Goal: Information Seeking & Learning: Learn about a topic

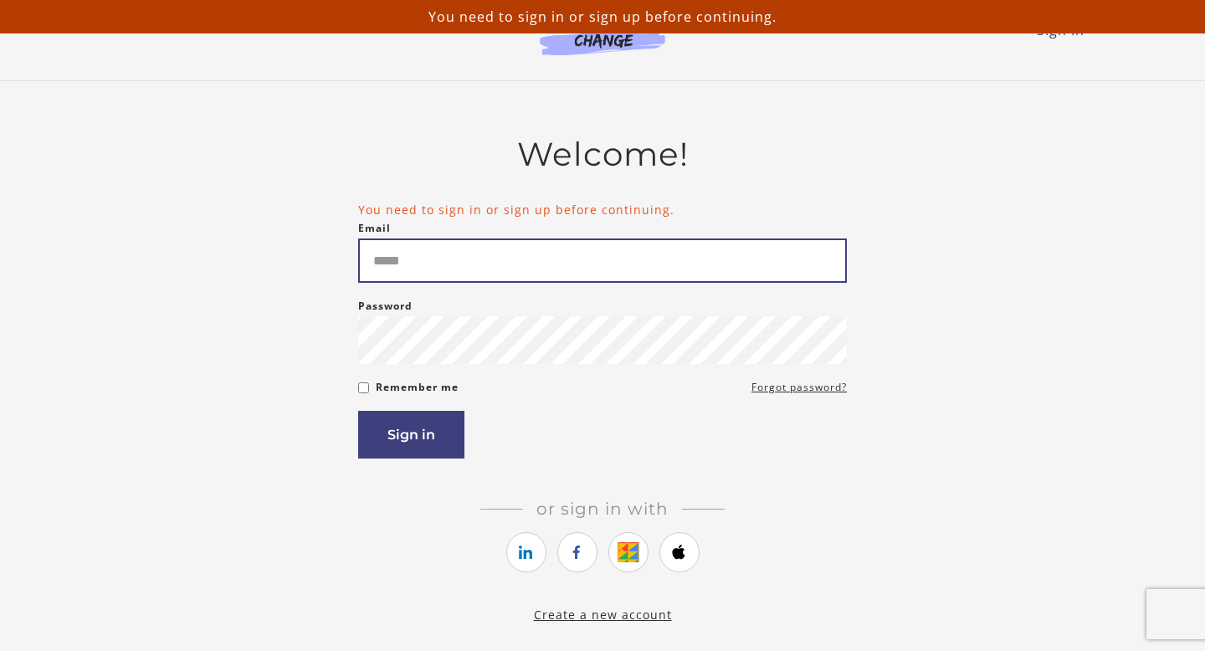
click at [424, 269] on input "Email" at bounding box center [602, 260] width 489 height 44
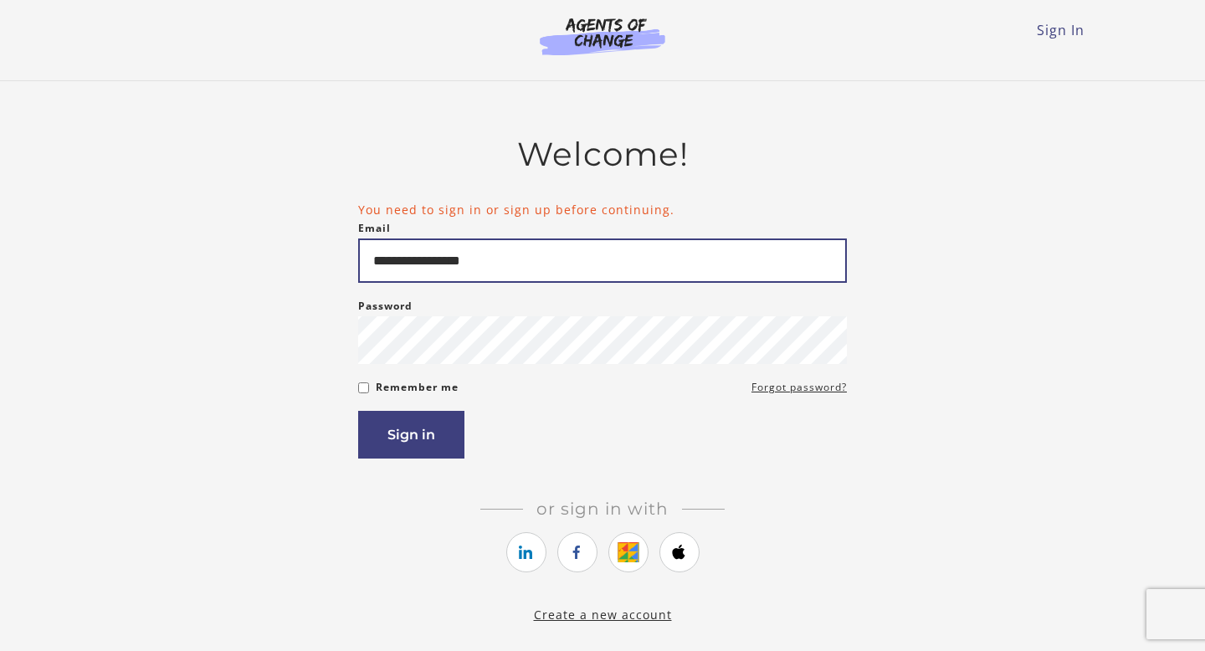
type input "**********"
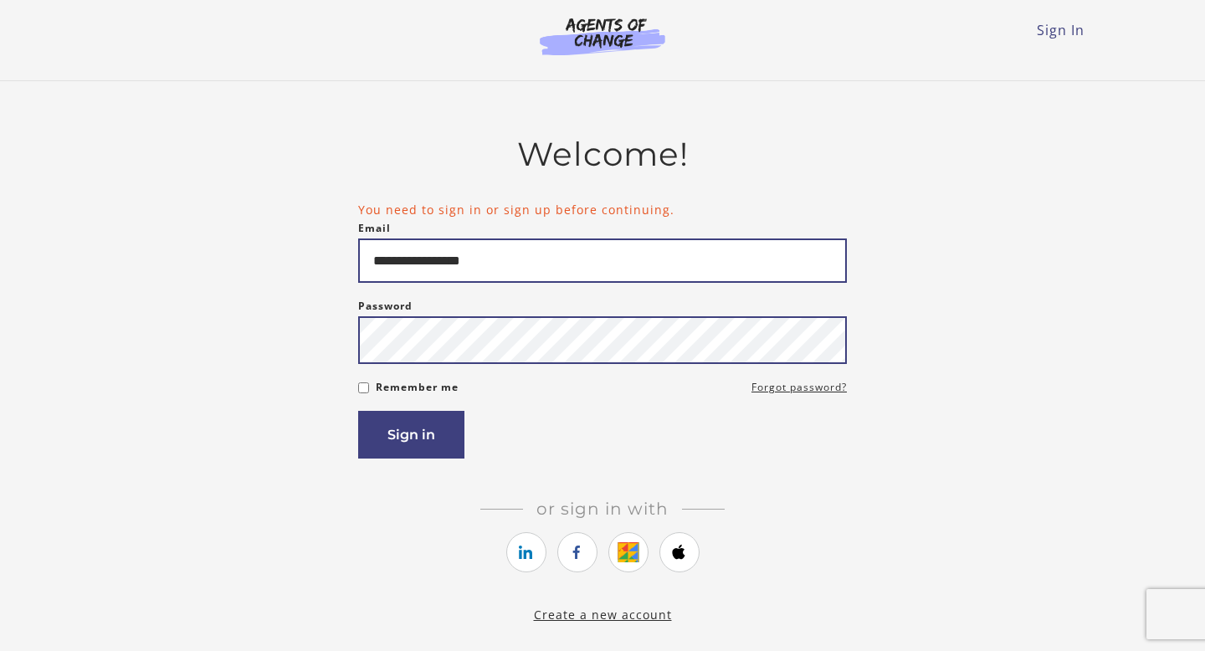
click at [358, 411] on button "Sign in" at bounding box center [411, 435] width 106 height 48
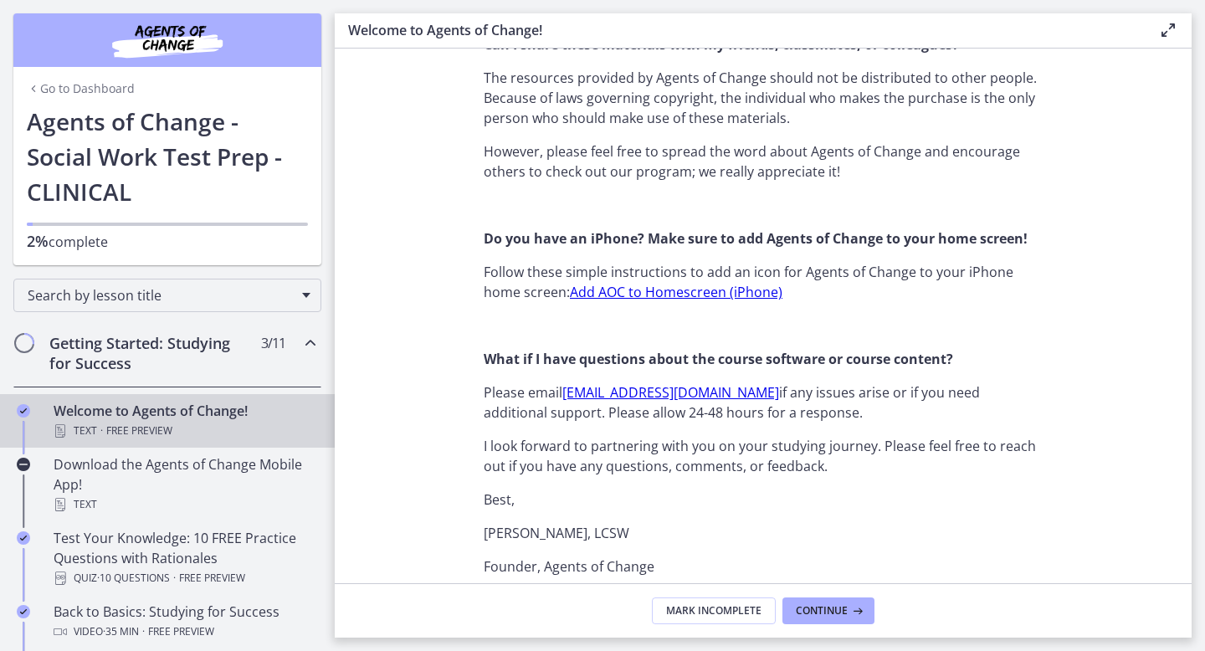
scroll to position [2072, 0]
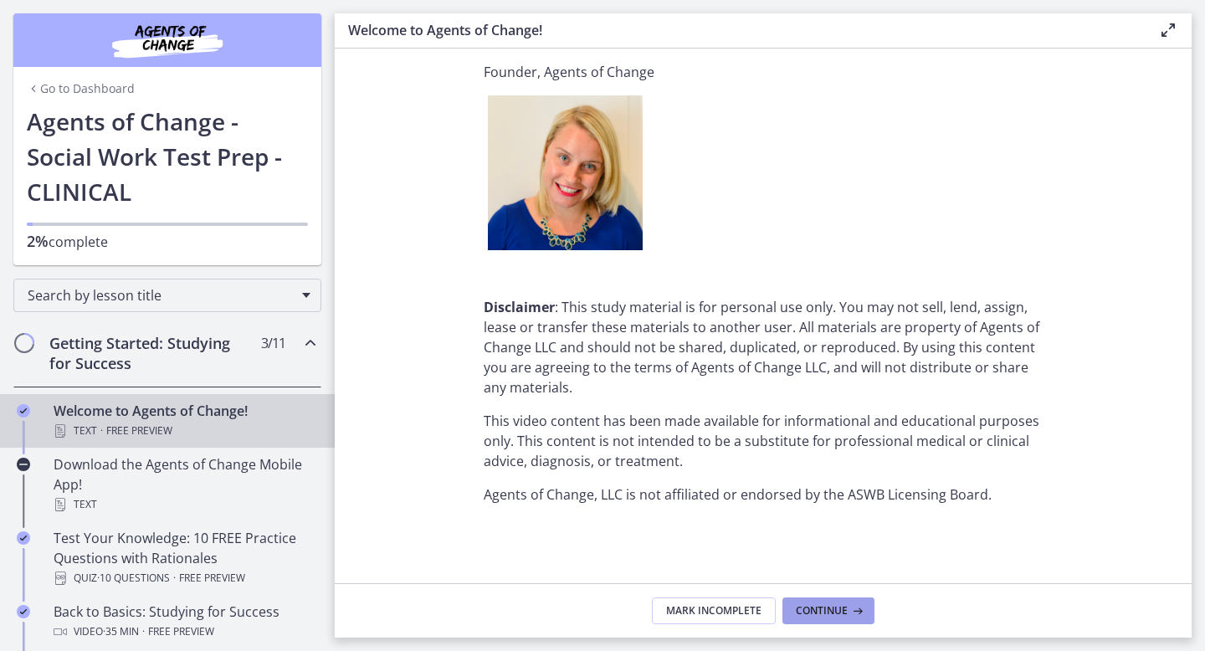
click at [834, 616] on span "Continue" at bounding box center [822, 610] width 52 height 13
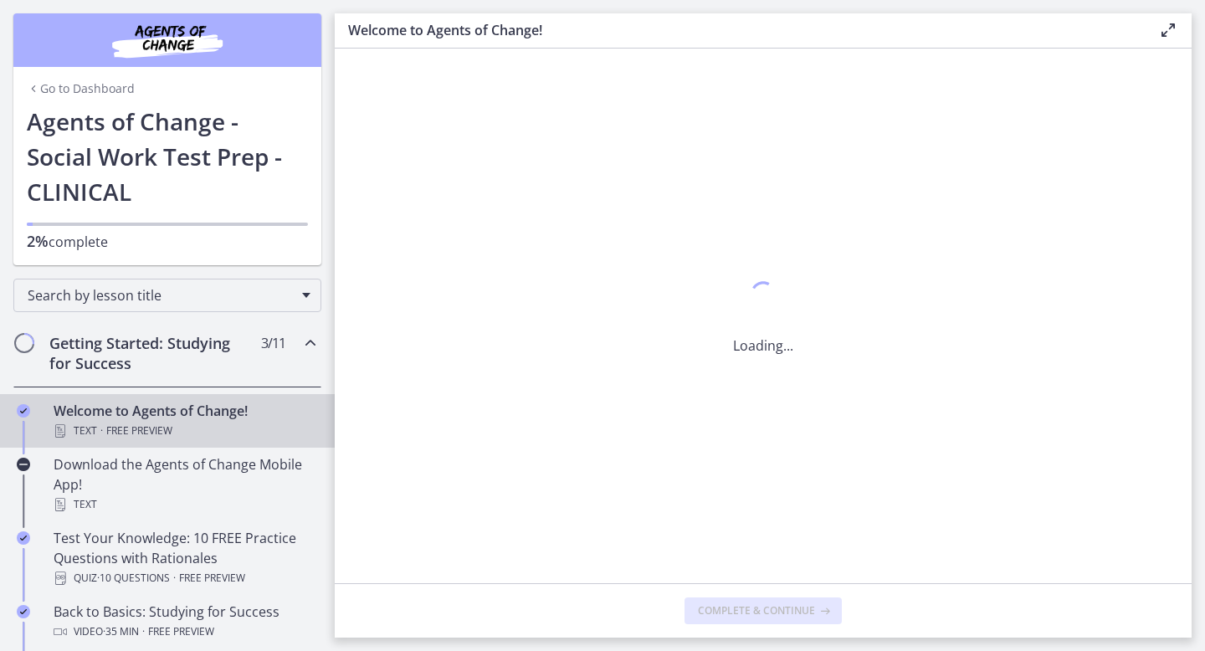
scroll to position [0, 0]
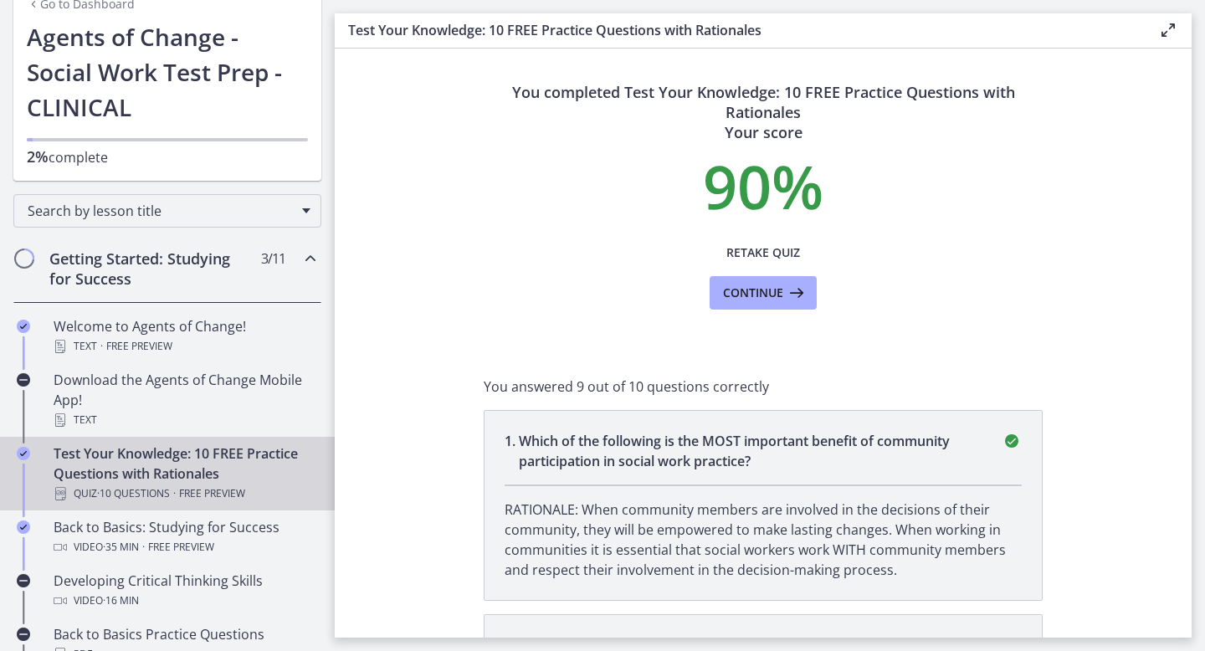
scroll to position [199, 0]
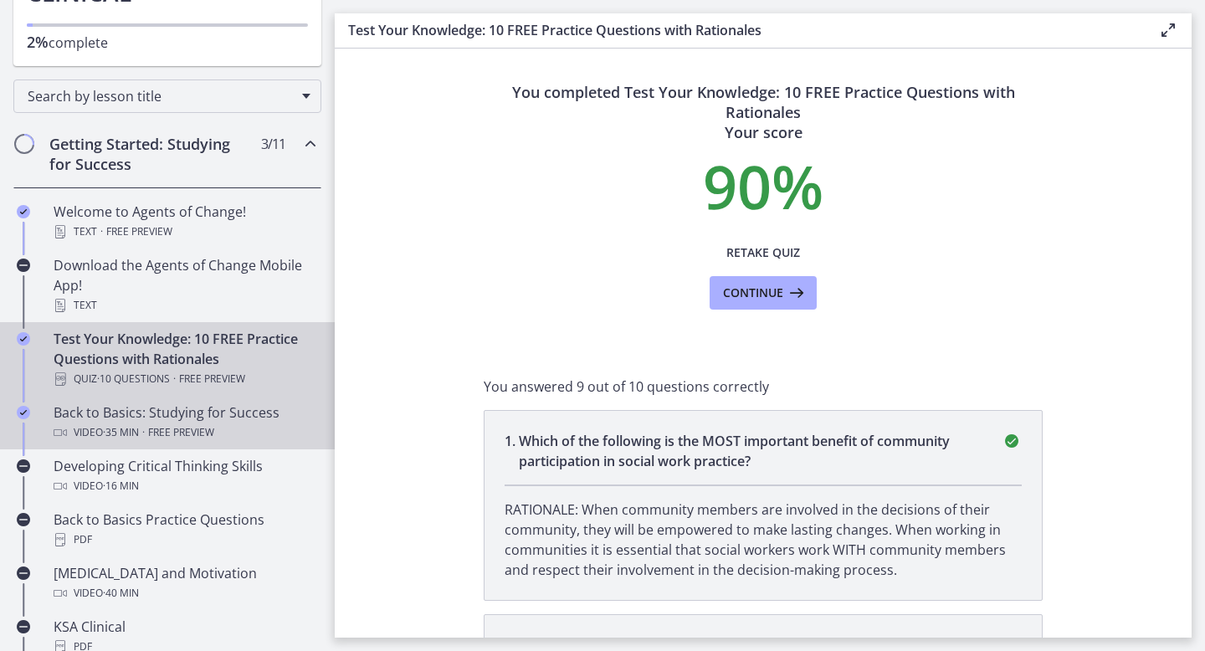
click at [202, 420] on div "Back to Basics: Studying for Success Video · 35 min · Free preview" at bounding box center [184, 422] width 261 height 40
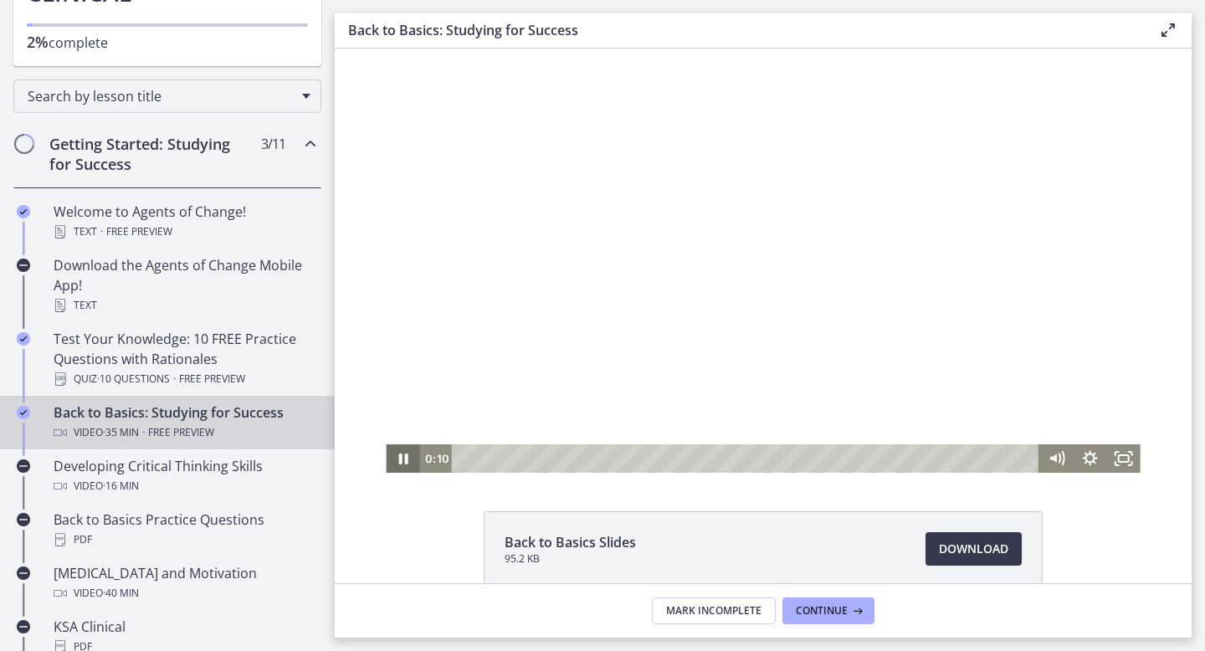
click at [402, 458] on icon "Pause" at bounding box center [402, 458] width 33 height 28
click at [402, 462] on icon "Play Video" at bounding box center [404, 459] width 10 height 14
click at [490, 456] on div "1:38" at bounding box center [747, 458] width 567 height 28
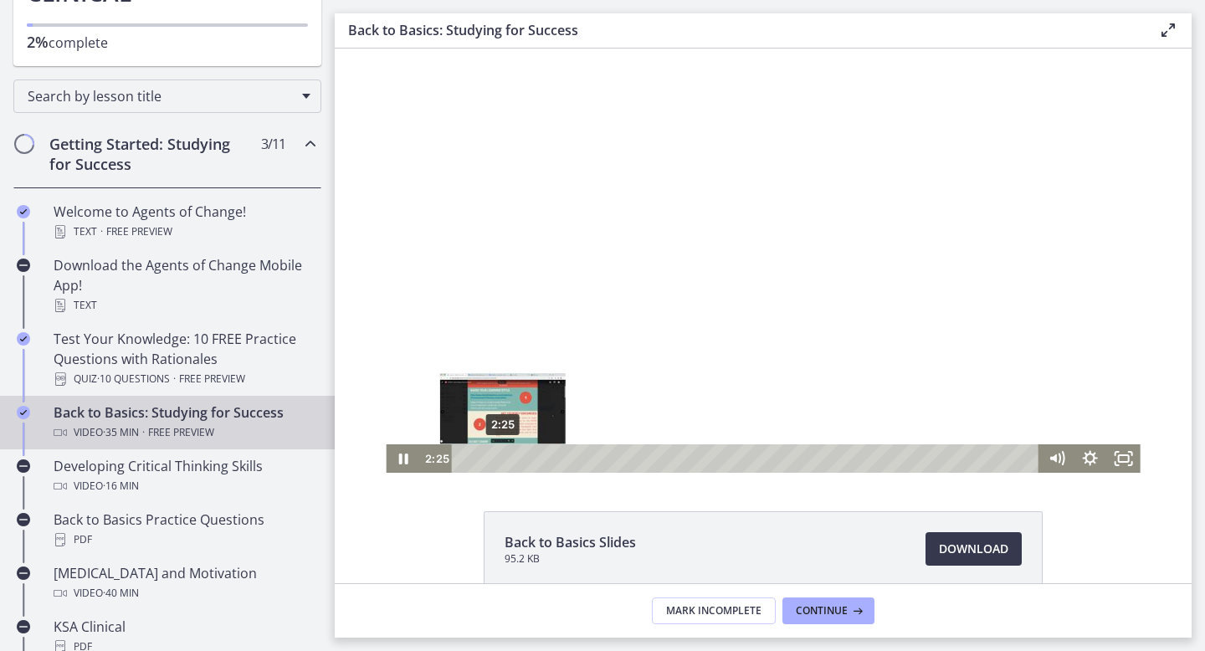
click at [503, 457] on div "2:25" at bounding box center [747, 458] width 567 height 28
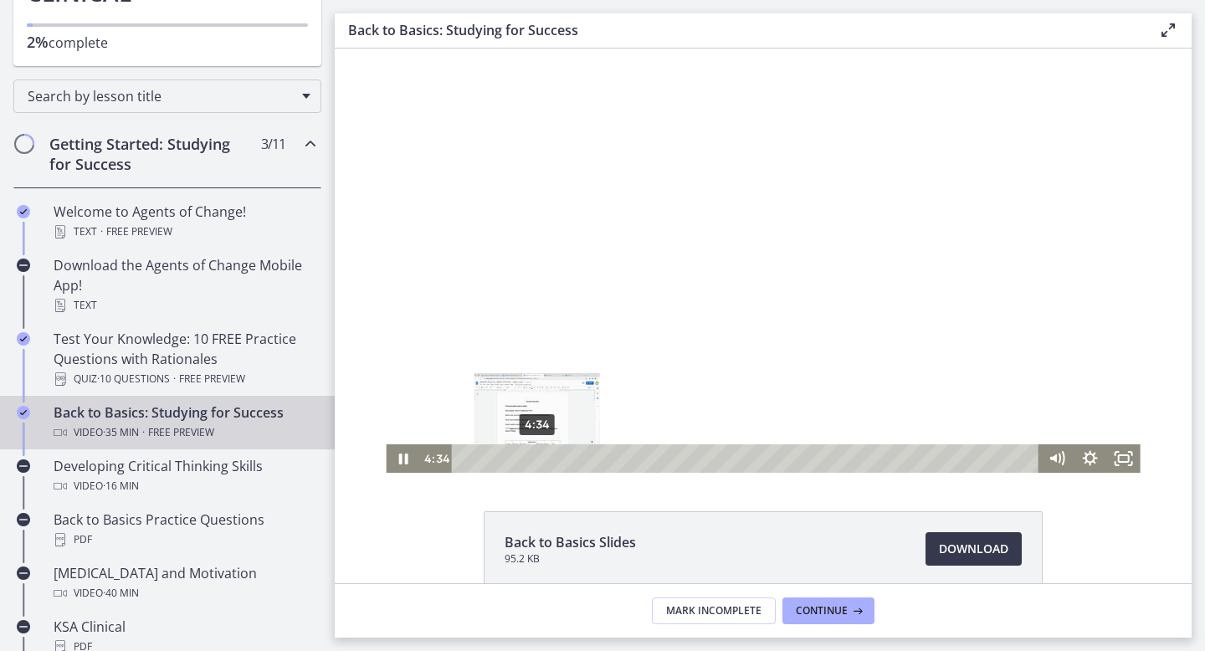
click at [537, 457] on div "4:34" at bounding box center [747, 458] width 567 height 28
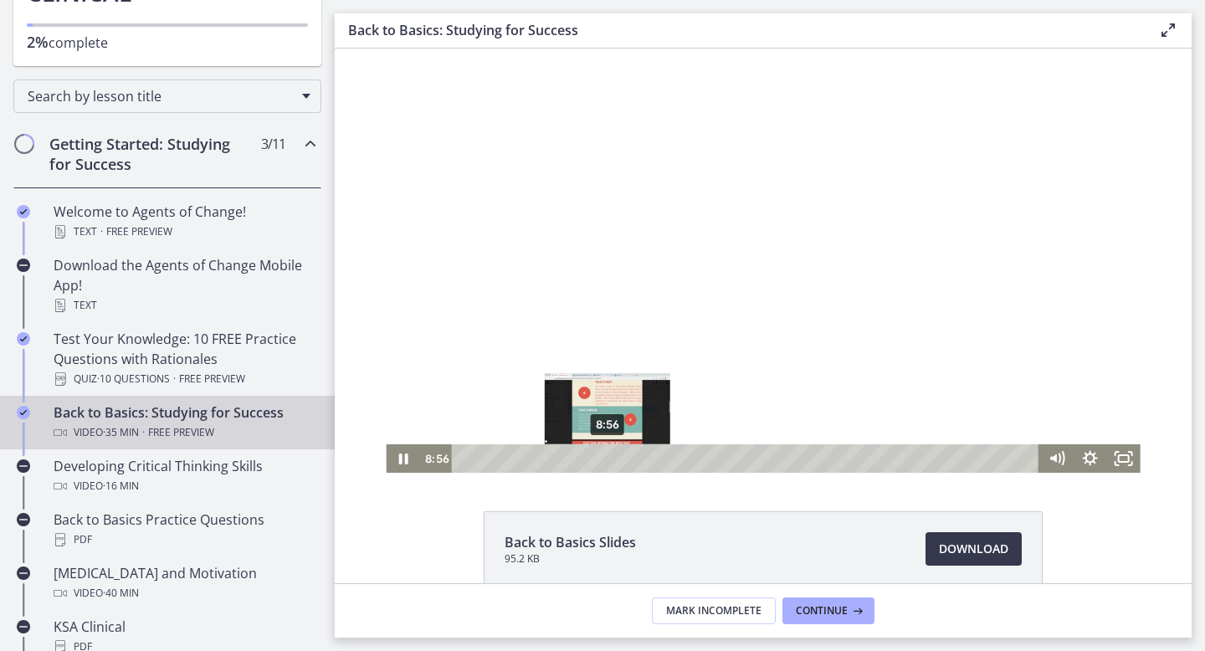
click at [607, 456] on div "8:56" at bounding box center [747, 458] width 567 height 28
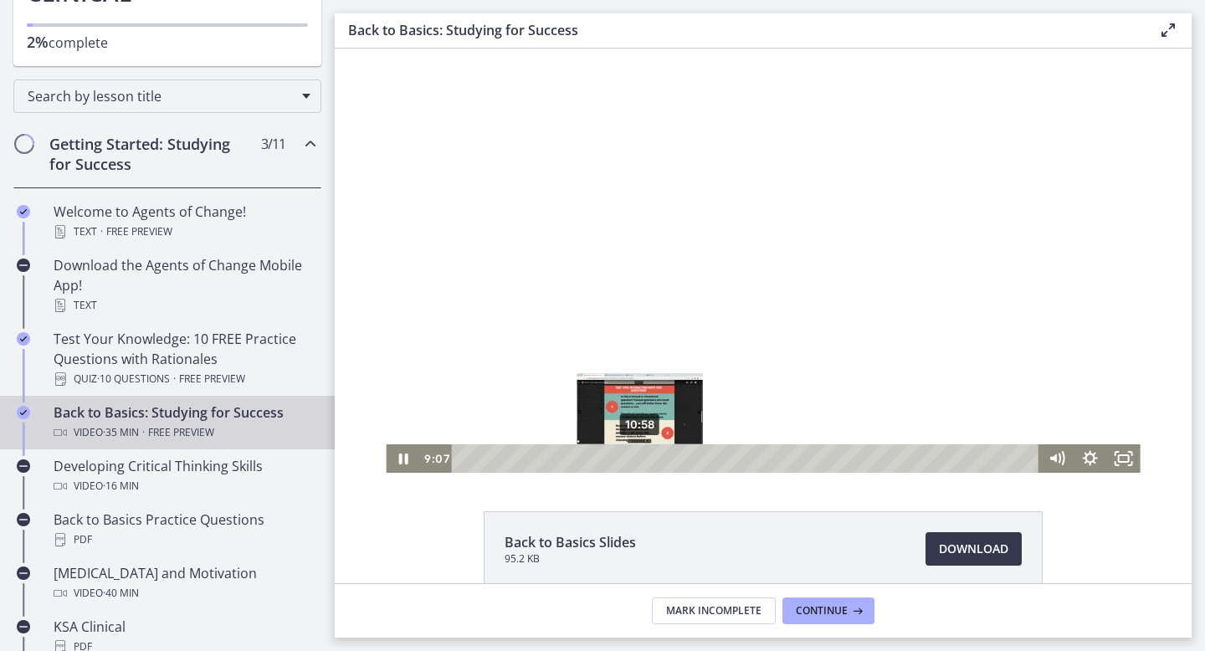
click at [640, 458] on div "10:58" at bounding box center [747, 458] width 567 height 28
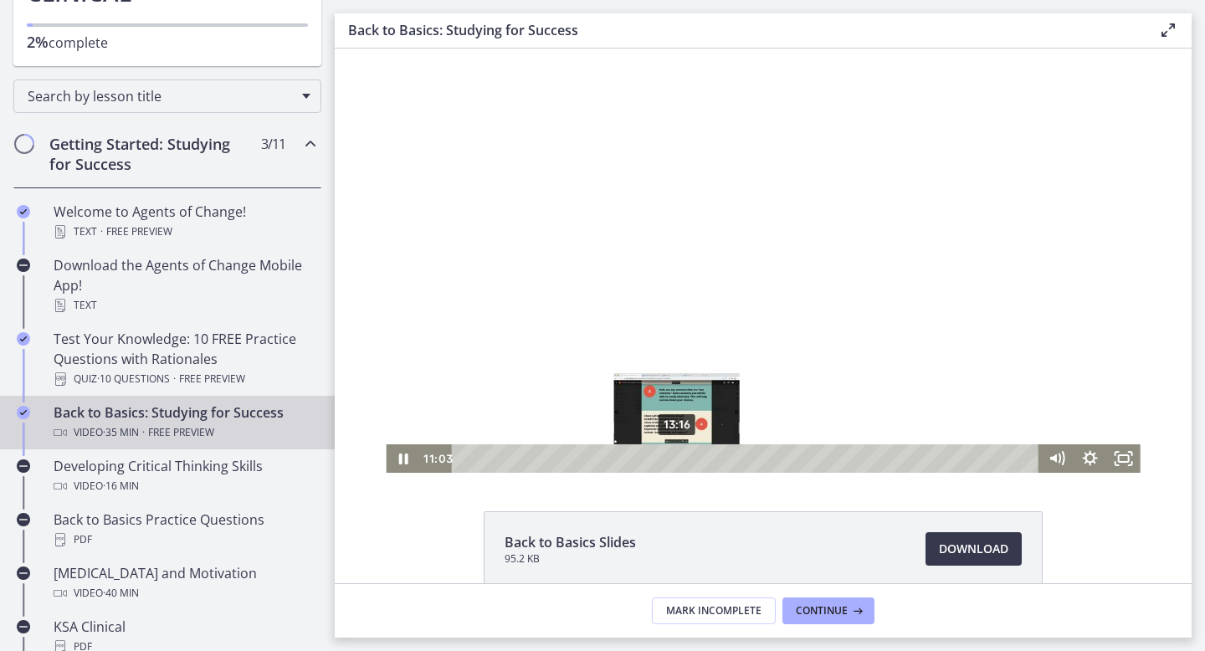
click at [677, 458] on div "13:16" at bounding box center [747, 458] width 567 height 28
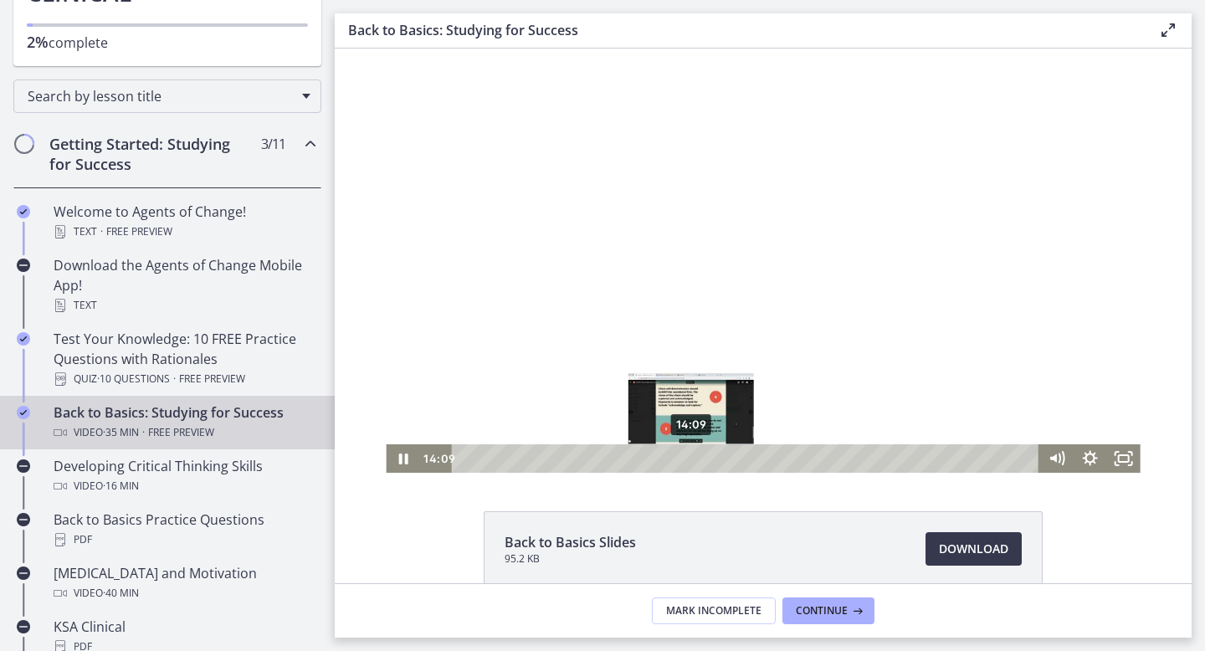
click at [691, 458] on div "14:09" at bounding box center [747, 458] width 567 height 28
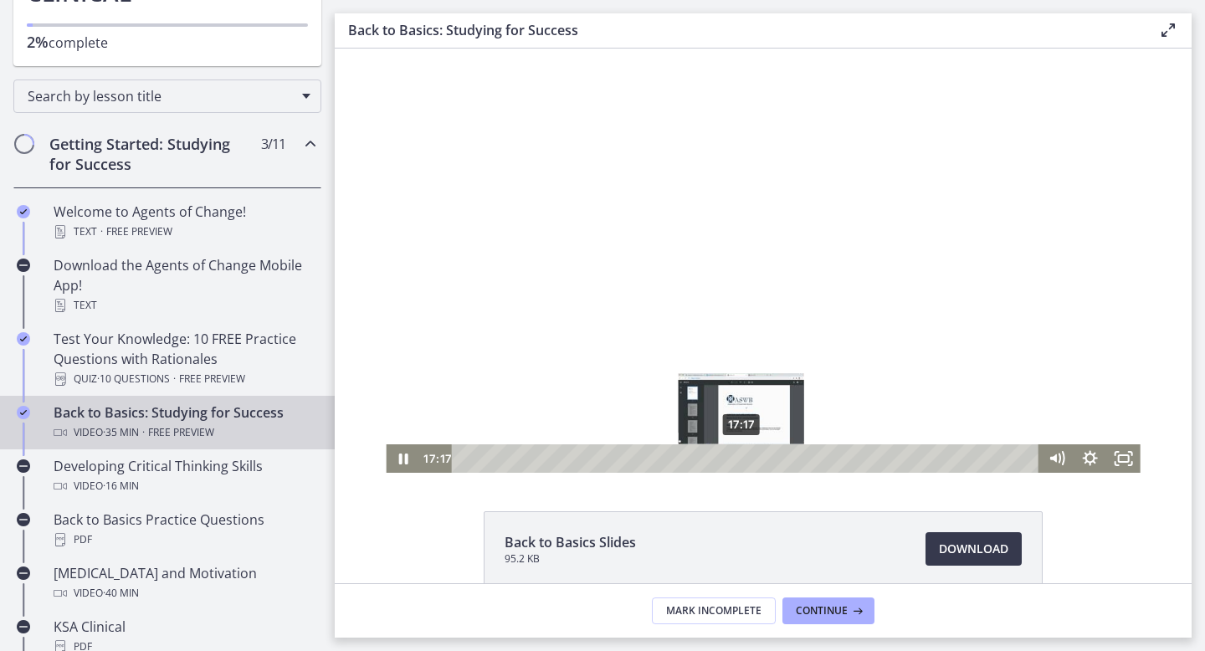
click at [741, 458] on div "17:17" at bounding box center [747, 458] width 567 height 28
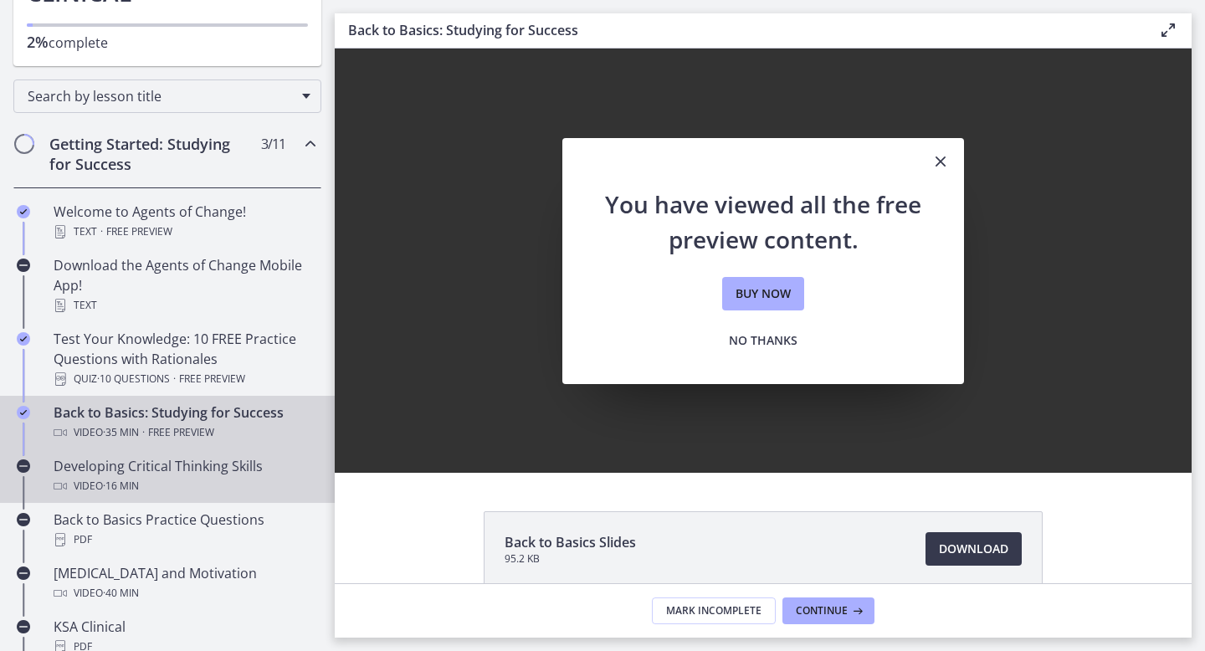
click at [165, 471] on div "Developing Critical Thinking Skills Video · 16 min" at bounding box center [184, 476] width 261 height 40
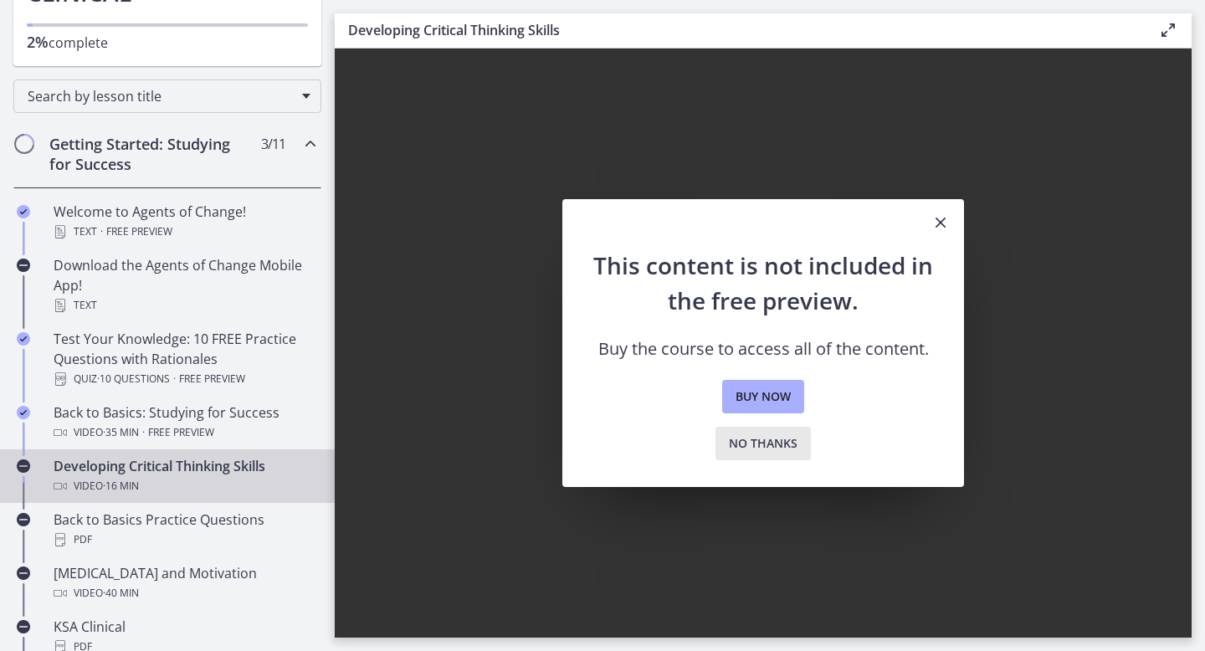
click at [786, 438] on span "No thanks" at bounding box center [763, 443] width 69 height 20
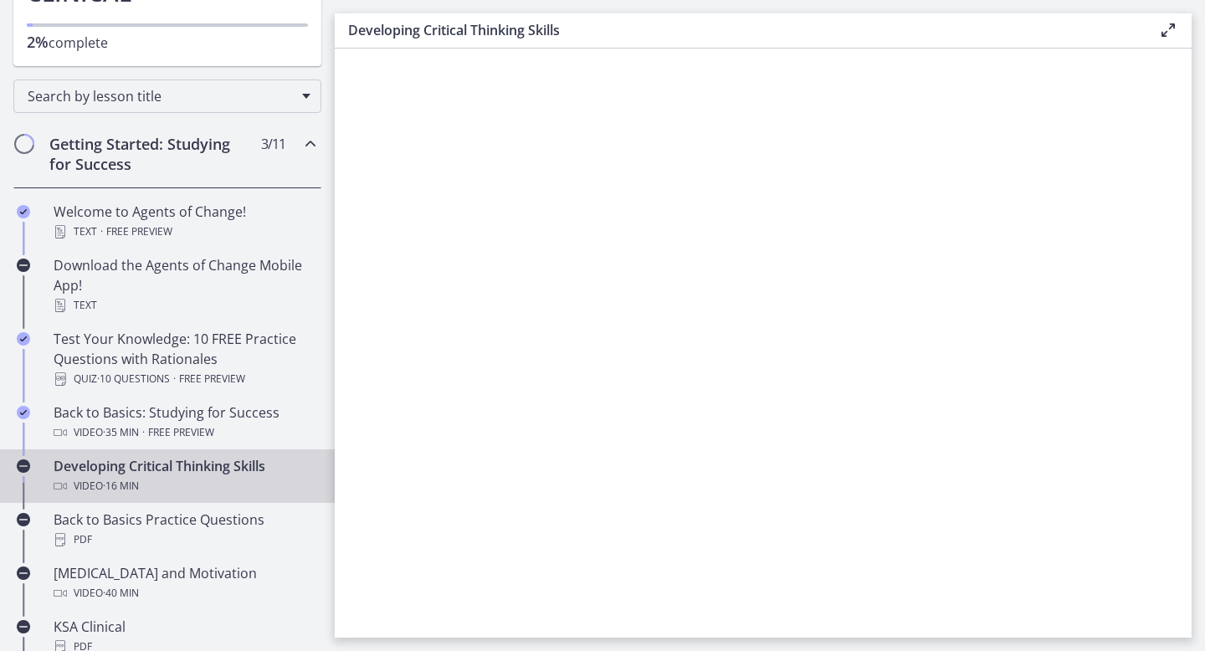
click at [224, 484] on div "Video · 16 min" at bounding box center [184, 486] width 261 height 20
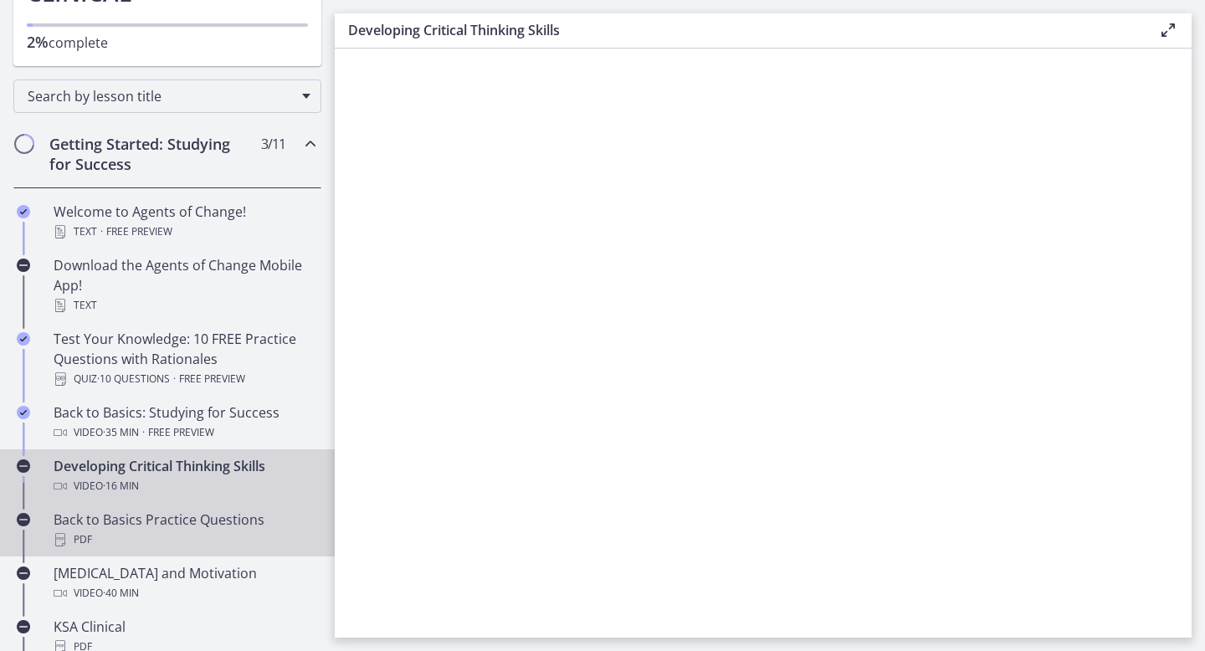
click at [122, 534] on div "PDF" at bounding box center [184, 540] width 261 height 20
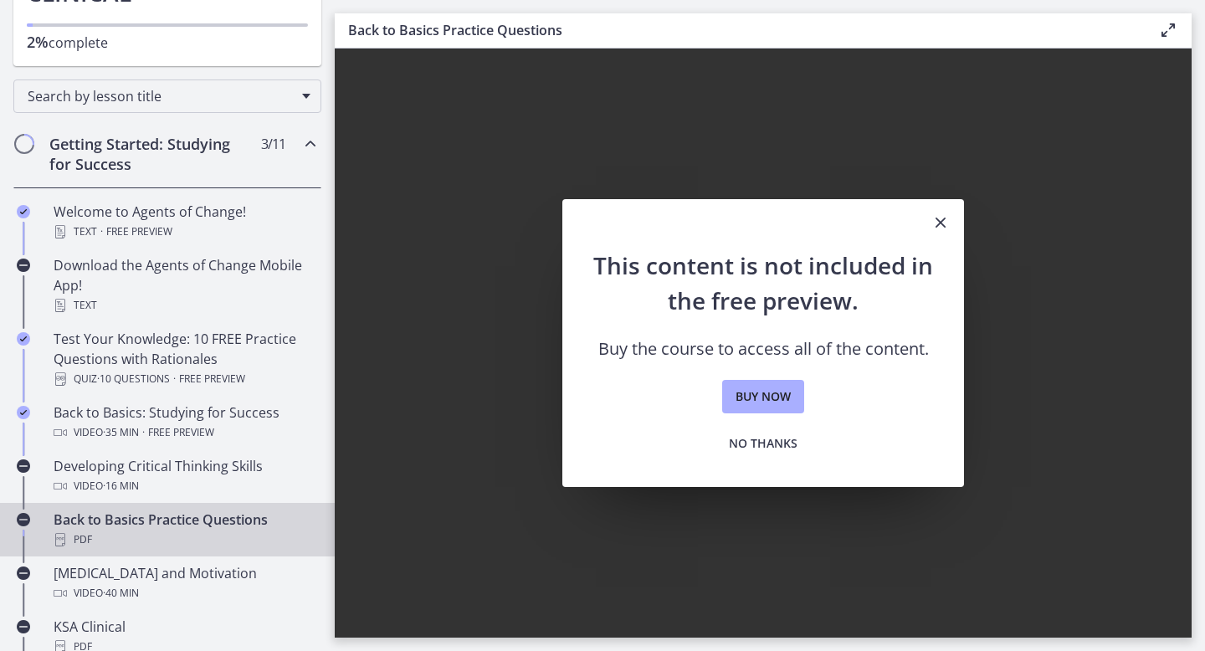
click at [944, 222] on icon "Close" at bounding box center [940, 223] width 20 height 20
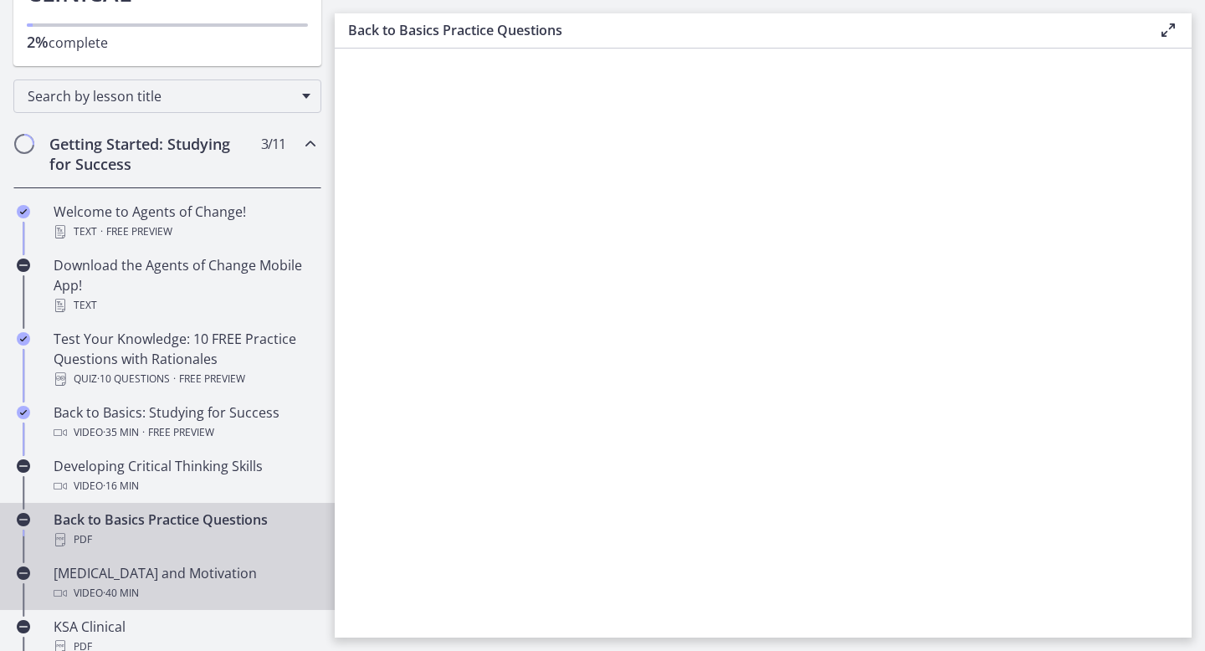
click at [181, 574] on div "Test Anxiety and Motivation Video · 40 min" at bounding box center [184, 583] width 261 height 40
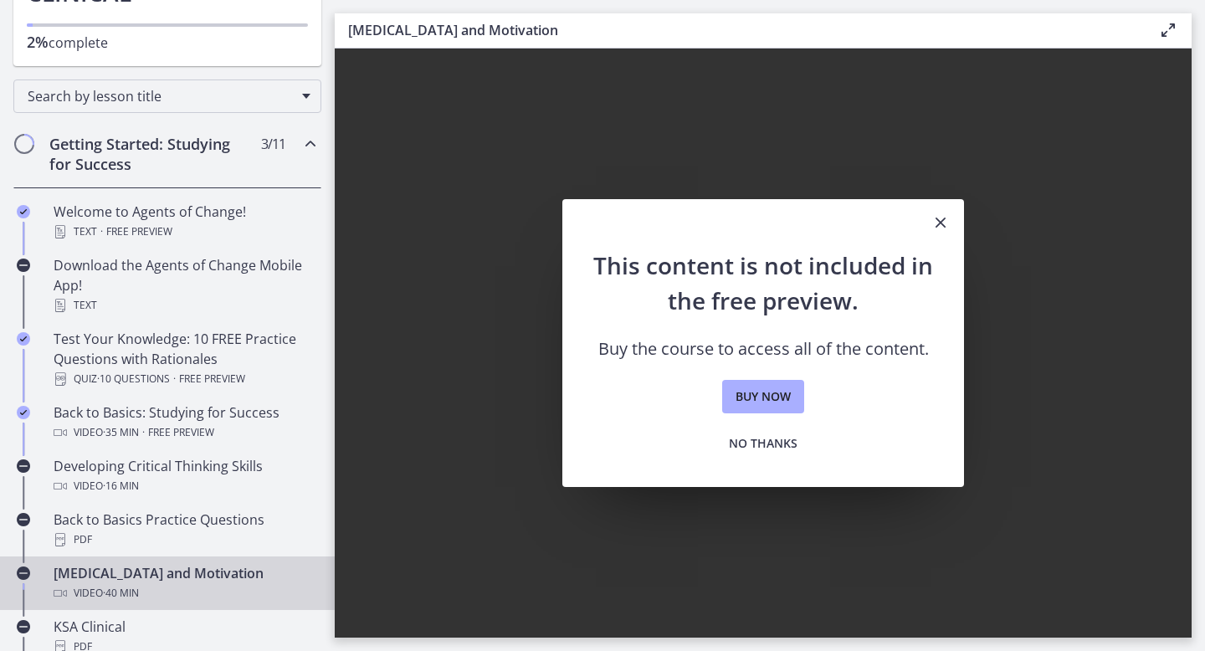
click at [941, 222] on icon "Close" at bounding box center [940, 223] width 20 height 20
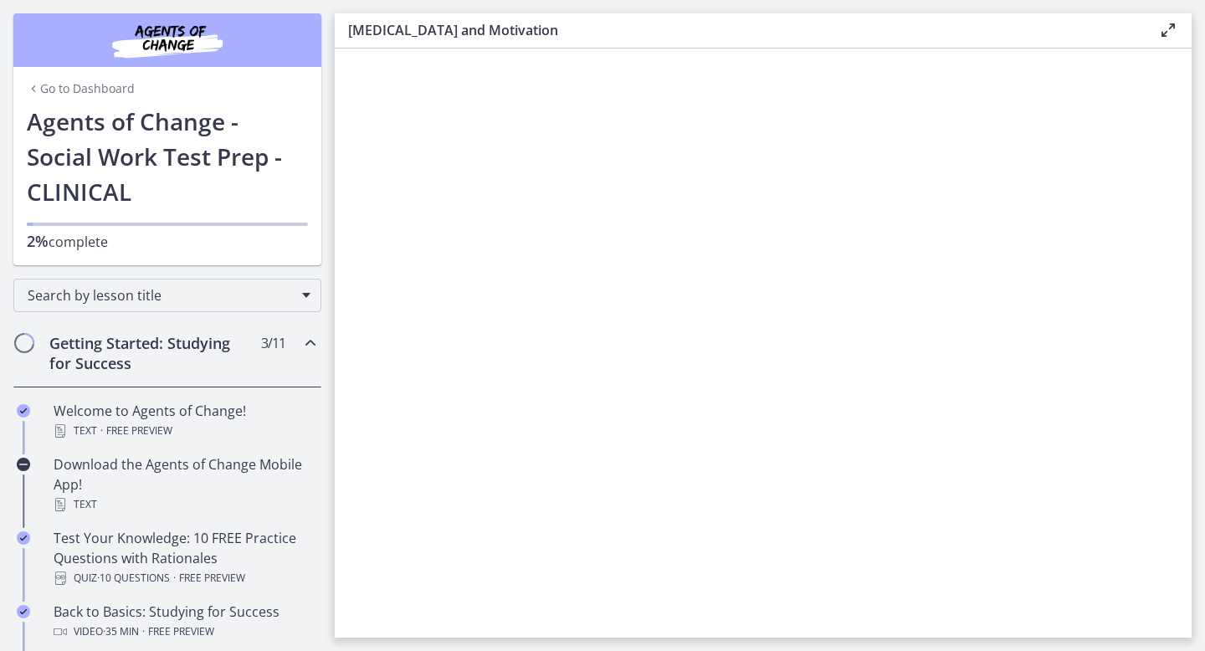
click at [105, 87] on link "Go to Dashboard" at bounding box center [81, 88] width 108 height 17
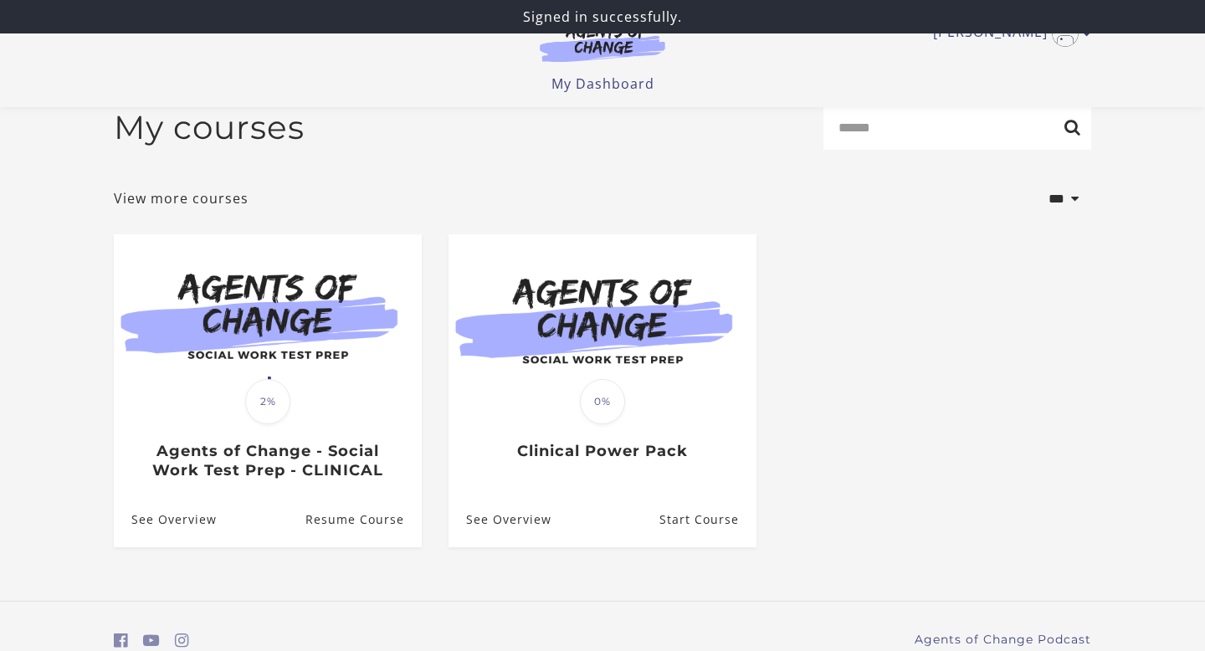
scroll to position [100, 0]
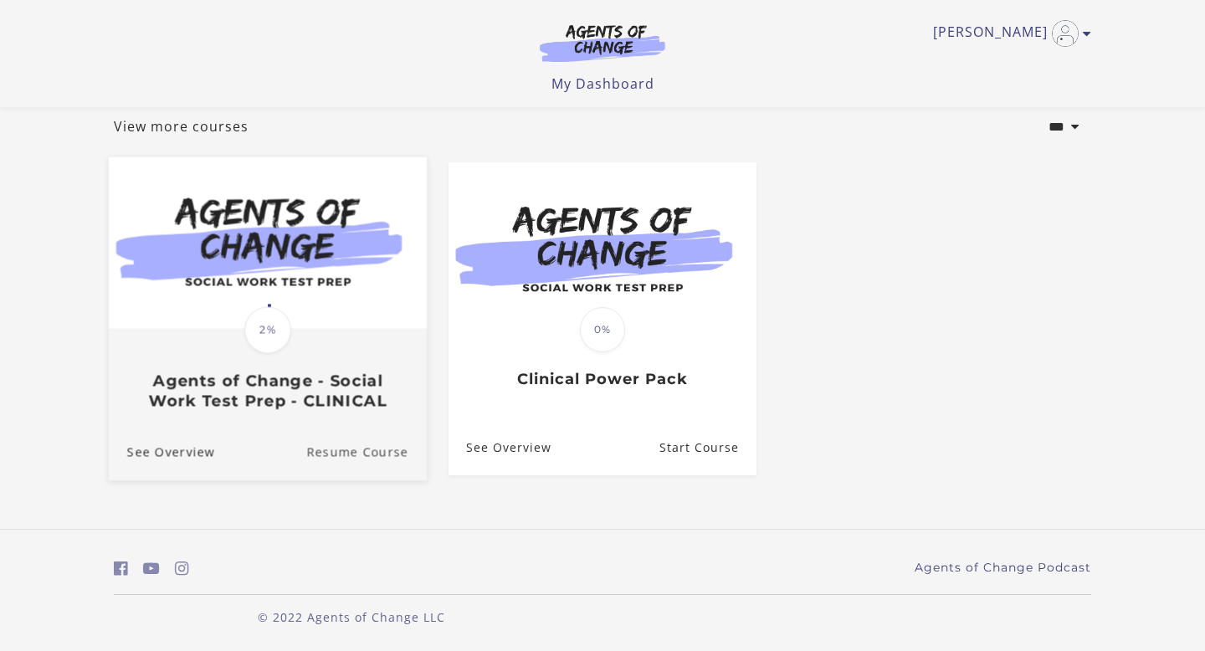
click at [366, 447] on link "Resume Course" at bounding box center [366, 452] width 120 height 56
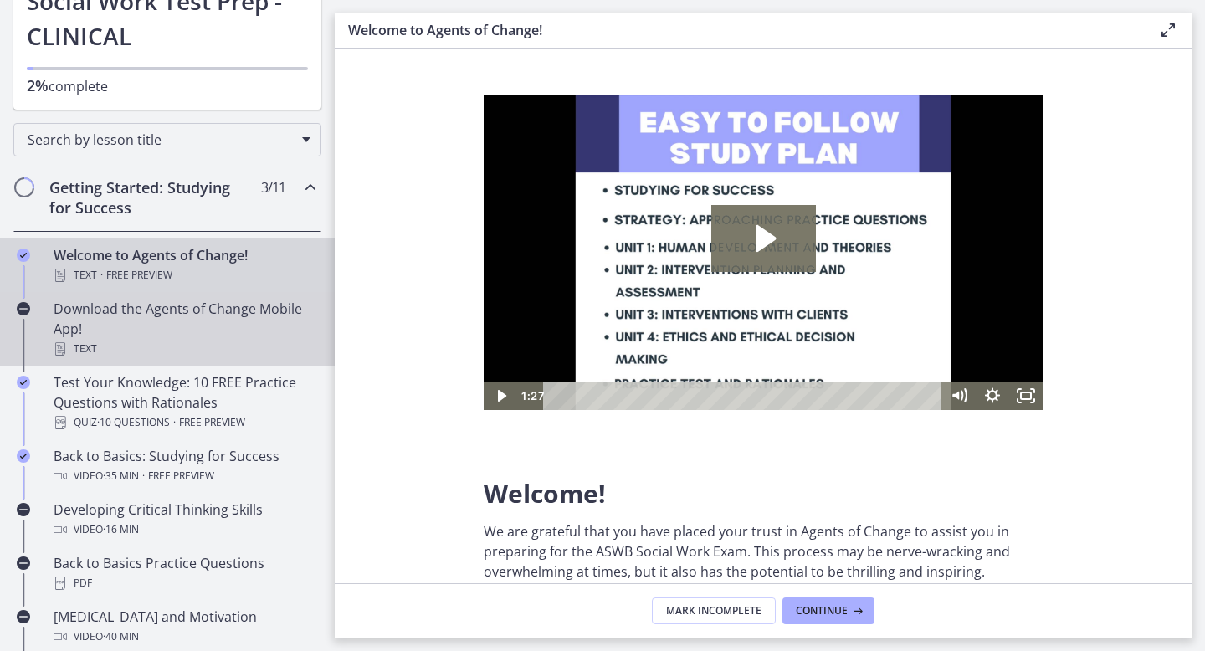
scroll to position [158, 0]
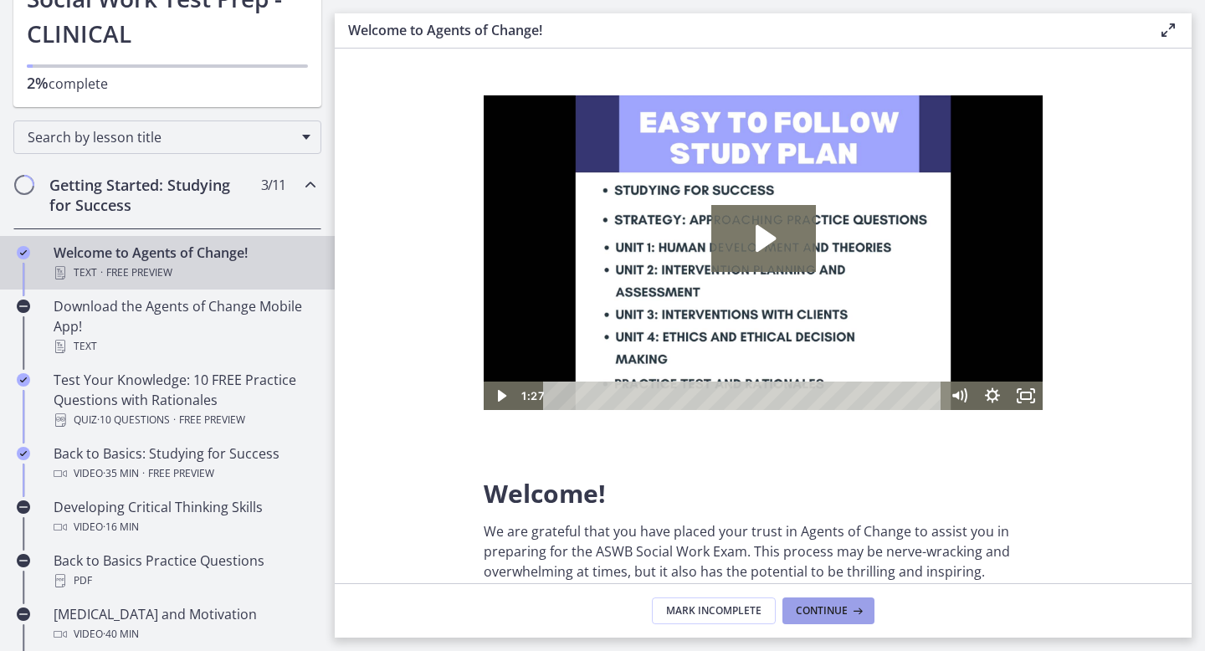
click at [813, 606] on span "Continue" at bounding box center [822, 610] width 52 height 13
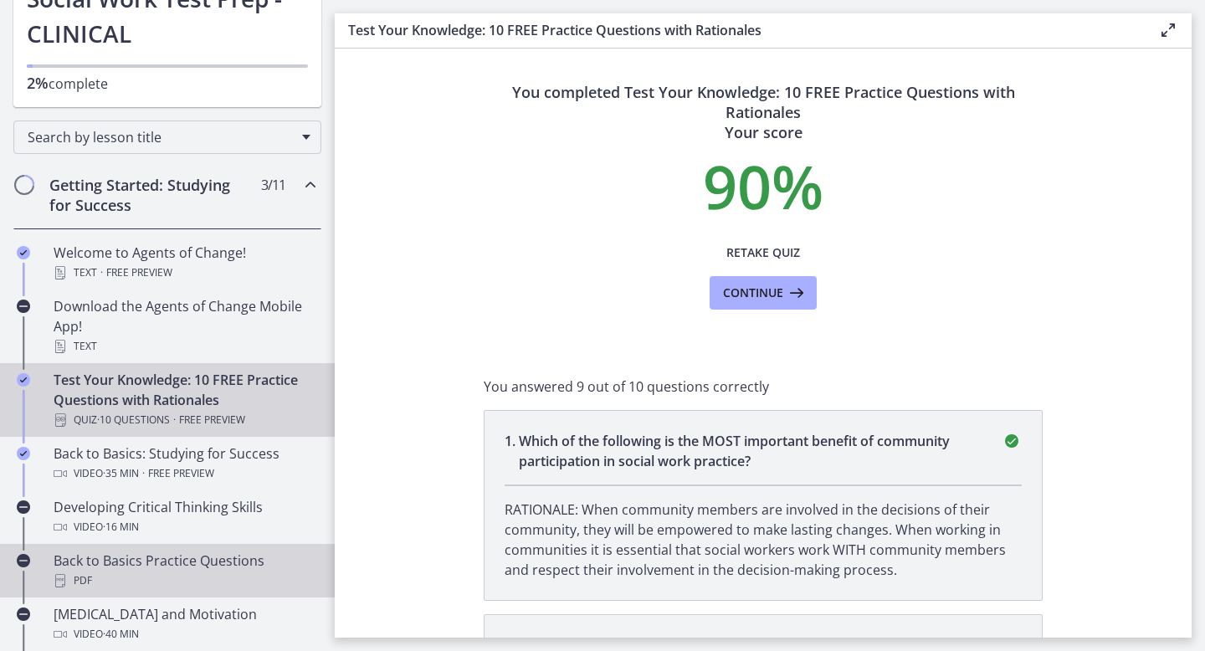
click at [142, 581] on div "PDF" at bounding box center [184, 581] width 261 height 20
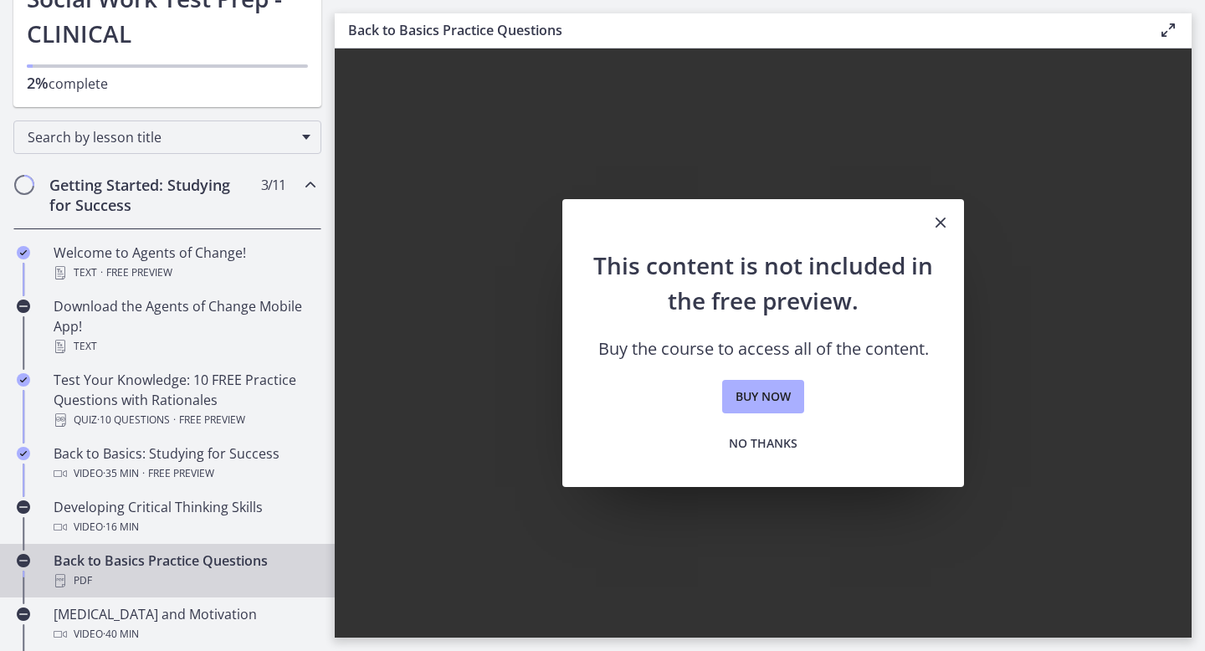
click at [940, 224] on icon "Close" at bounding box center [940, 223] width 20 height 20
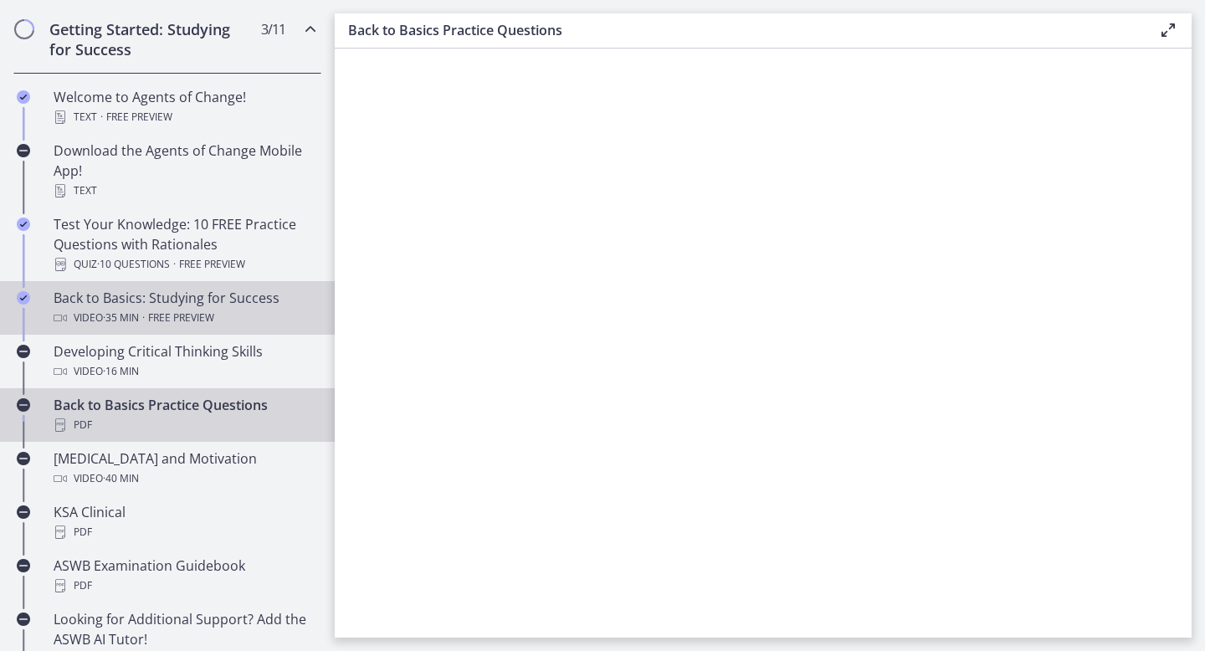
scroll to position [358, 0]
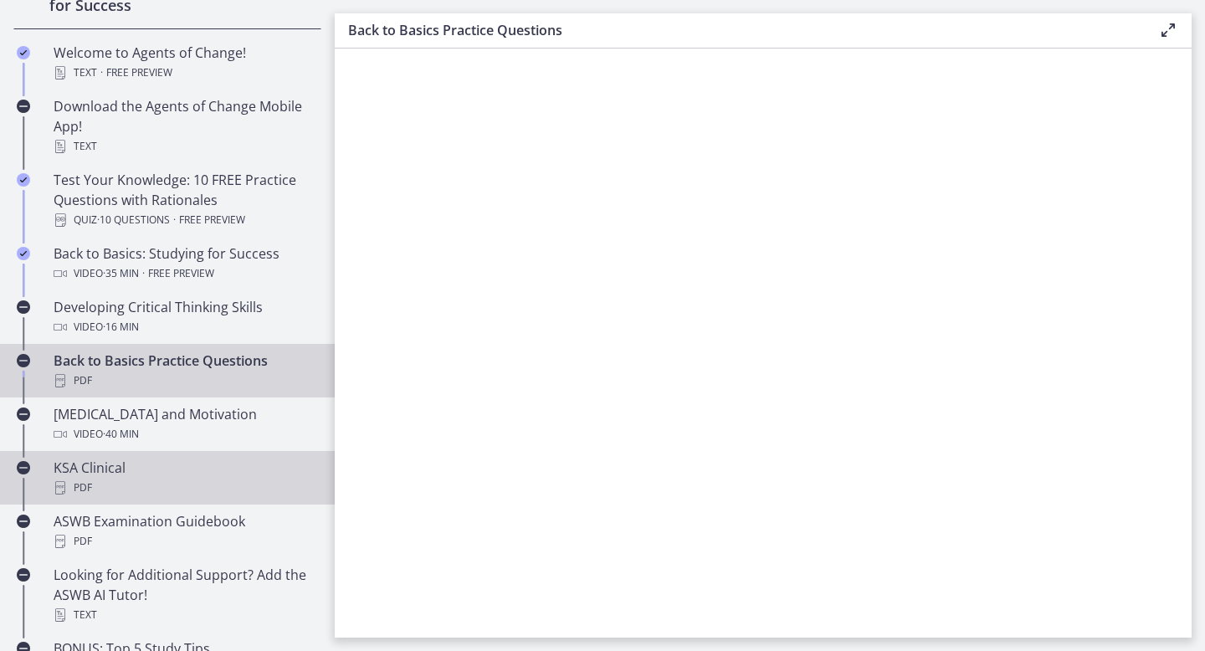
click at [101, 478] on div "PDF" at bounding box center [184, 488] width 261 height 20
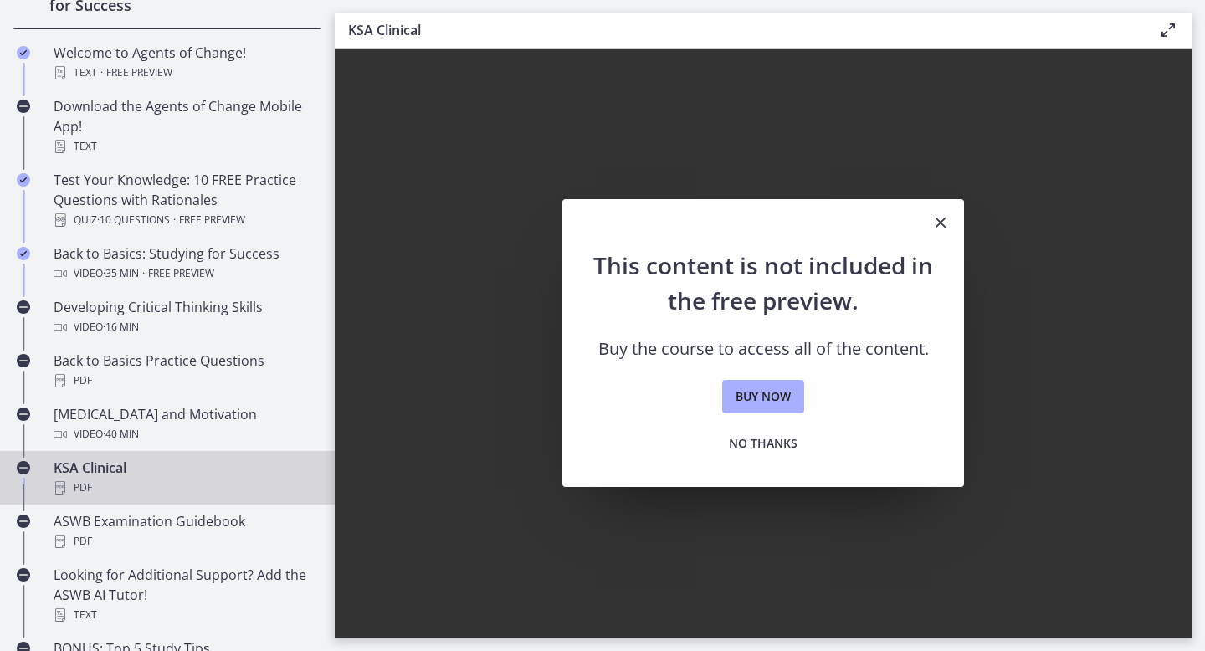
click at [936, 228] on icon "Close" at bounding box center [940, 223] width 20 height 20
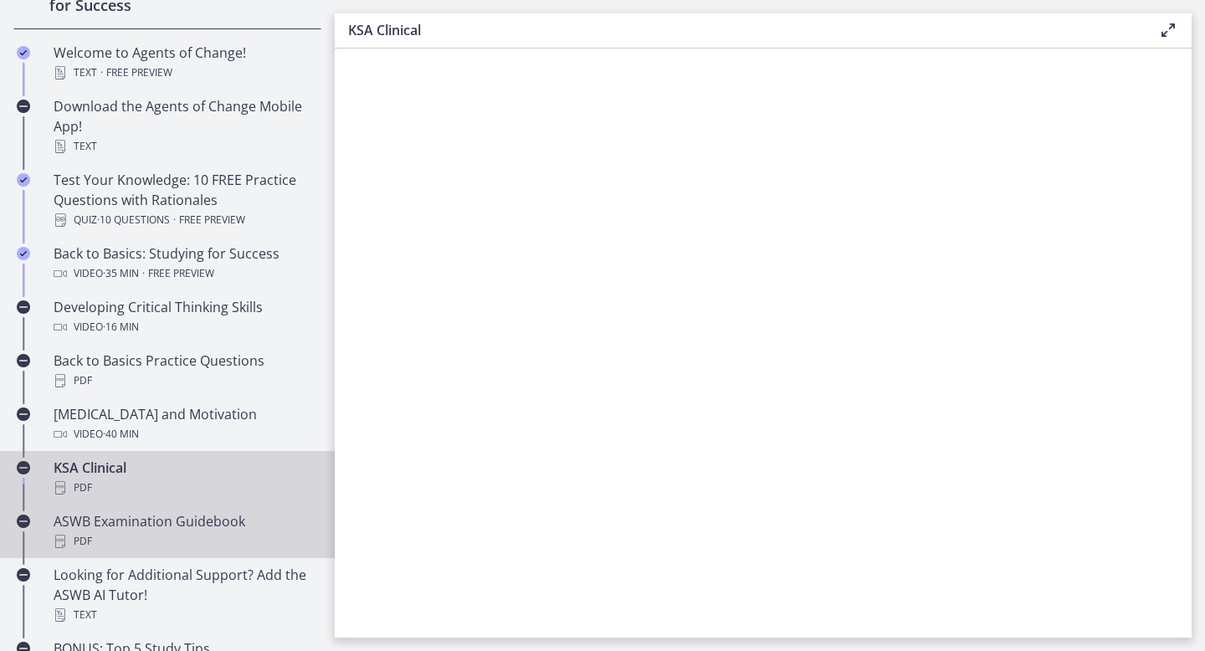
click at [173, 522] on div "ASWB Examination Guidebook PDF" at bounding box center [184, 531] width 261 height 40
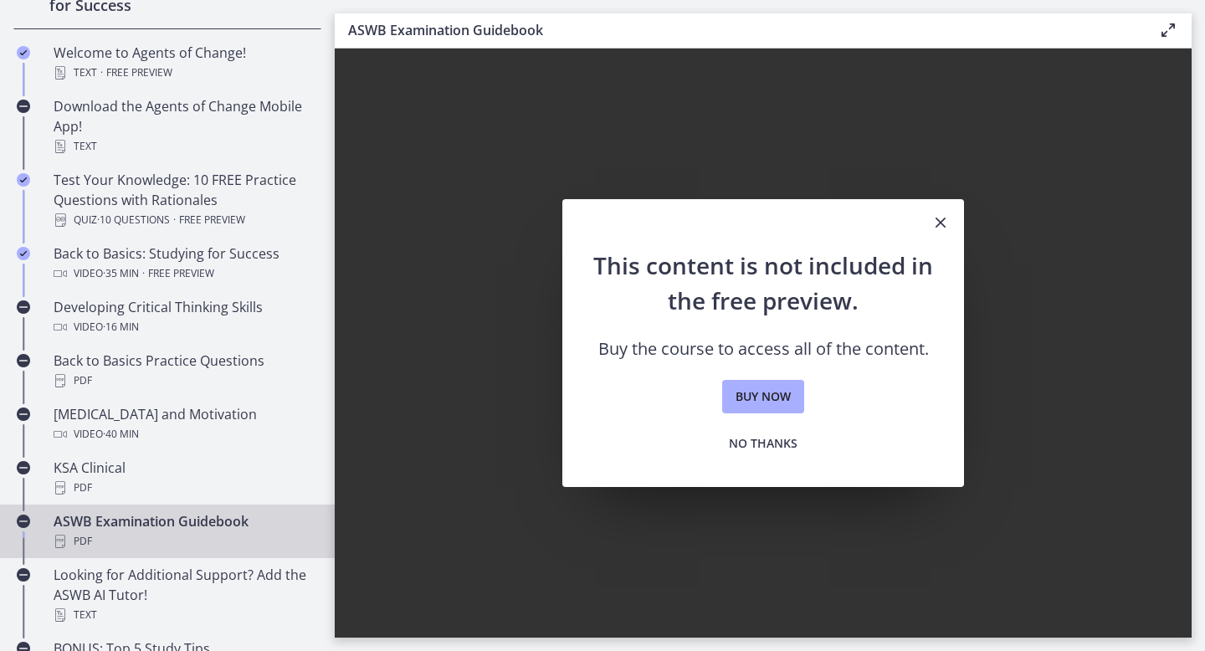
click at [946, 223] on icon "Close" at bounding box center [940, 223] width 20 height 20
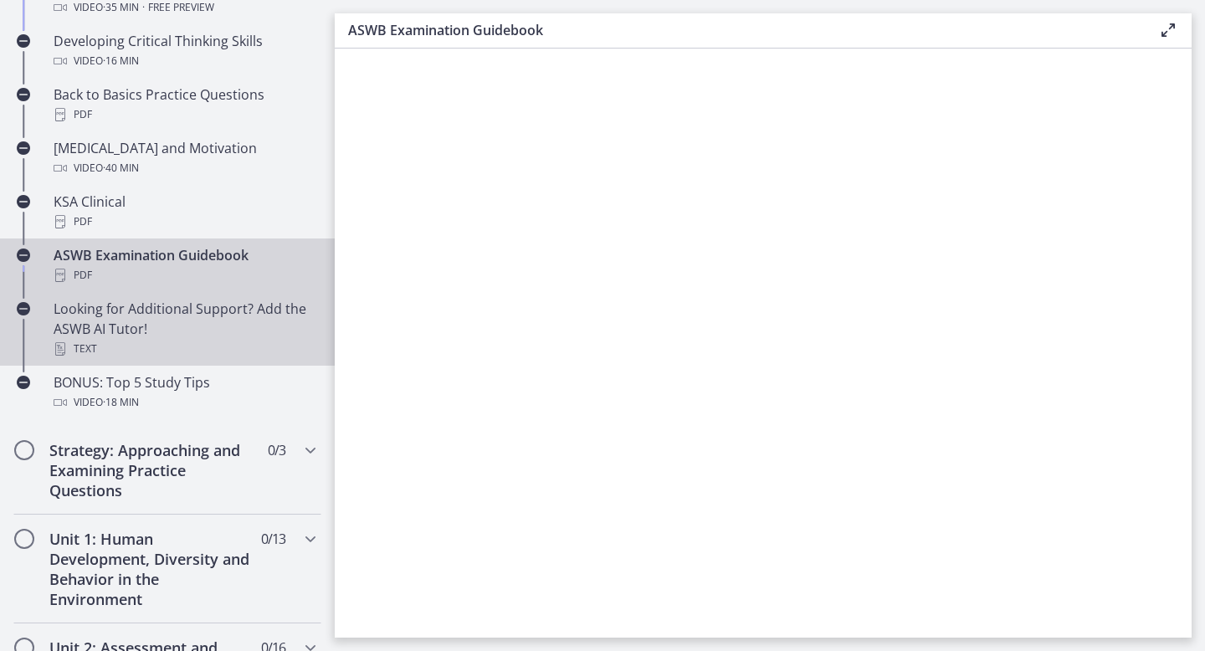
scroll to position [628, 0]
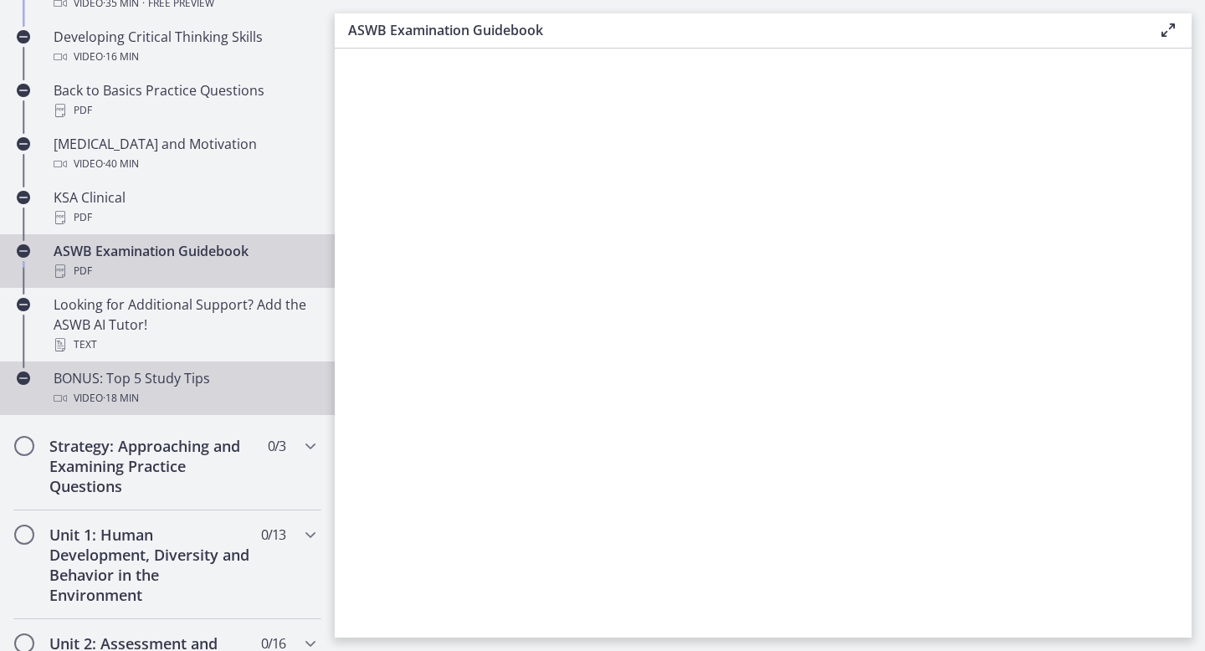
click at [198, 386] on div "BONUS: Top 5 Study Tips Video · 18 min" at bounding box center [184, 388] width 261 height 40
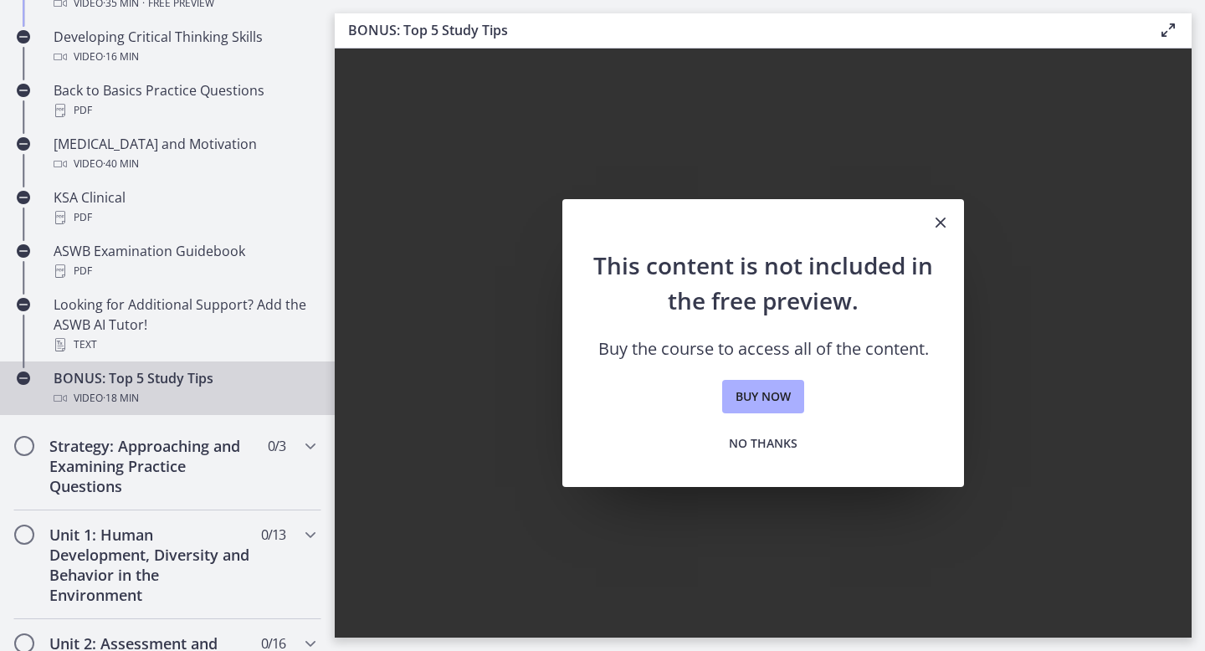
click at [945, 223] on icon "Close" at bounding box center [940, 223] width 20 height 20
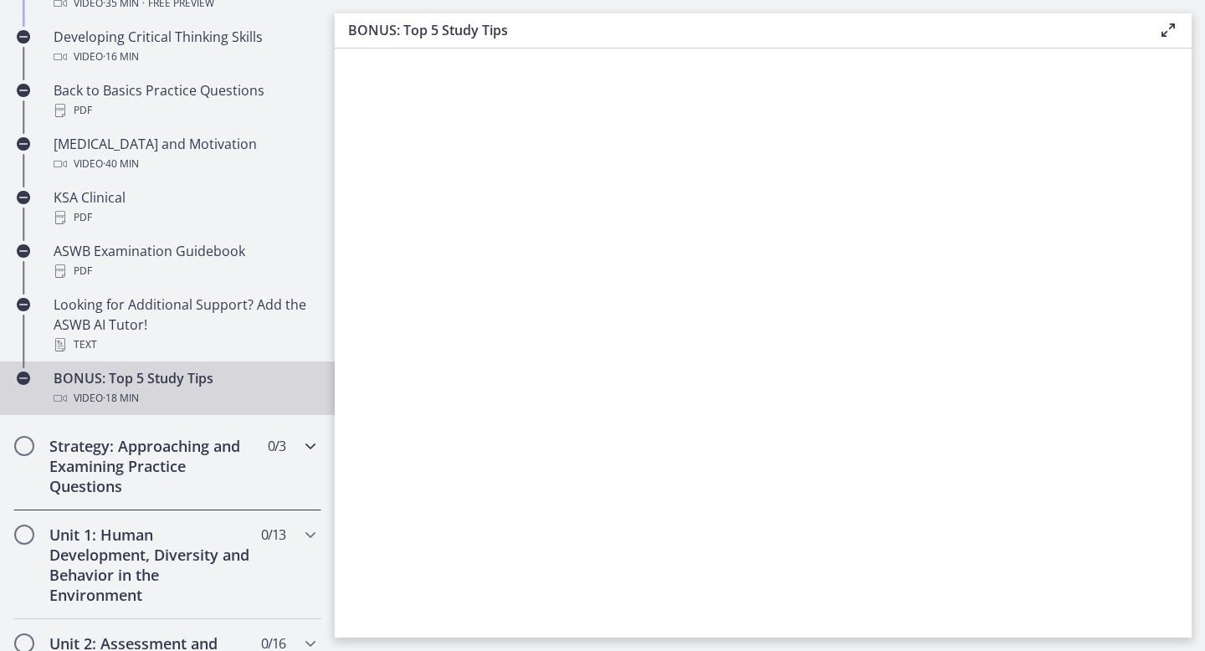
click at [151, 478] on h2 "Strategy: Approaching and Examining Practice Questions" at bounding box center [151, 466] width 204 height 60
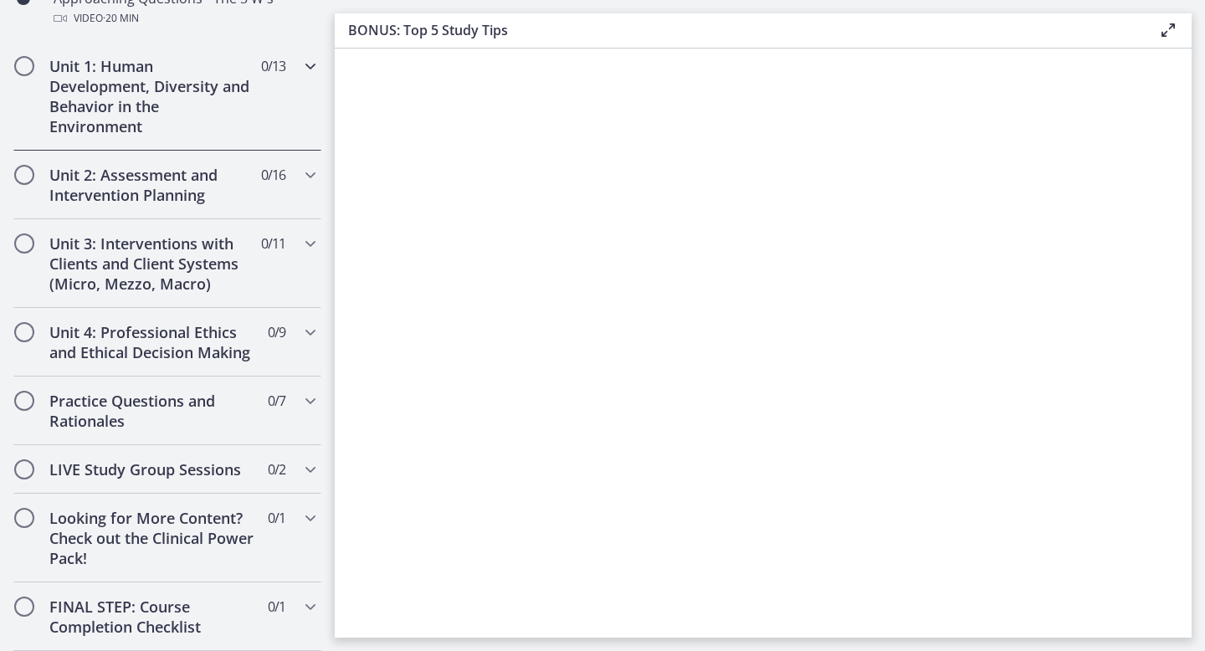
click at [33, 65] on span "Chapters" at bounding box center [24, 66] width 20 height 20
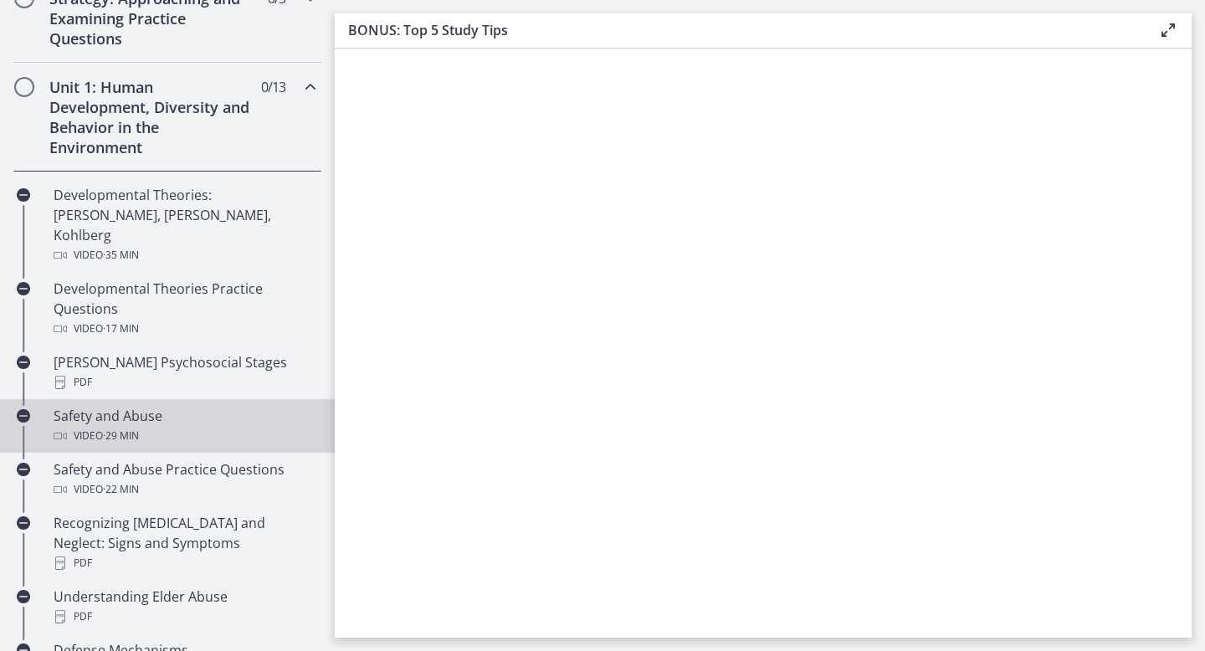
scroll to position [381, 0]
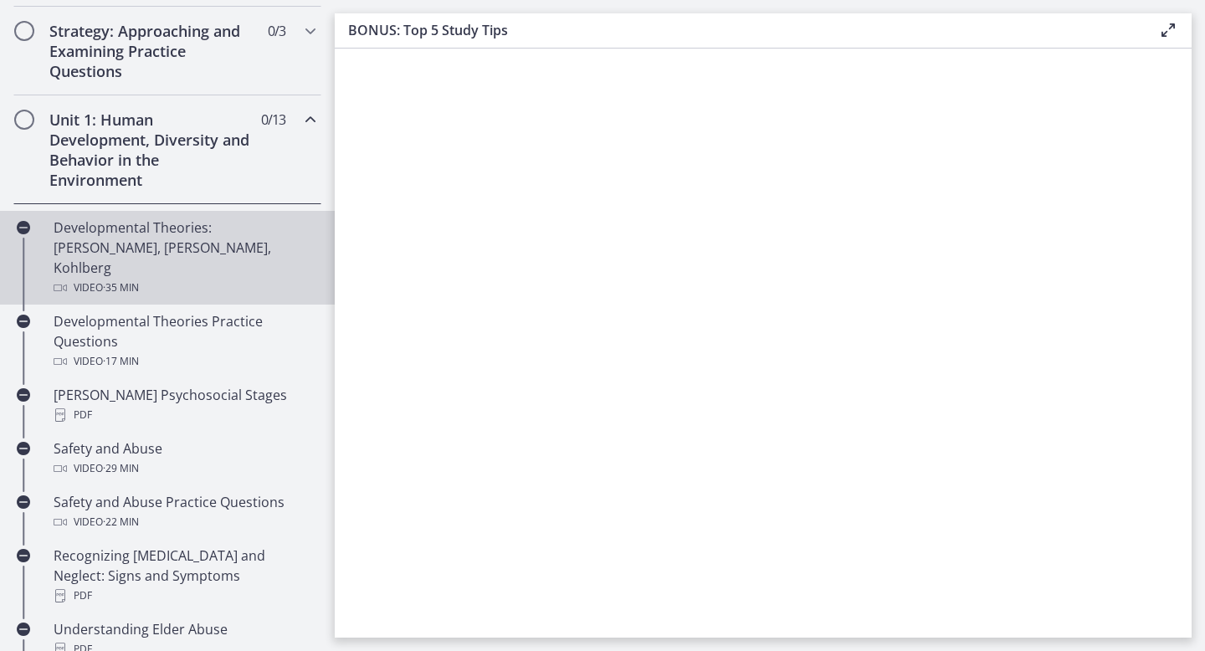
click at [121, 232] on div "Developmental Theories: Erikson, Piaget, Kohlberg Video · 35 min" at bounding box center [184, 258] width 261 height 80
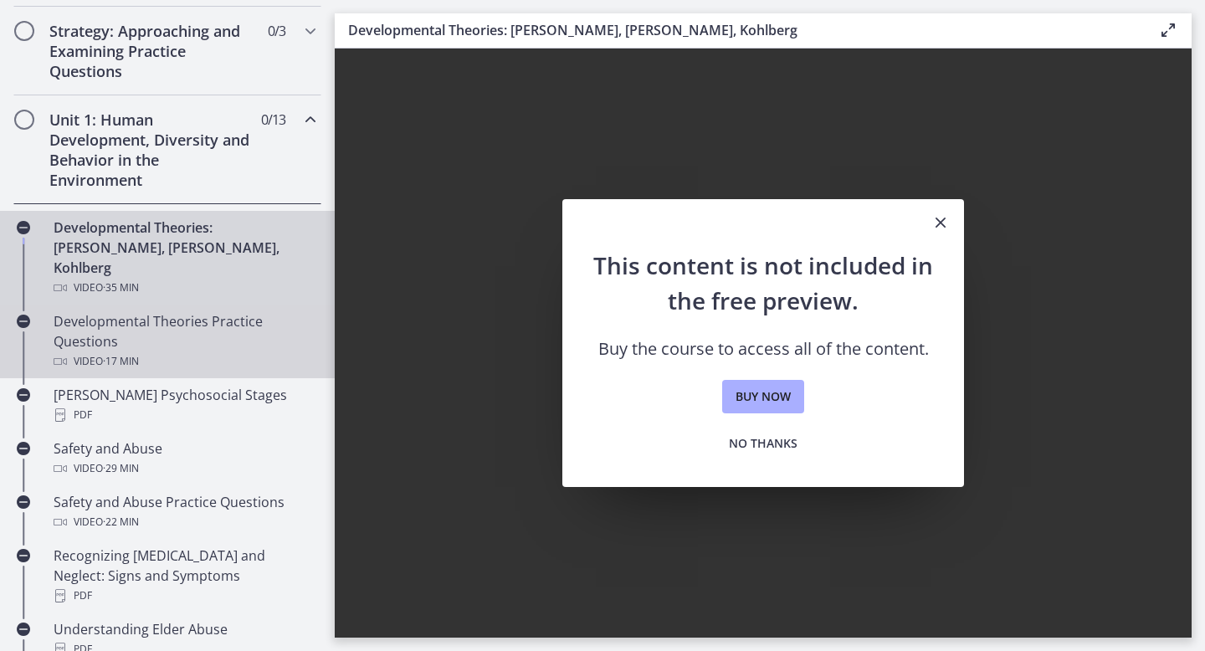
click at [162, 311] on div "Developmental Theories Practice Questions Video · 17 min" at bounding box center [184, 341] width 261 height 60
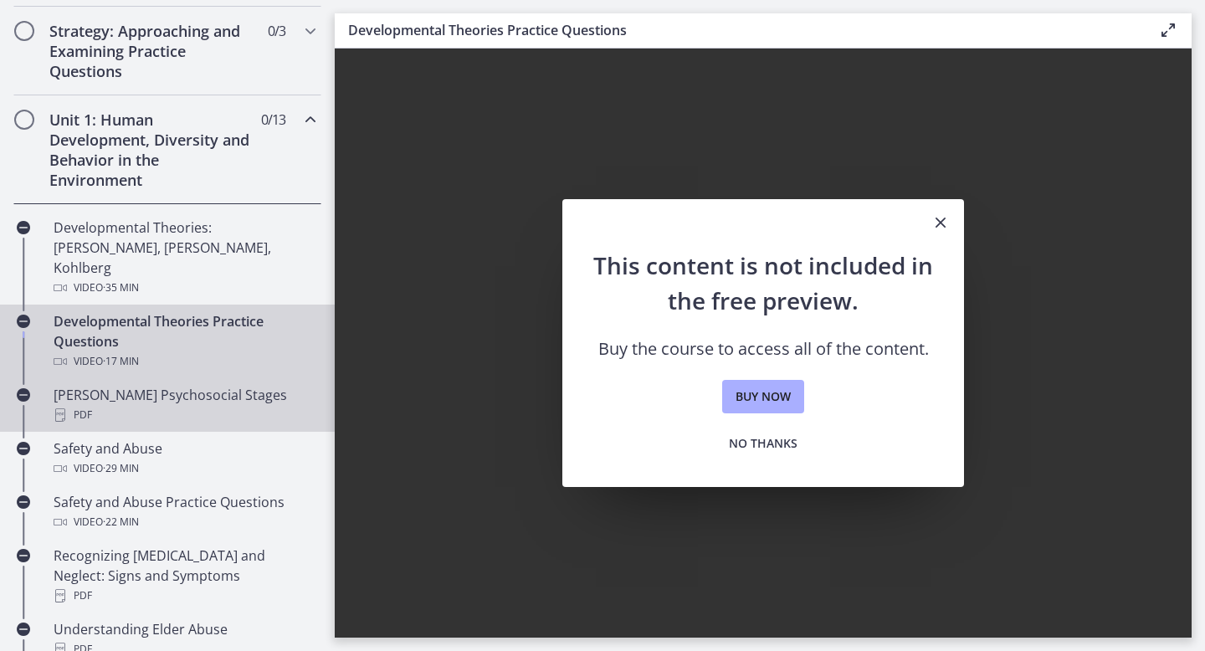
click at [156, 385] on div "Erikson's Psychosocial Stages PDF" at bounding box center [184, 405] width 261 height 40
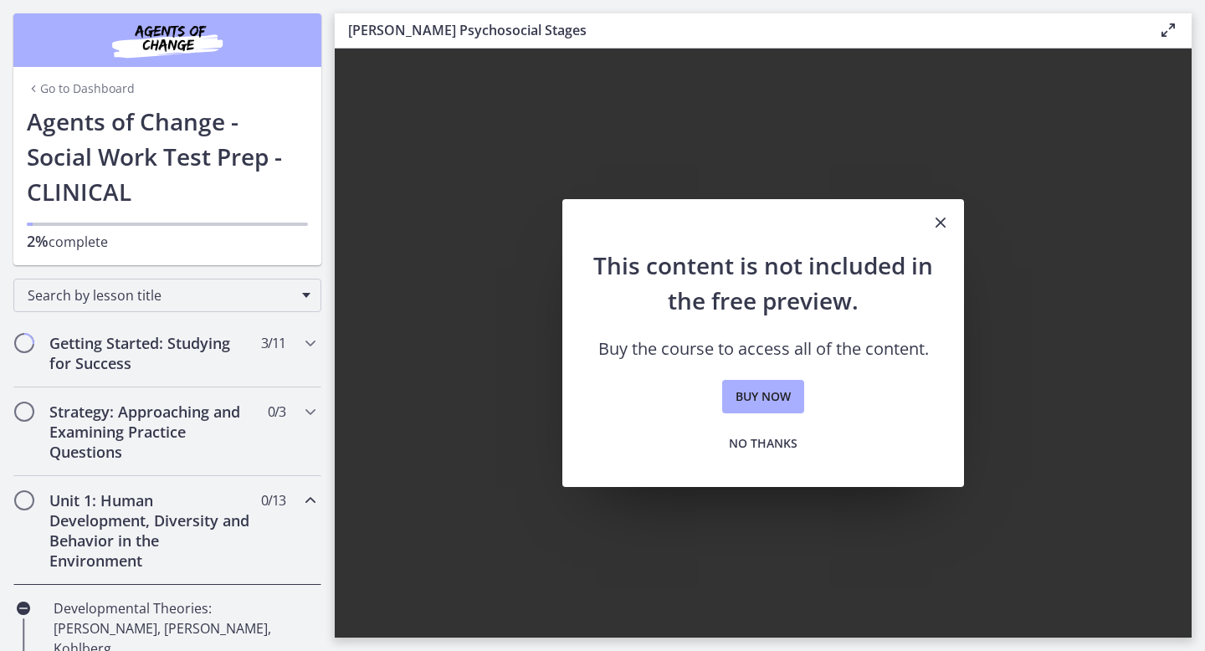
click at [86, 92] on link "Go to Dashboard" at bounding box center [81, 88] width 108 height 17
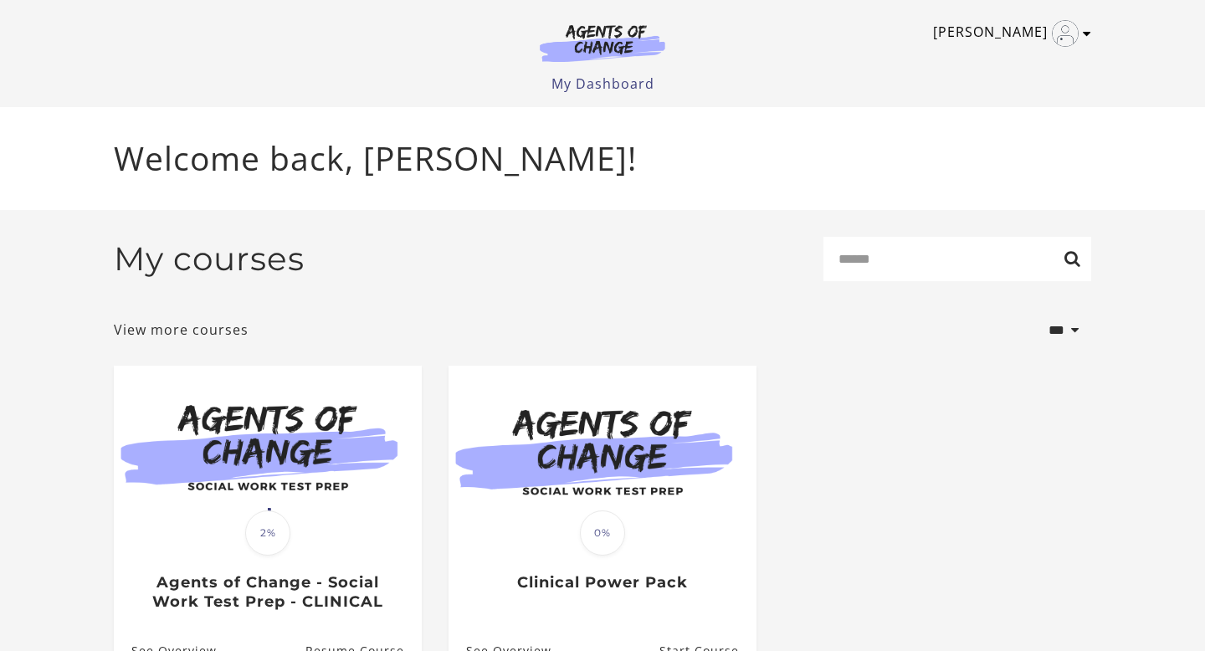
click at [1085, 33] on icon "Toggle menu" at bounding box center [1087, 33] width 8 height 13
click at [1026, 61] on link "My Account" at bounding box center [1021, 61] width 147 height 28
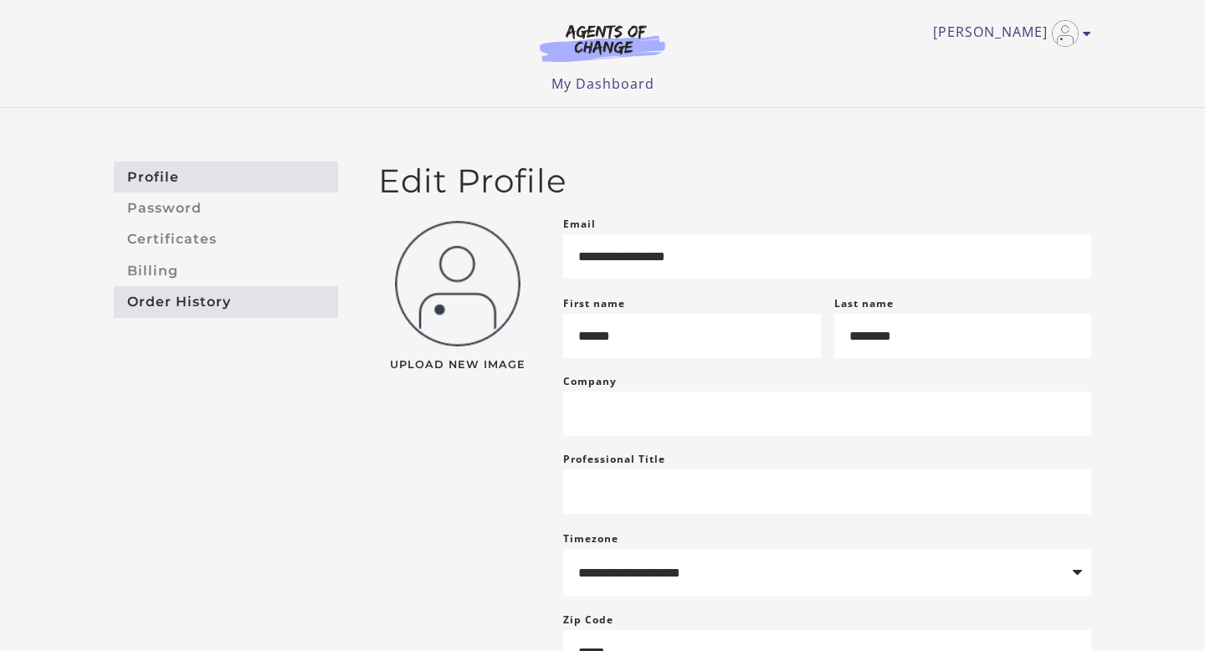
click at [156, 305] on link "Order History" at bounding box center [226, 301] width 224 height 31
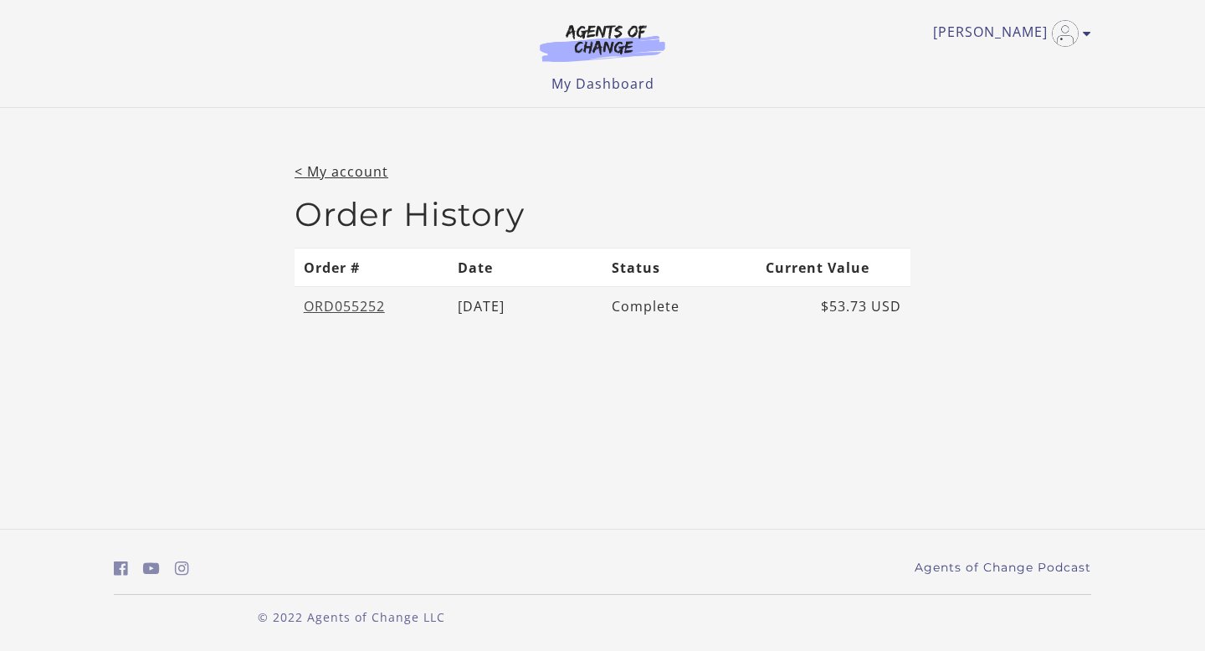
click at [342, 305] on link "ORD055252" at bounding box center [344, 306] width 81 height 18
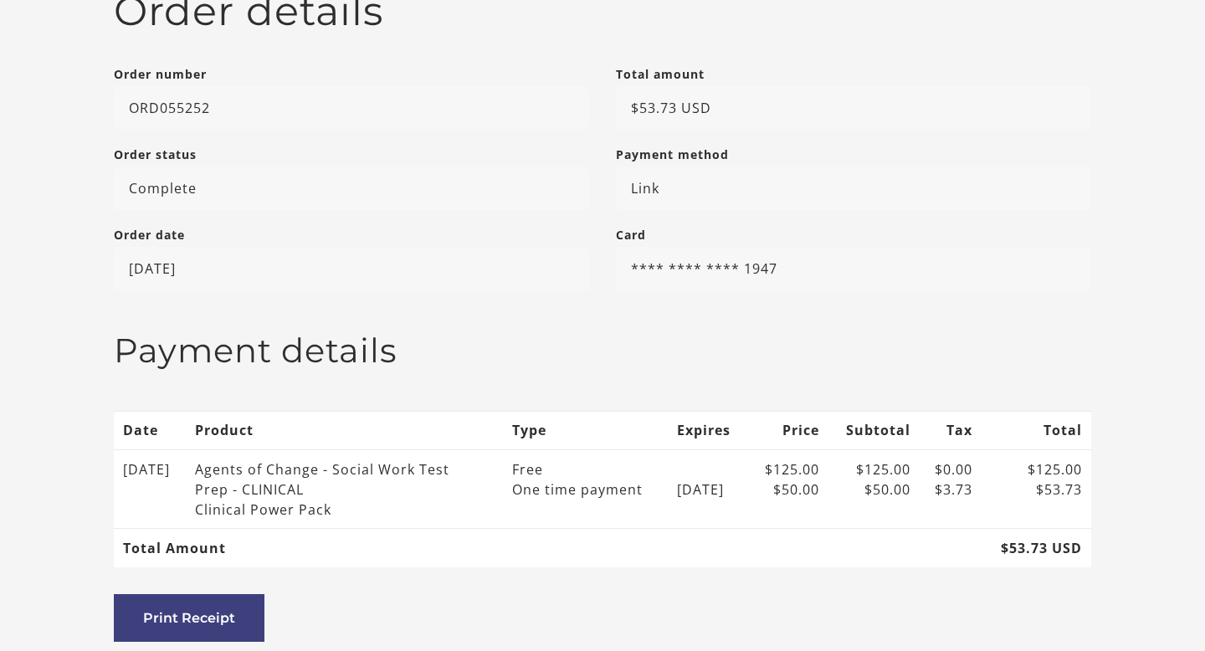
scroll to position [222, 0]
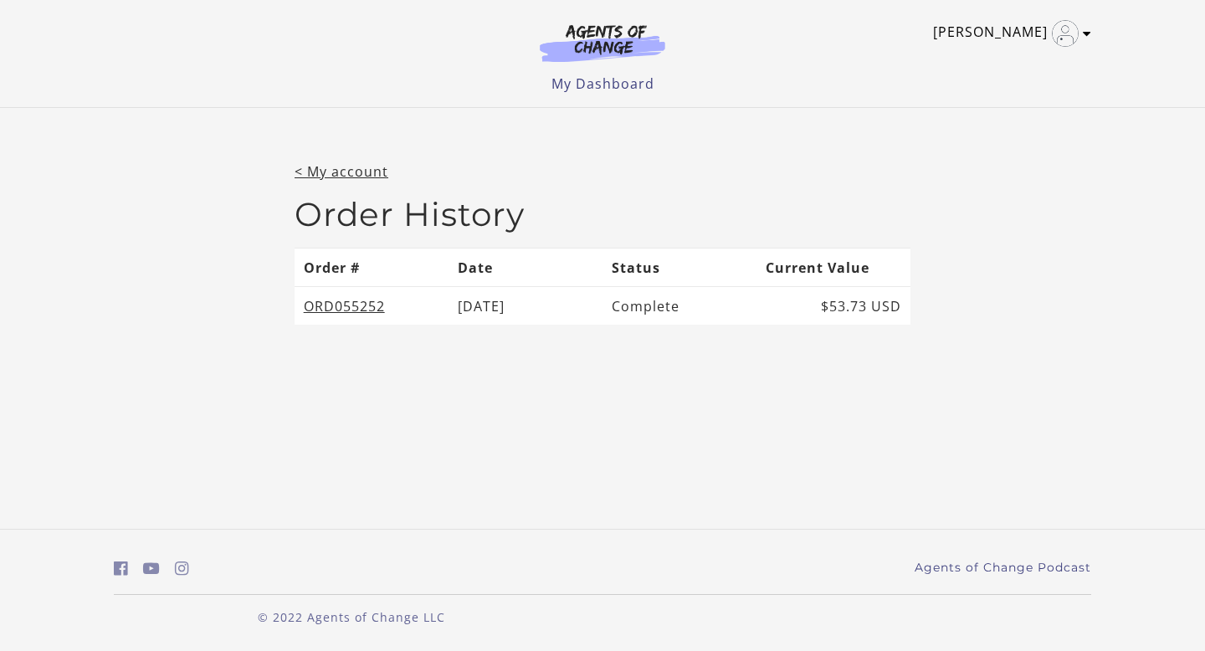
click at [1087, 38] on icon "Toggle menu" at bounding box center [1087, 33] width 8 height 13
click at [711, 118] on div "< My account Order History Order # Date Status Current Value ORD055252 [DATE] C…" at bounding box center [602, 257] width 1205 height 298
click at [612, 81] on link "My Dashboard" at bounding box center [602, 83] width 103 height 18
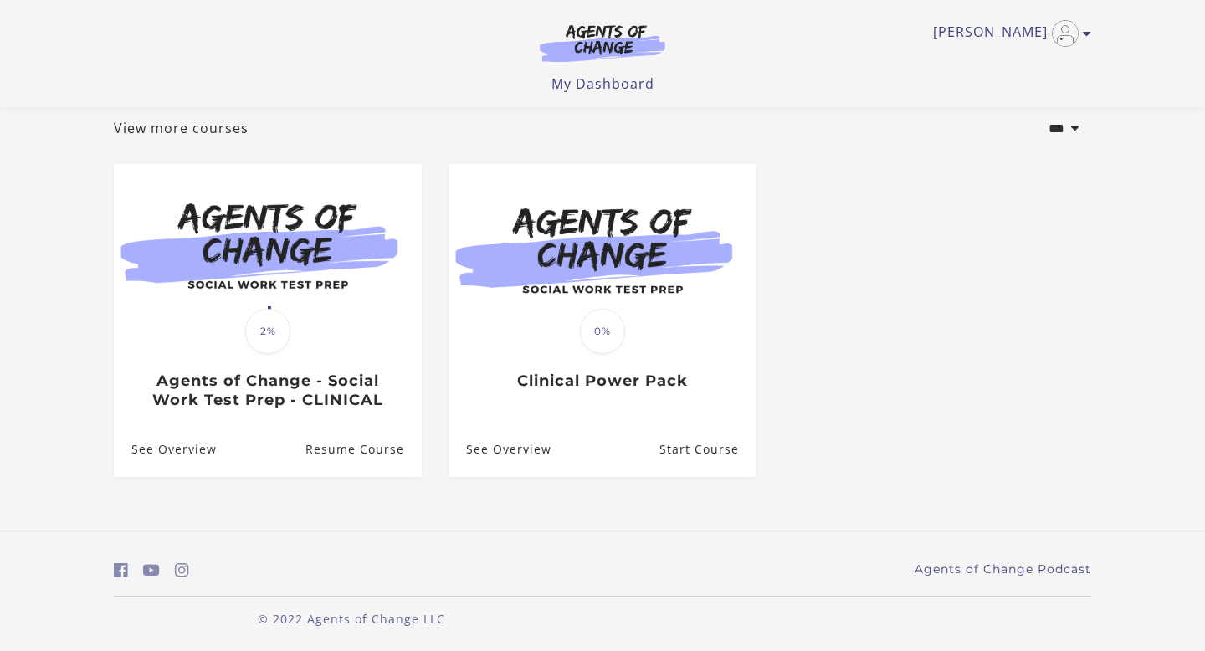
scroll to position [100, 0]
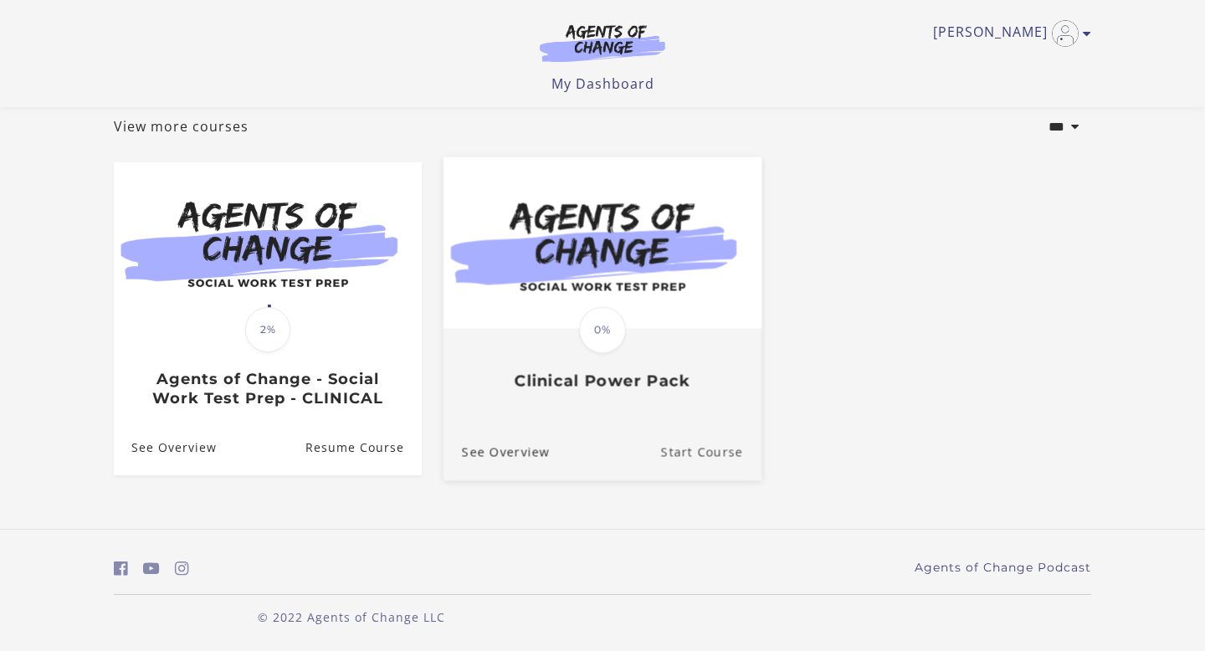
click at [694, 448] on link "Start Course" at bounding box center [711, 452] width 100 height 56
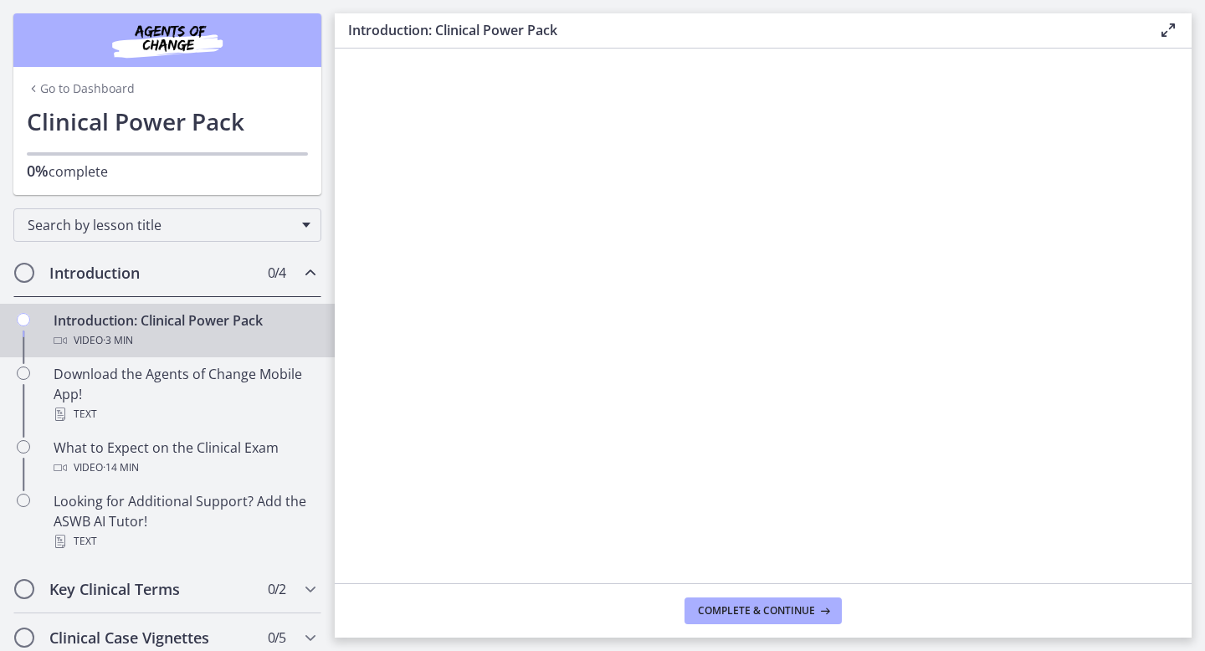
scroll to position [1, 0]
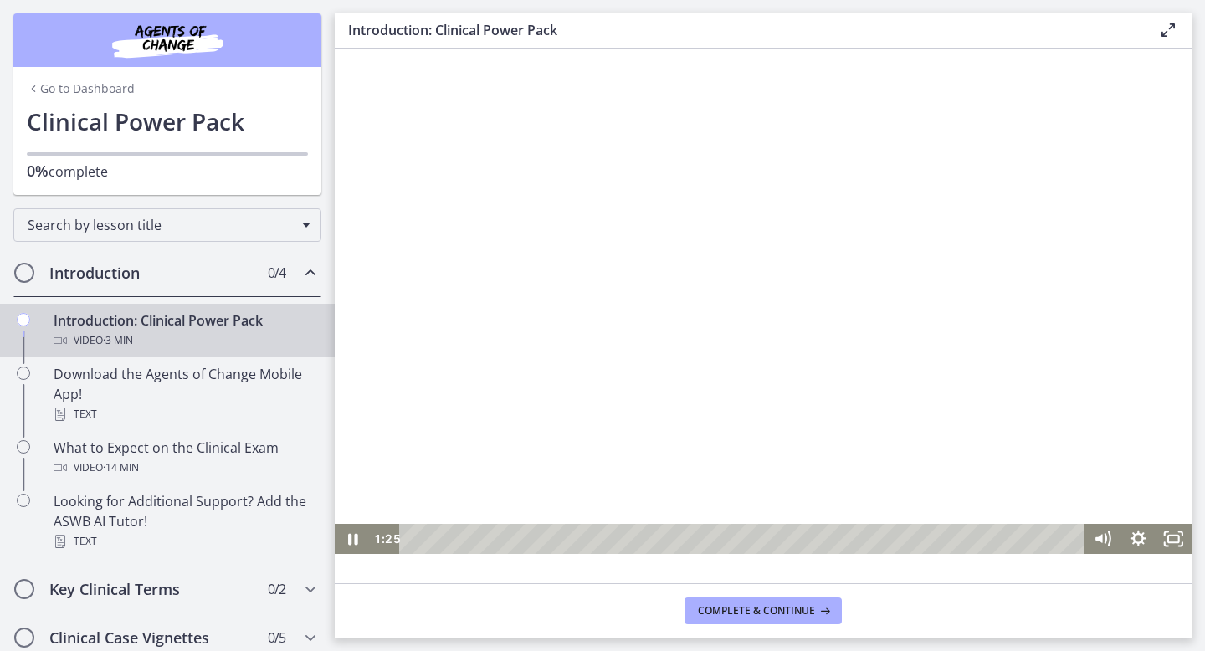
click at [785, 469] on div at bounding box center [763, 313] width 857 height 482
click at [786, 475] on div at bounding box center [763, 313] width 857 height 482
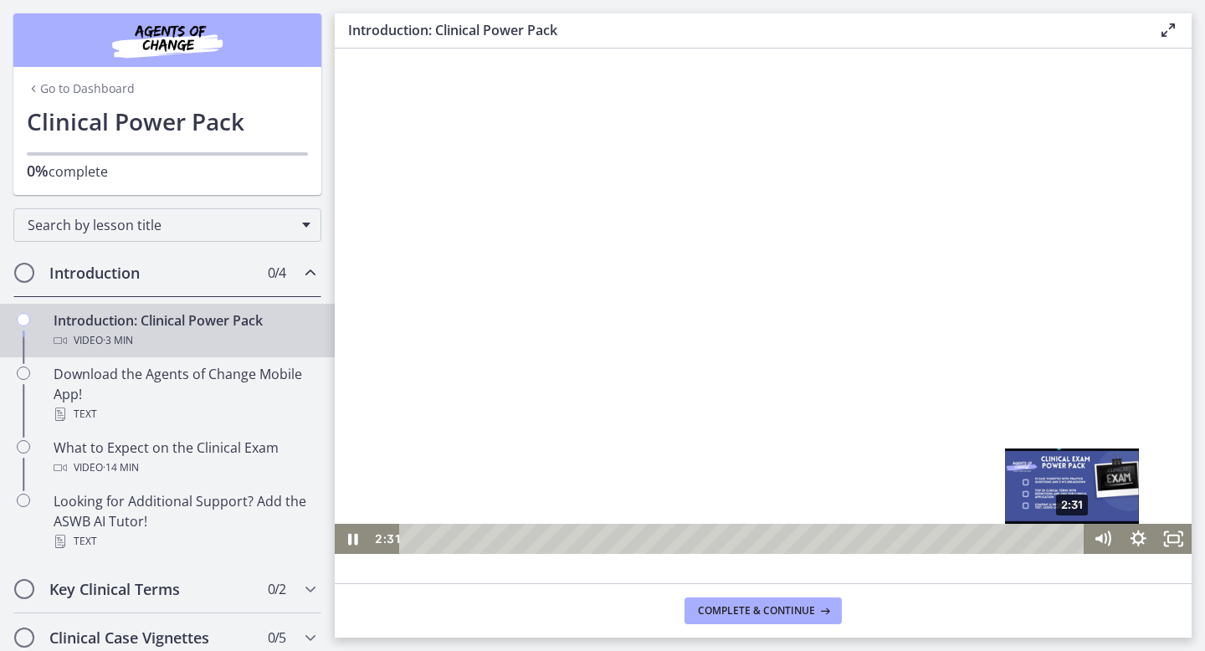
click at [1073, 538] on div "2:31" at bounding box center [743, 539] width 663 height 30
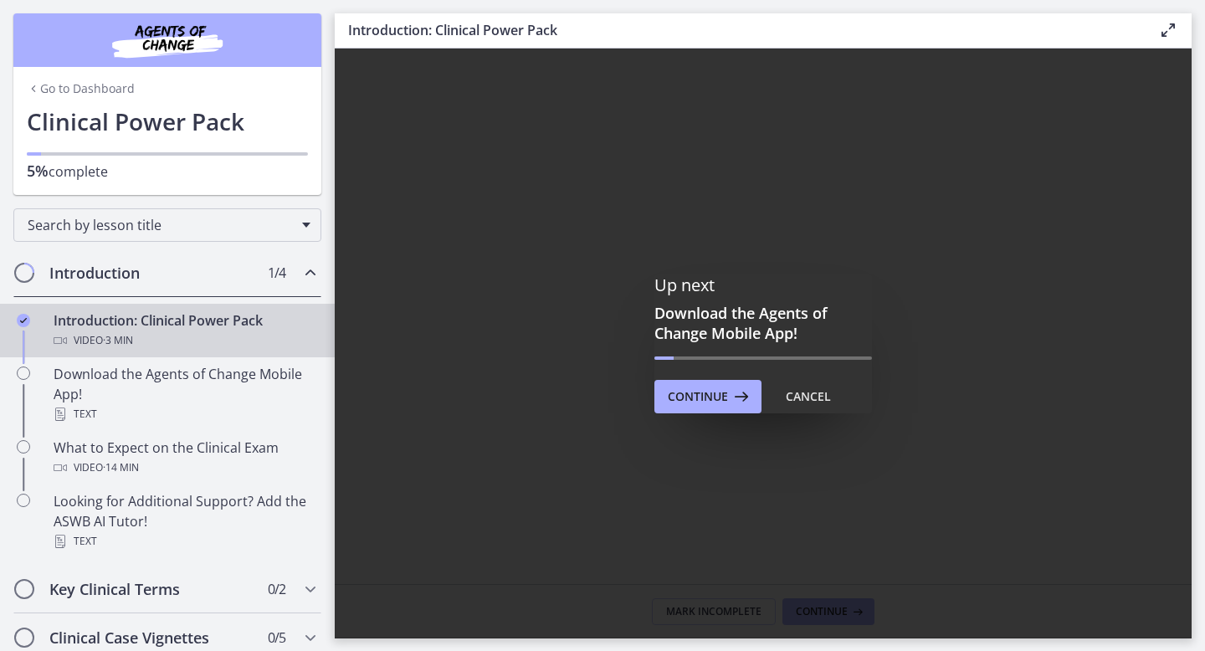
scroll to position [0, 0]
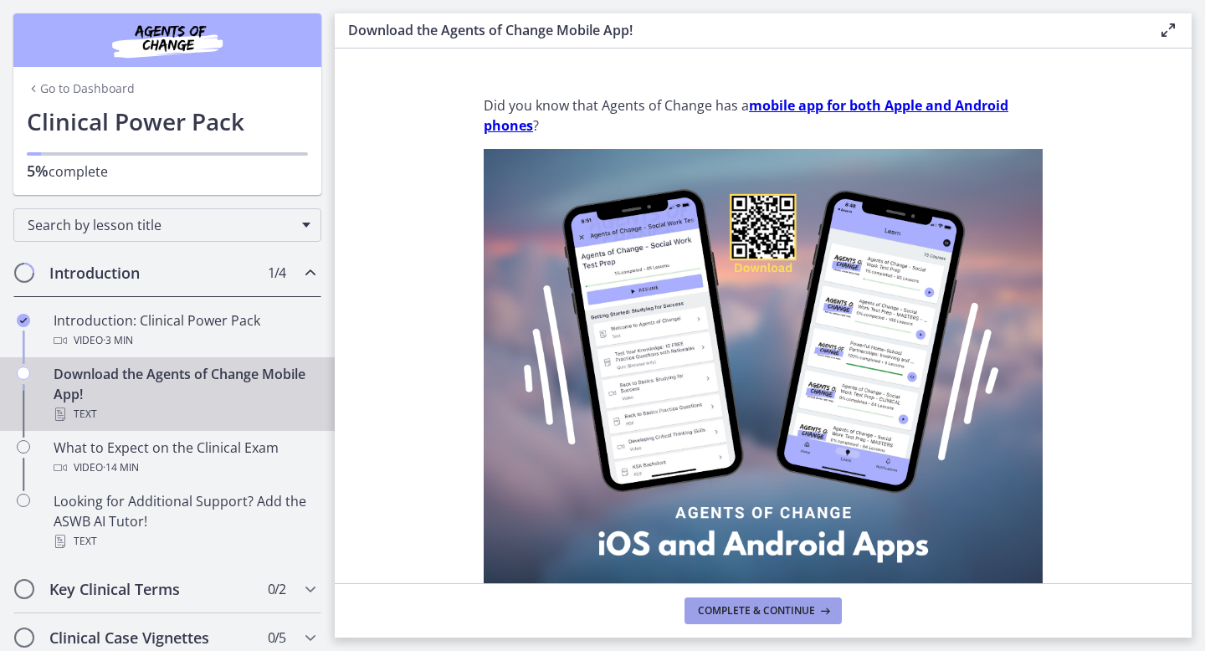
click at [812, 614] on span "Complete & continue" at bounding box center [756, 610] width 117 height 13
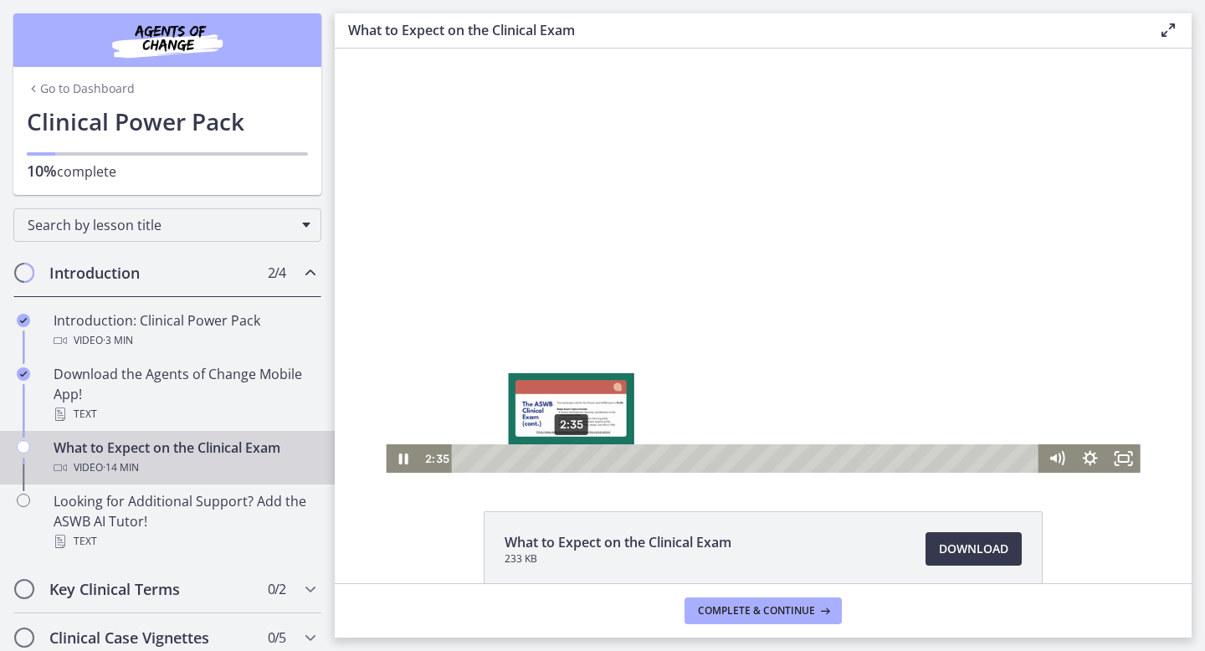
click at [571, 458] on div "2:35" at bounding box center [747, 458] width 567 height 28
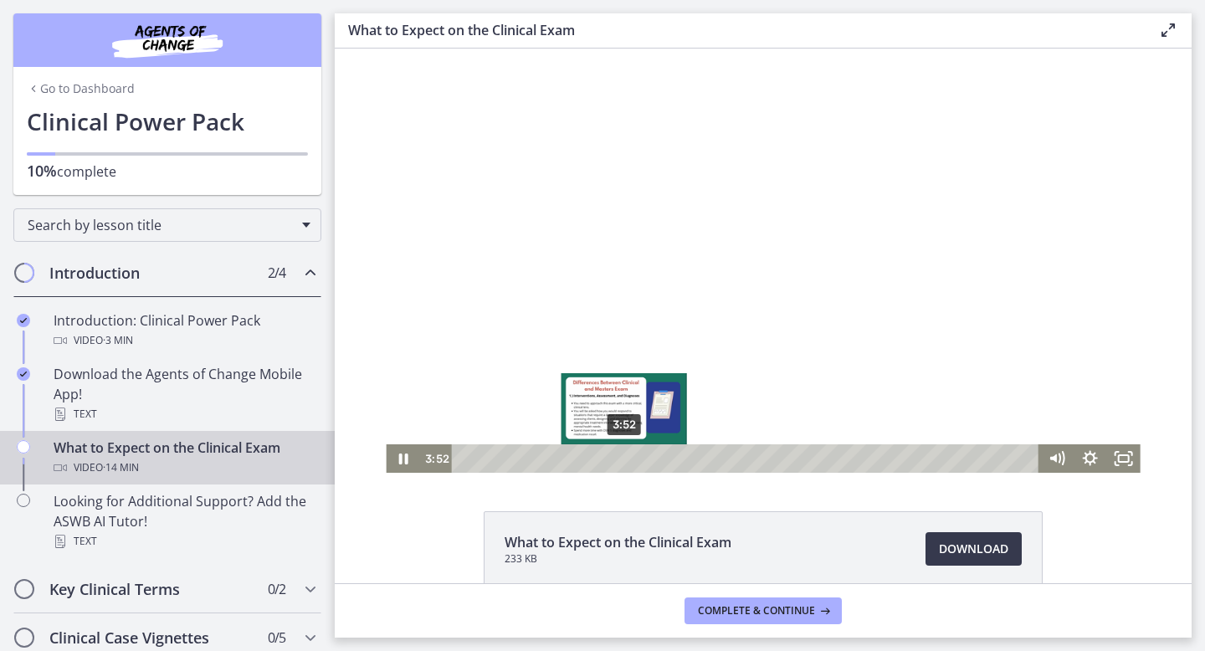
click at [624, 459] on div "Playbar" at bounding box center [623, 457] width 9 height 9
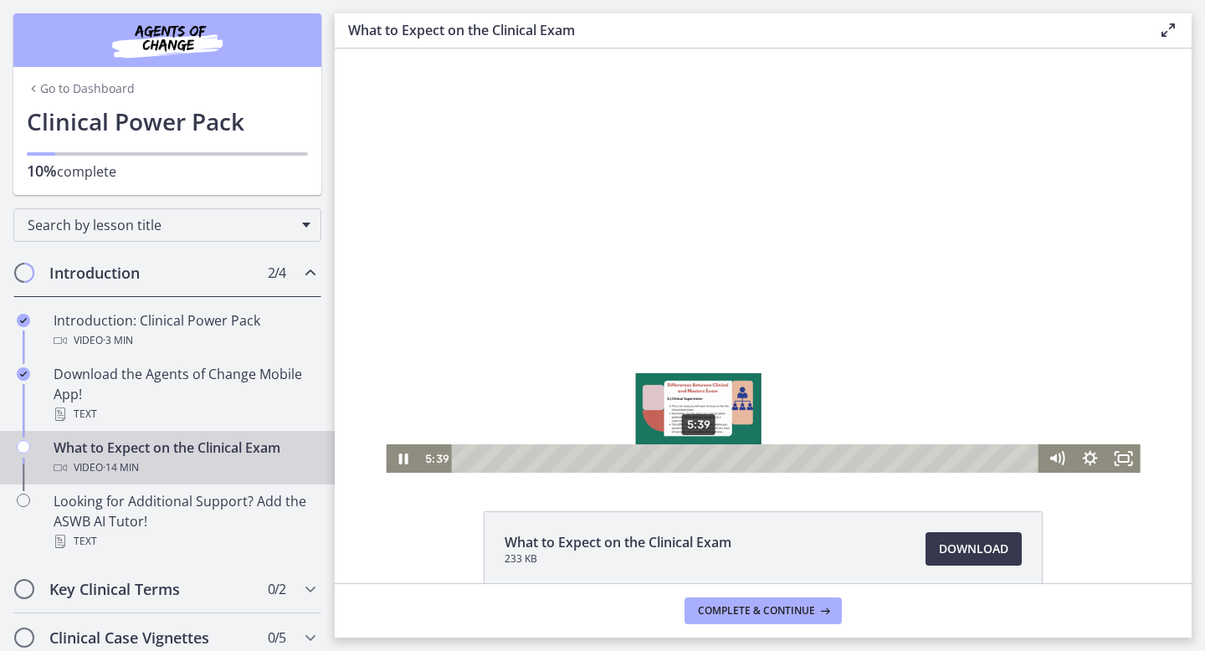
click at [699, 458] on div "5:39" at bounding box center [747, 458] width 567 height 28
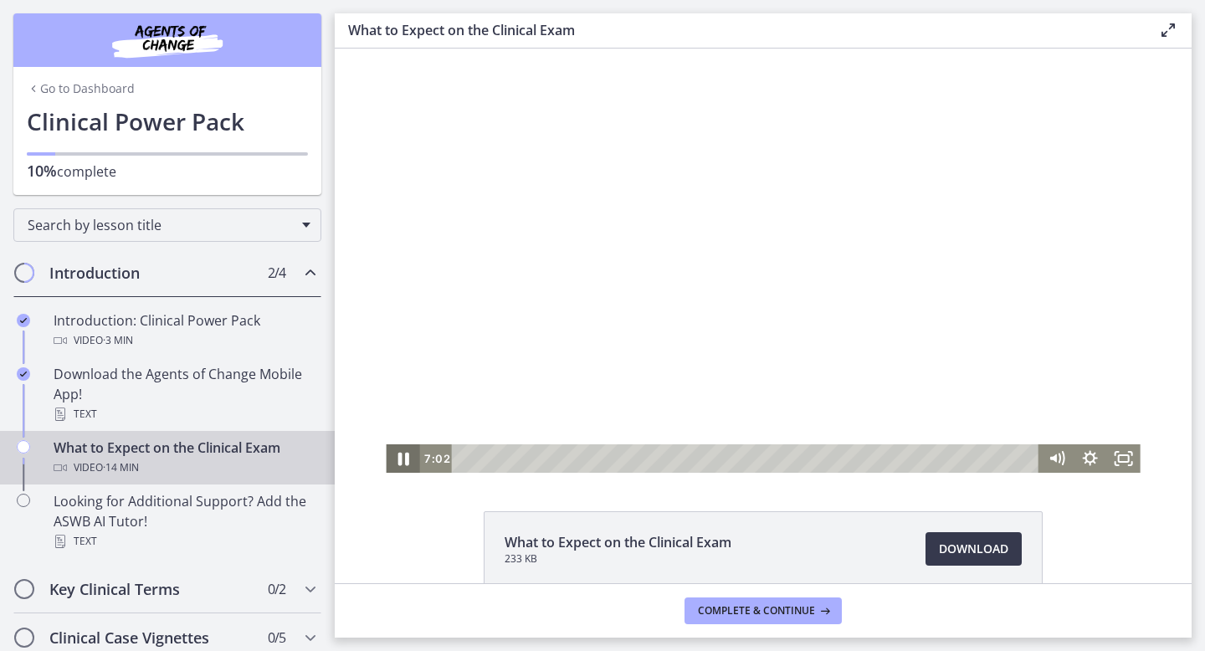
click at [402, 461] on icon "Pause" at bounding box center [402, 459] width 40 height 34
click at [402, 461] on icon "Play Video" at bounding box center [404, 459] width 8 height 12
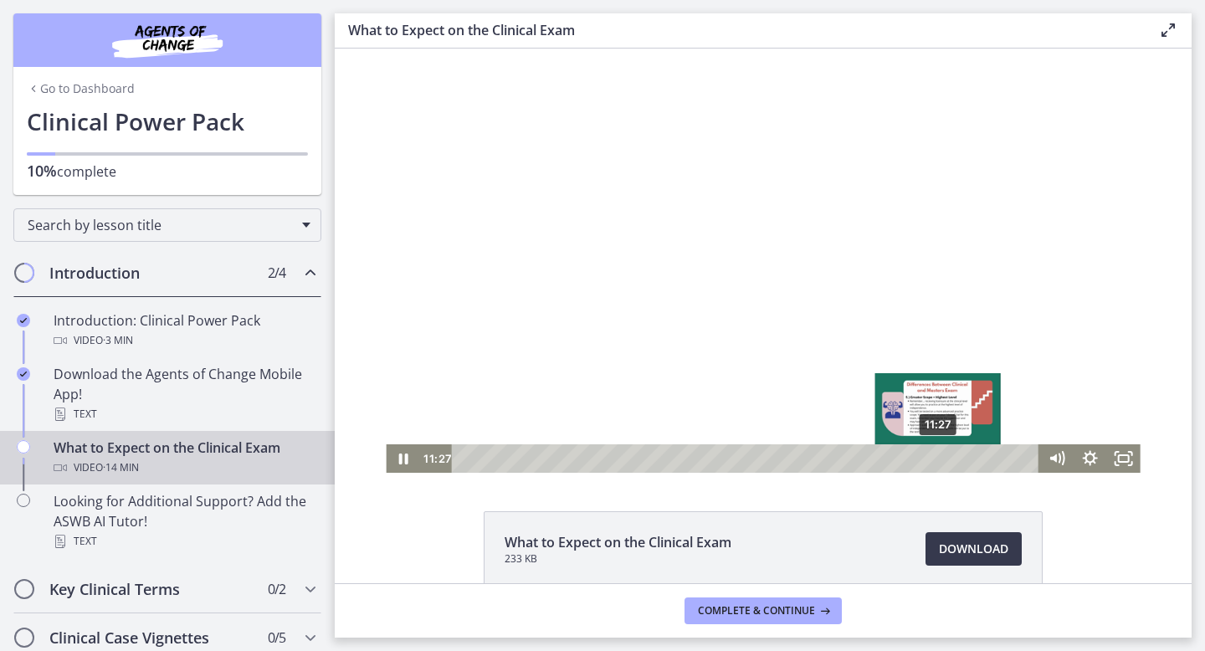
click at [939, 457] on div "11:27" at bounding box center [747, 458] width 567 height 28
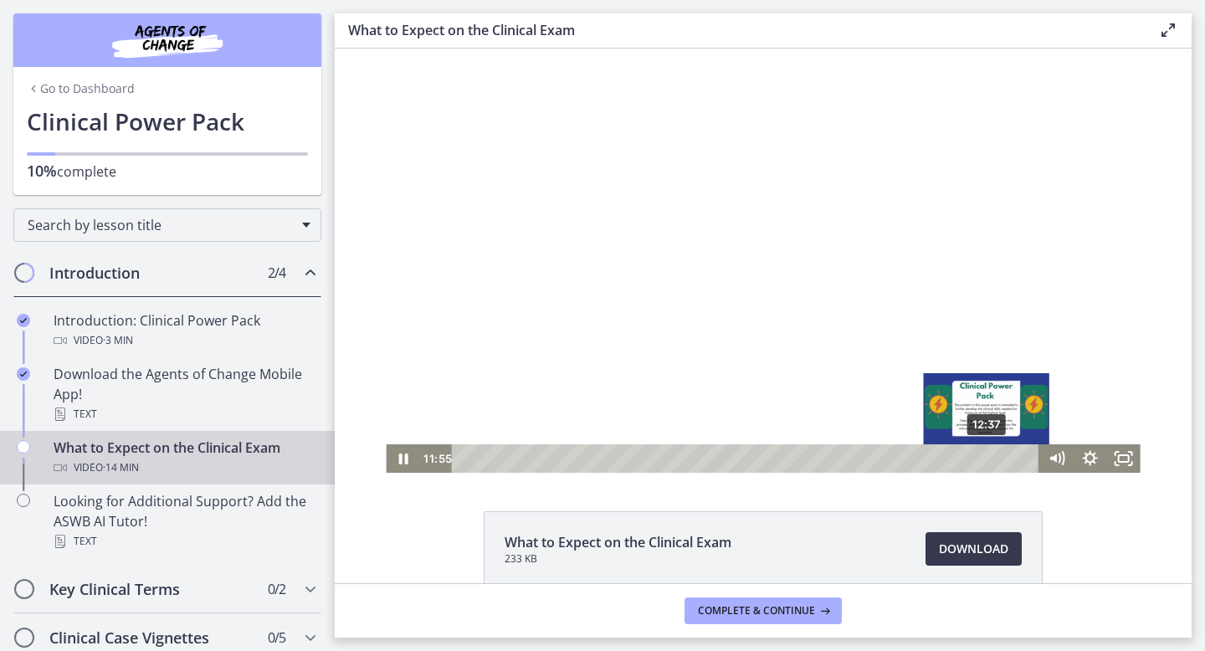
click at [987, 458] on div "12:37" at bounding box center [747, 458] width 567 height 28
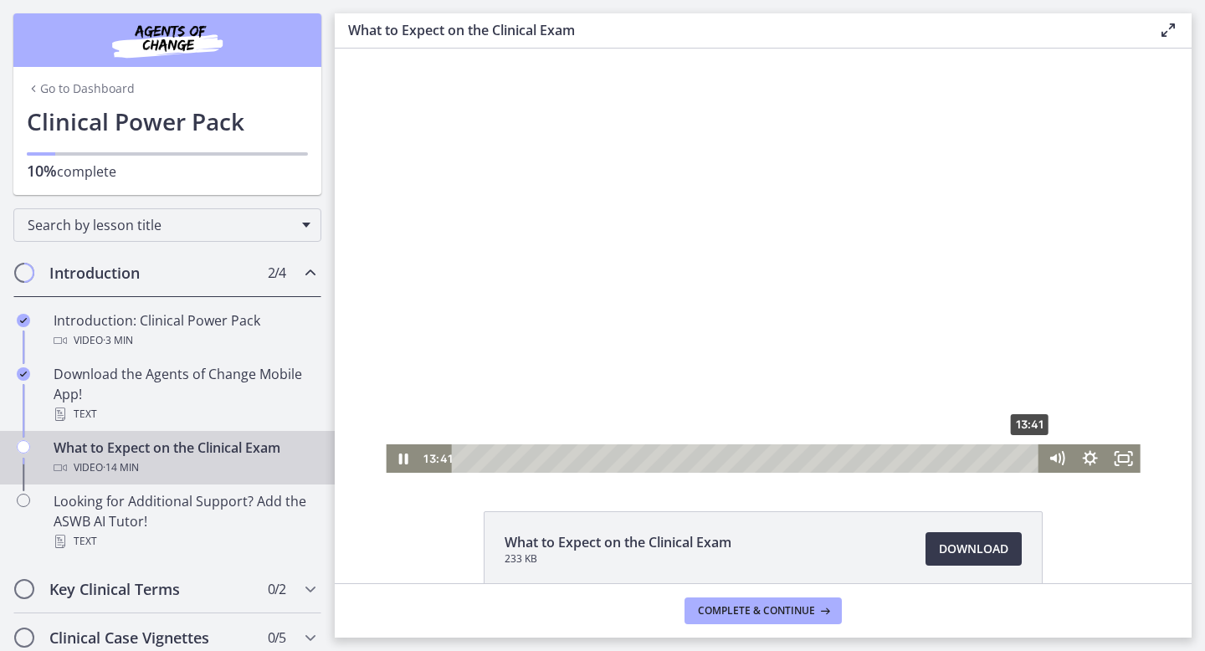
click at [1032, 458] on div "13:41" at bounding box center [747, 458] width 567 height 28
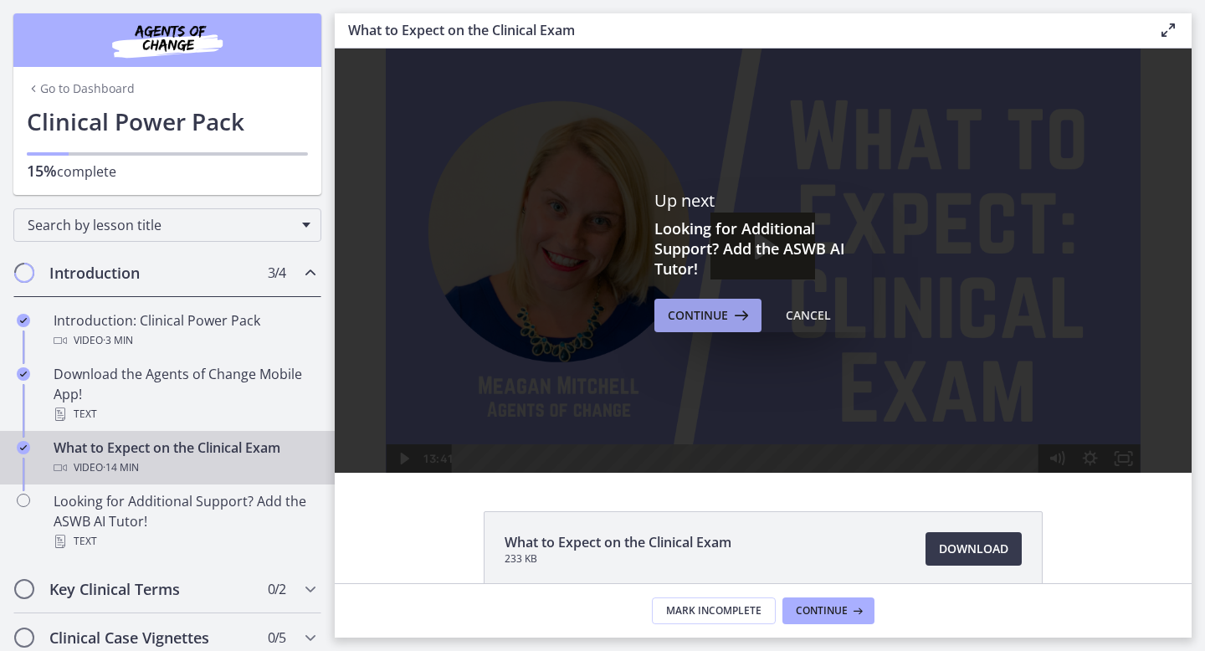
click at [719, 325] on button "Continue" at bounding box center [707, 315] width 107 height 33
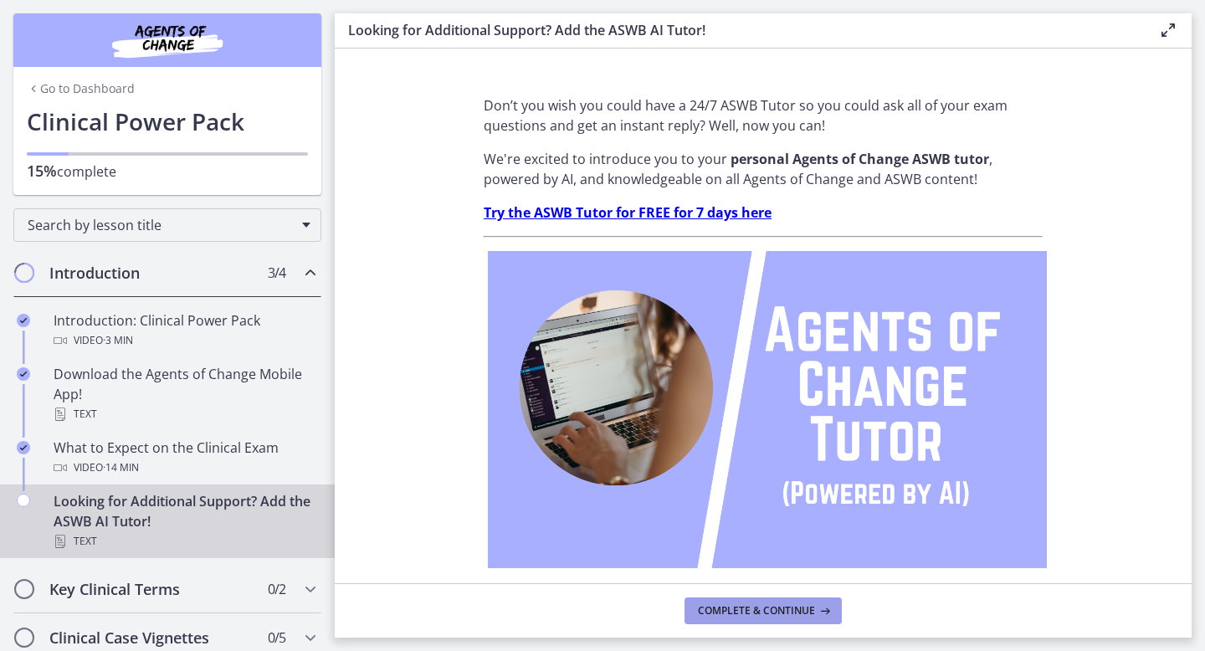
click at [796, 613] on span "Complete & continue" at bounding box center [756, 610] width 117 height 13
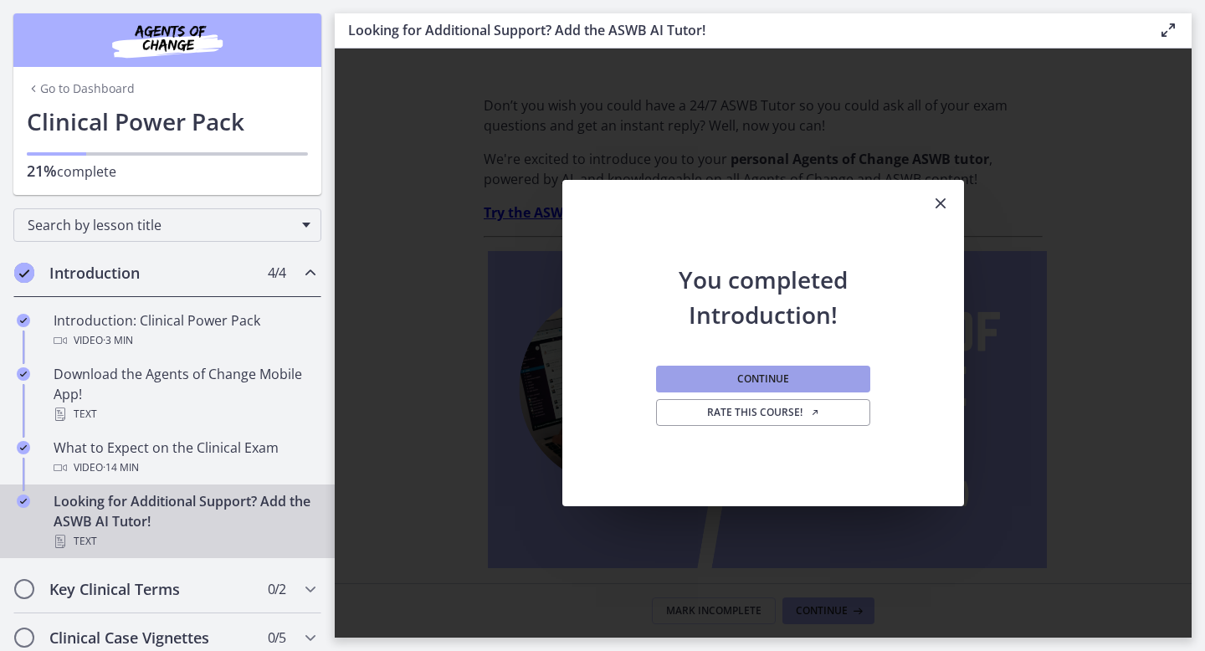
click at [786, 377] on span "Continue" at bounding box center [763, 378] width 52 height 13
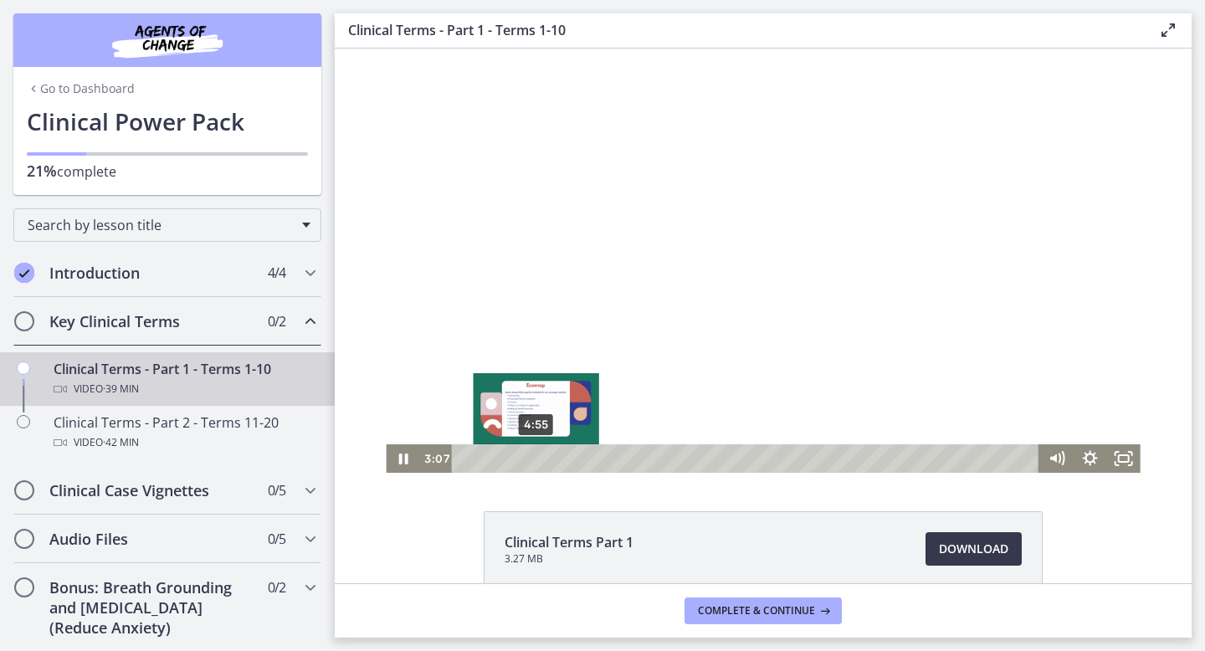
click at [536, 458] on div "4:55" at bounding box center [747, 458] width 567 height 28
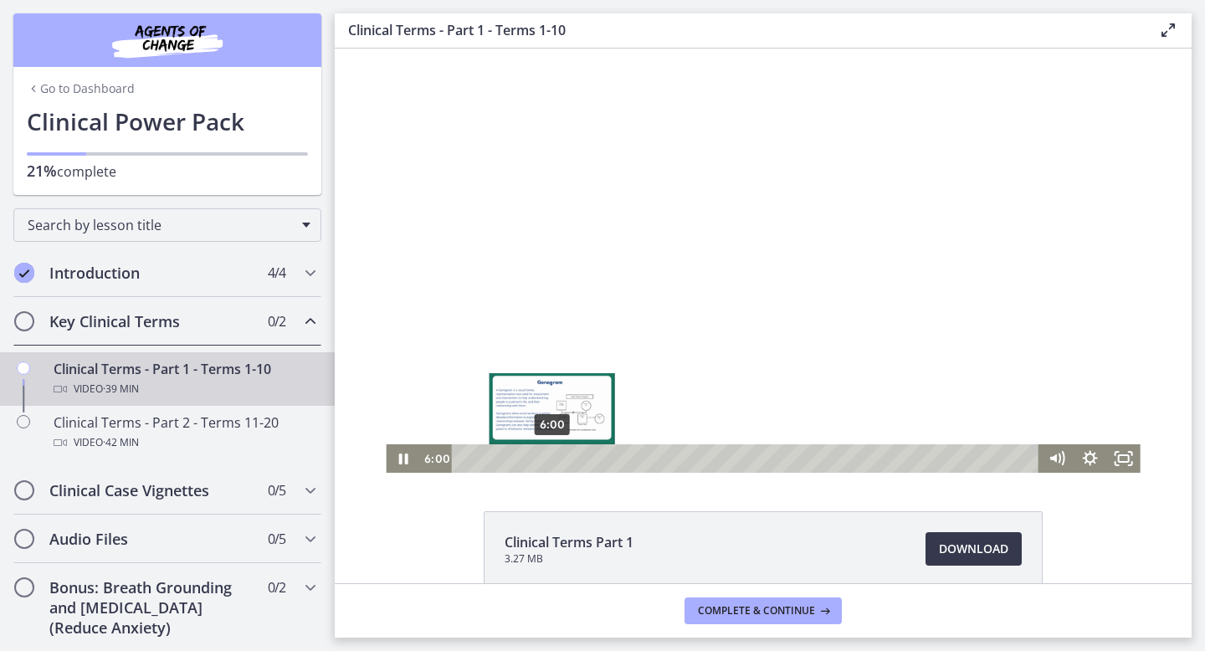
click at [552, 458] on div "6:00" at bounding box center [747, 458] width 567 height 28
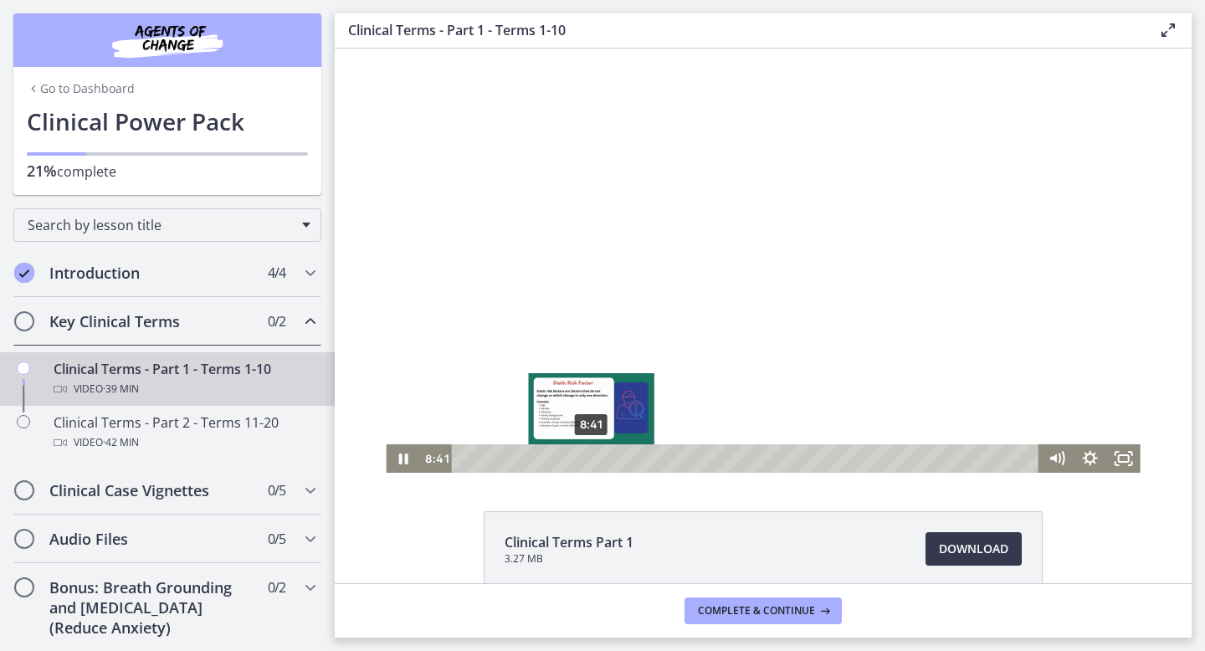
click at [592, 456] on div "8:41" at bounding box center [747, 458] width 567 height 28
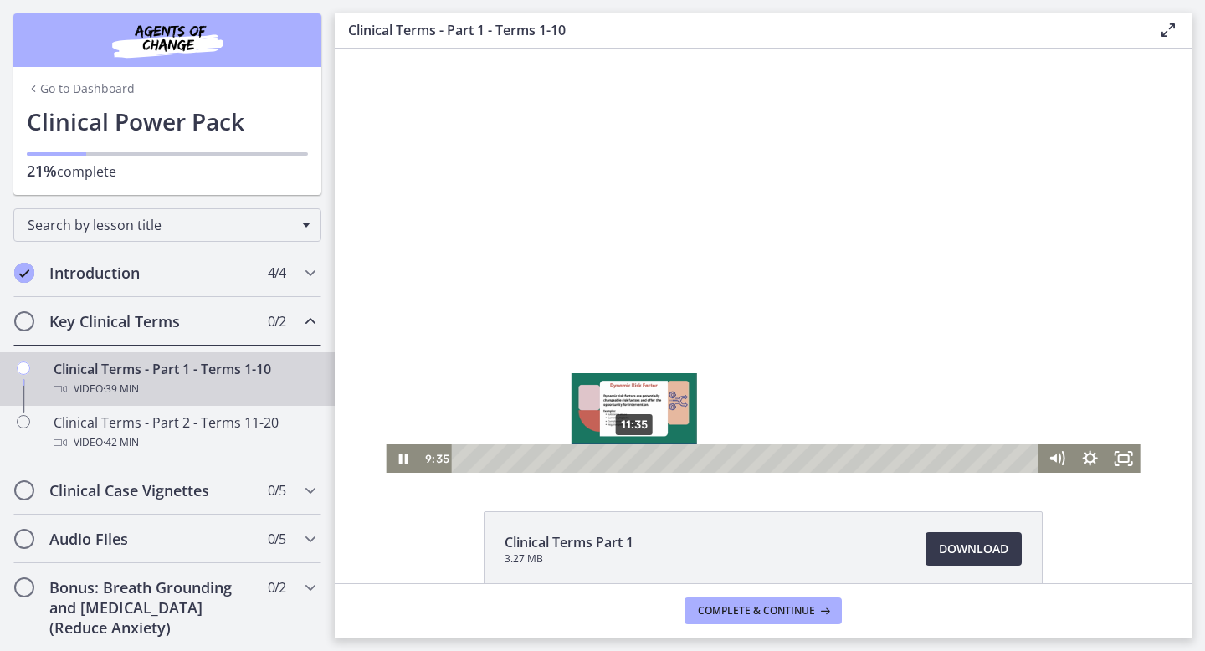
click at [634, 457] on div "11:35" at bounding box center [747, 458] width 567 height 28
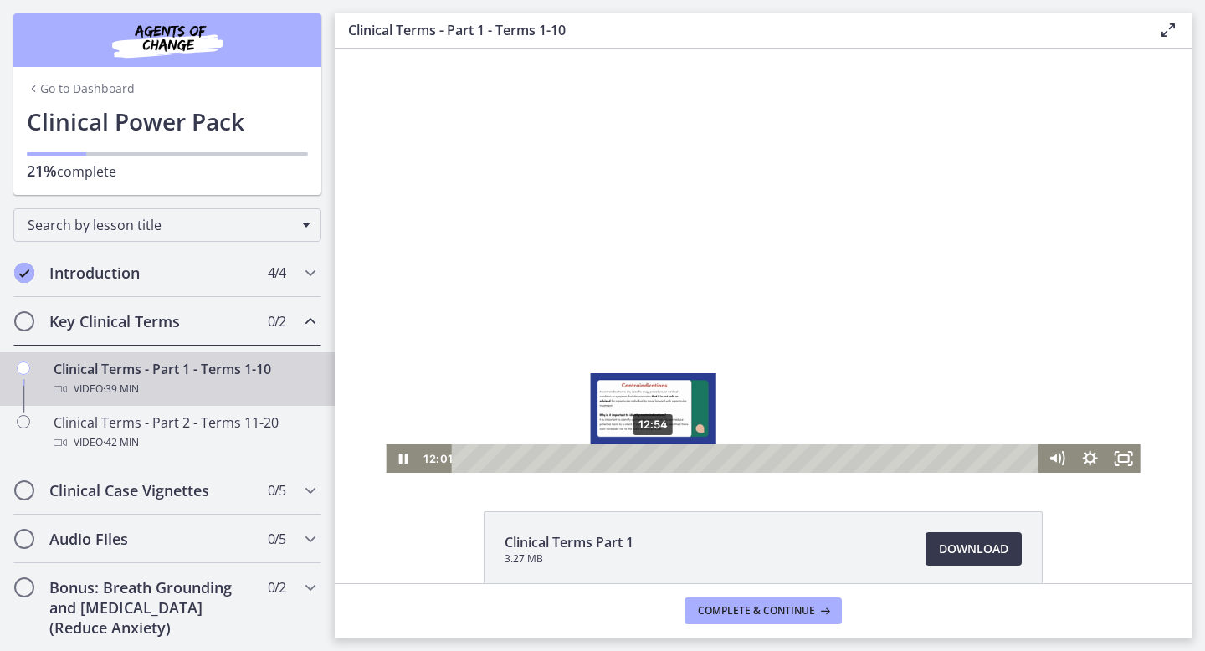
click at [653, 458] on div "12:54" at bounding box center [747, 458] width 567 height 28
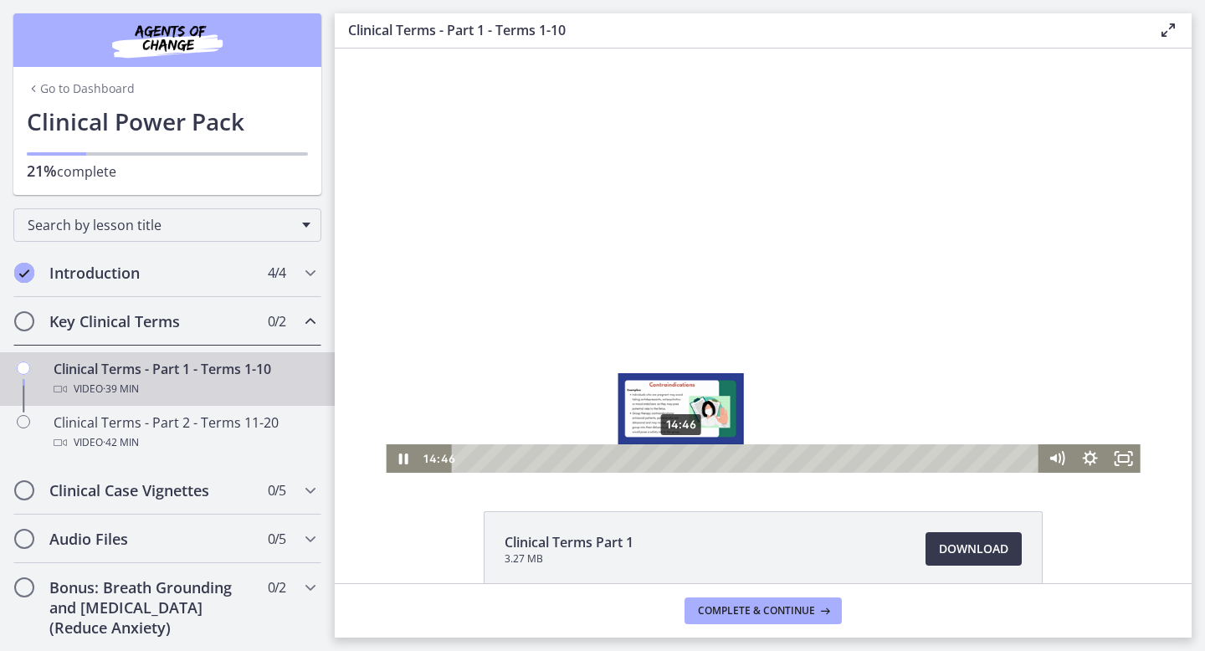
click at [681, 460] on div "14:46" at bounding box center [747, 458] width 567 height 28
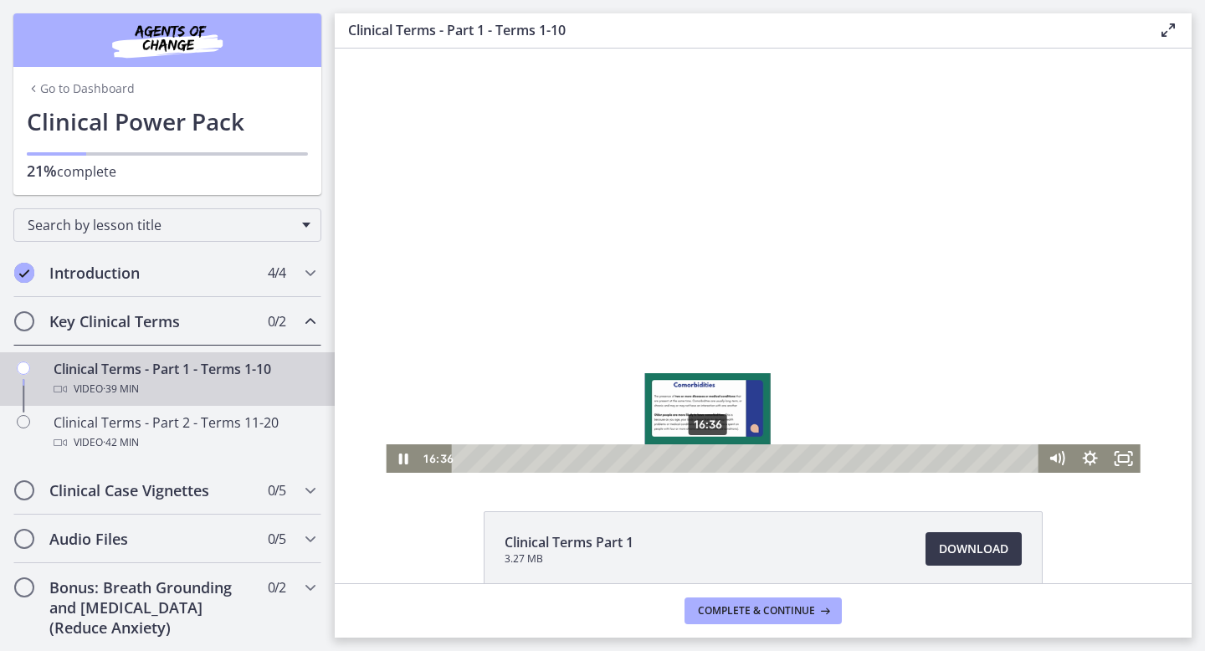
click at [708, 459] on div "16:36" at bounding box center [747, 458] width 567 height 28
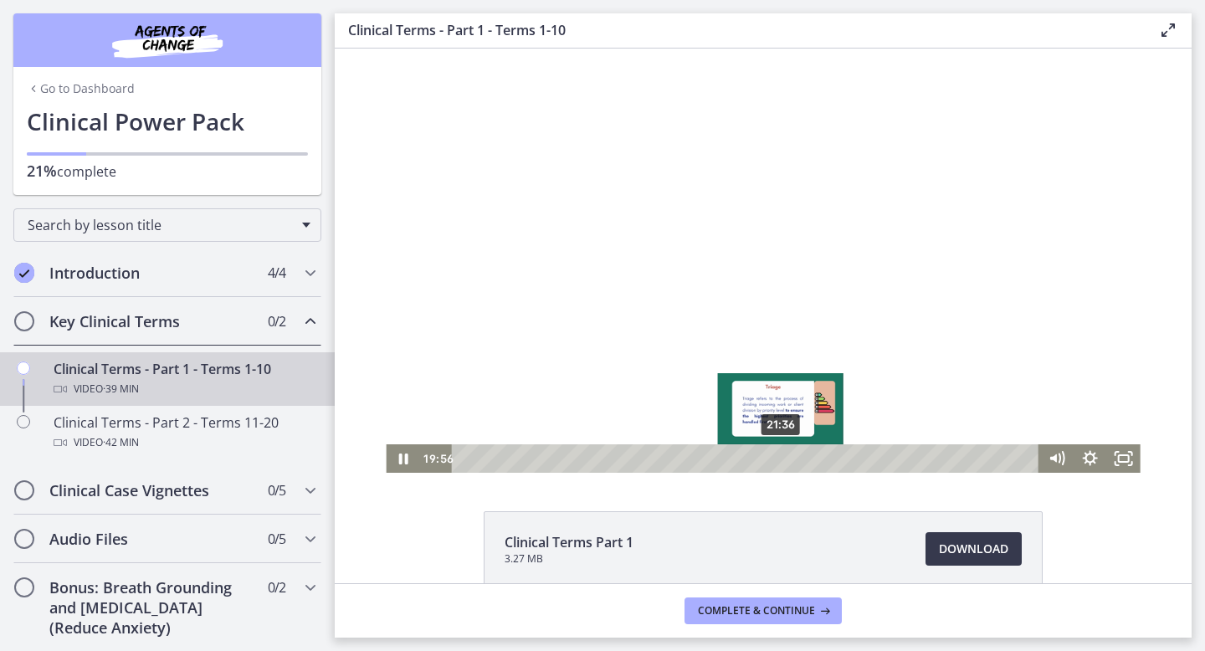
click at [781, 459] on div "21:36" at bounding box center [747, 458] width 567 height 28
click at [798, 458] on div "22:45" at bounding box center [747, 458] width 567 height 28
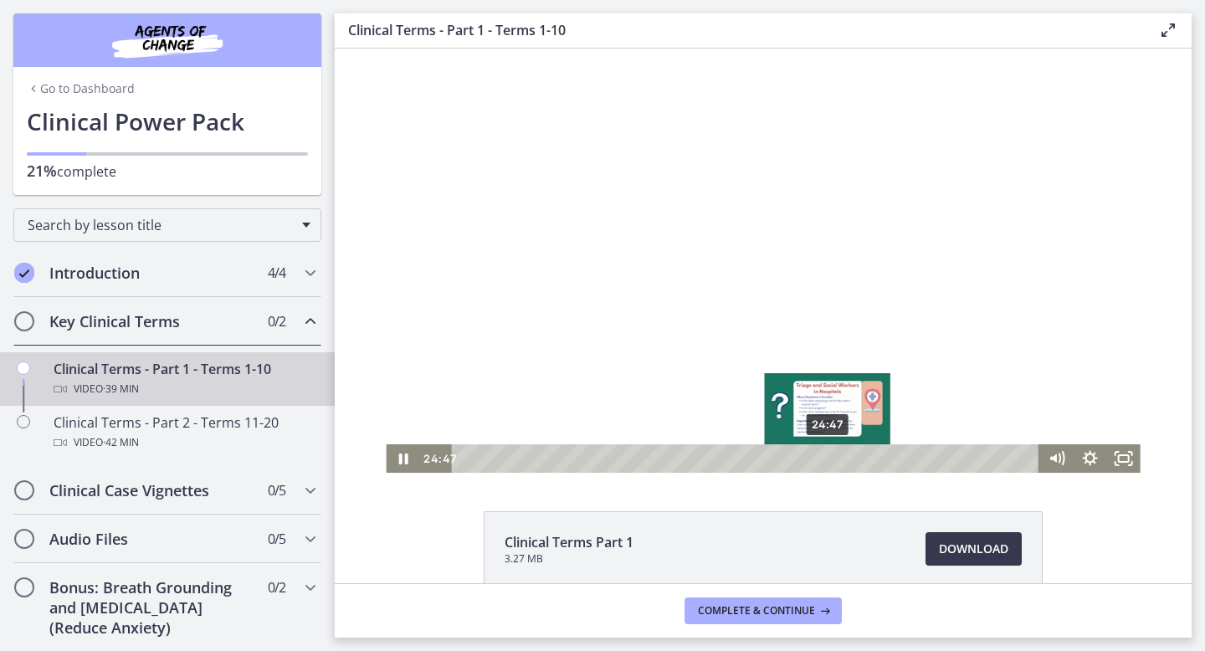
click at [828, 462] on div "24:47" at bounding box center [747, 458] width 567 height 28
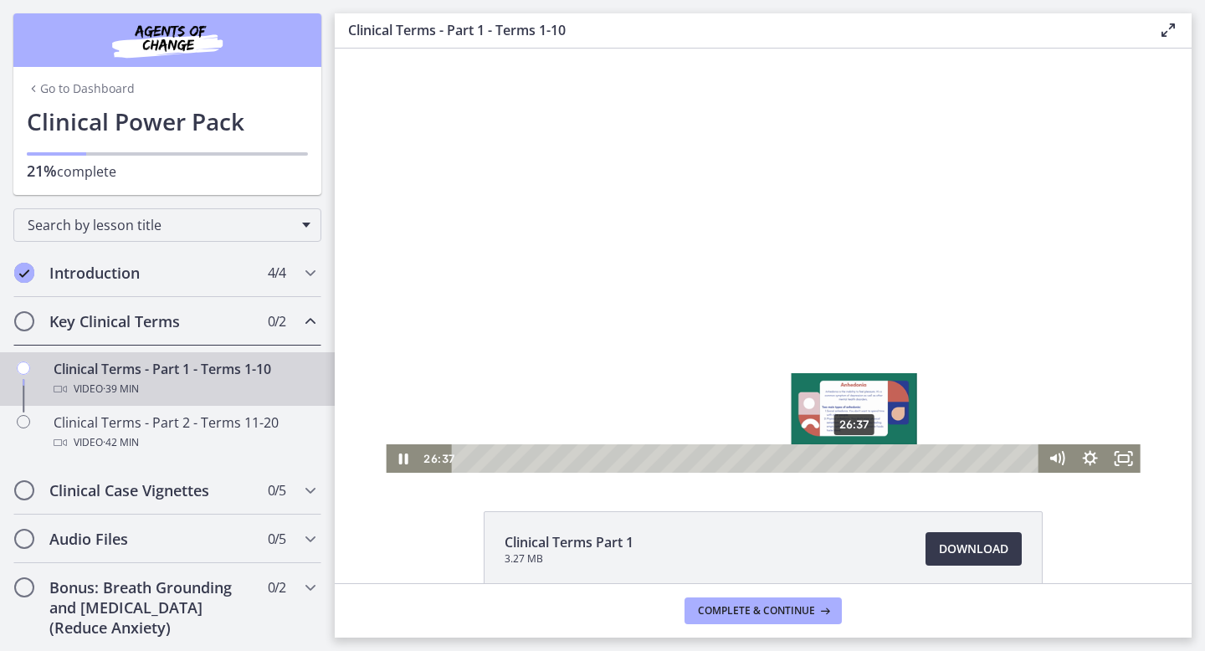
click at [855, 457] on div "26:37" at bounding box center [747, 458] width 567 height 28
click at [869, 457] on div "27:35" at bounding box center [747, 458] width 567 height 28
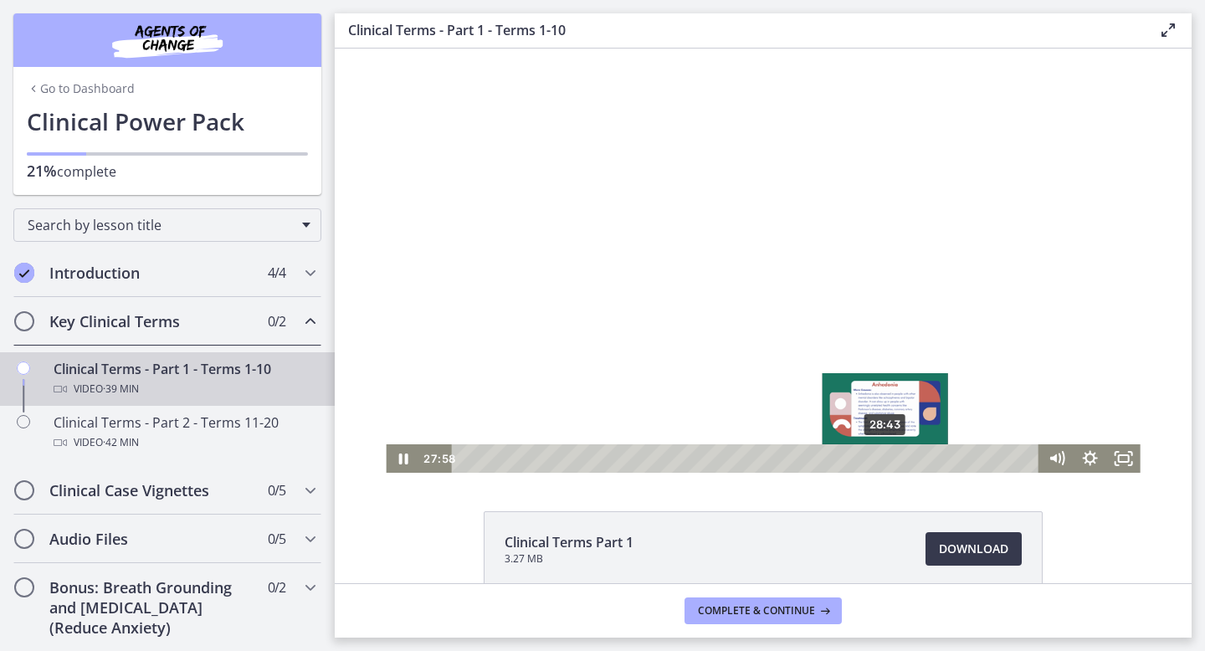
click at [886, 458] on div "28:43" at bounding box center [747, 458] width 567 height 28
click at [908, 457] on div "30:12" at bounding box center [747, 458] width 567 height 28
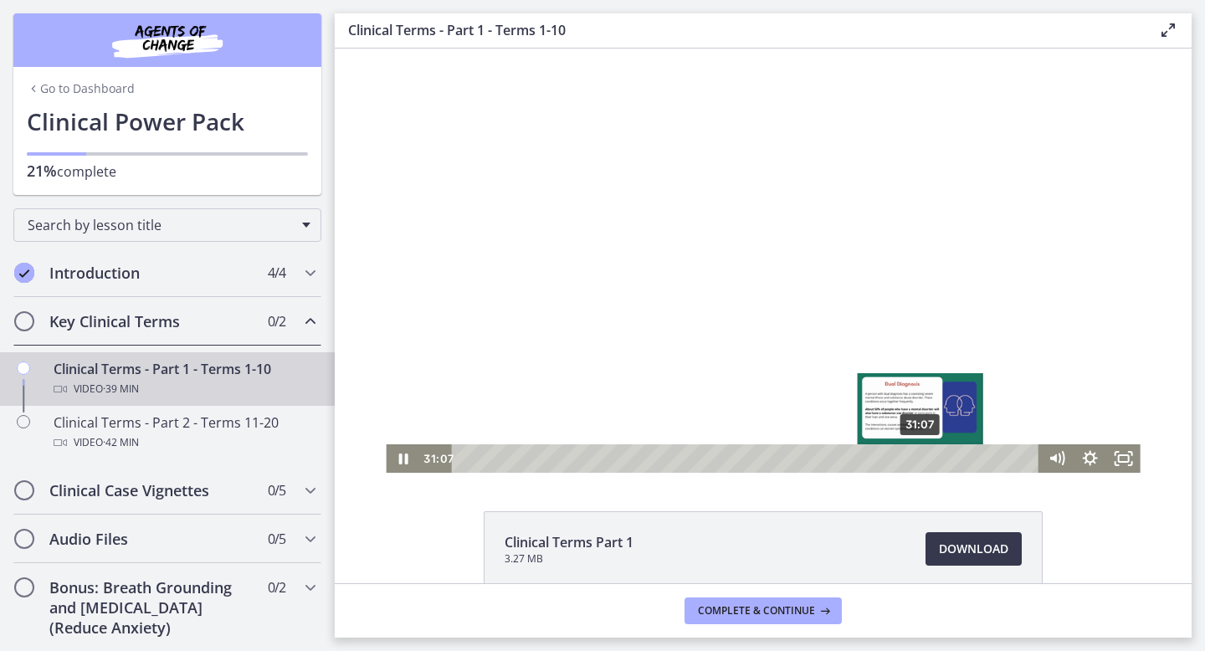
click at [921, 456] on div "31:07" at bounding box center [747, 458] width 567 height 28
click at [936, 458] on div "32:08" at bounding box center [747, 458] width 567 height 28
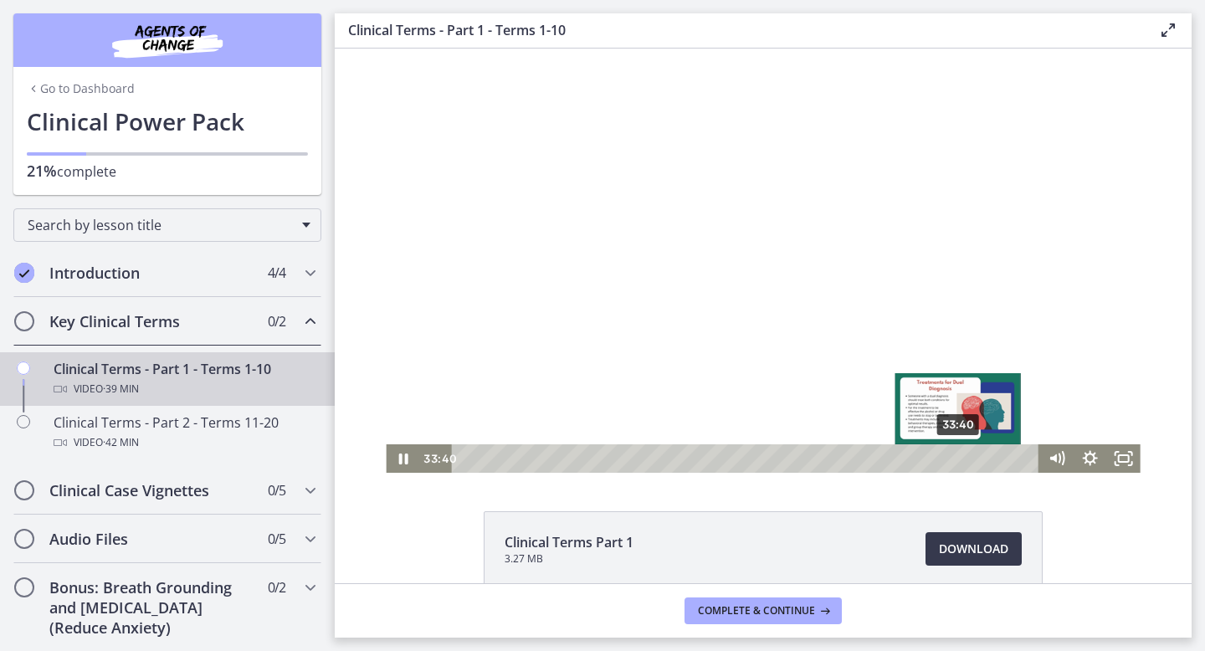
click at [959, 458] on div "33:40" at bounding box center [747, 458] width 567 height 28
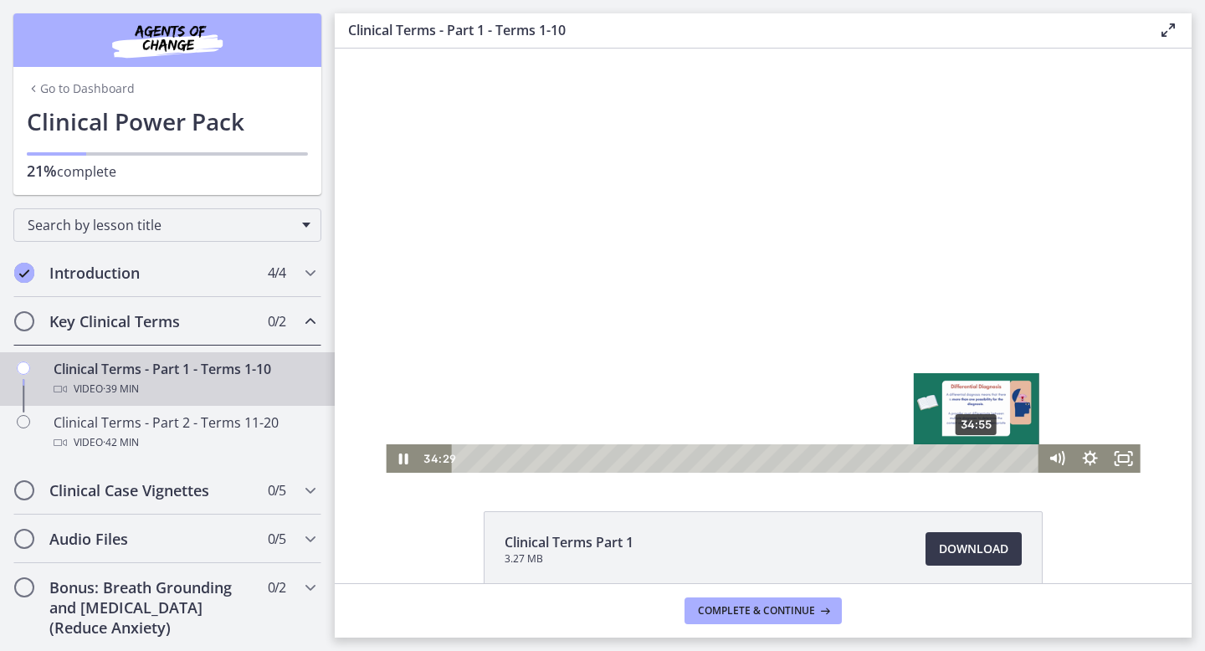
click at [977, 458] on div "34:55" at bounding box center [747, 458] width 567 height 28
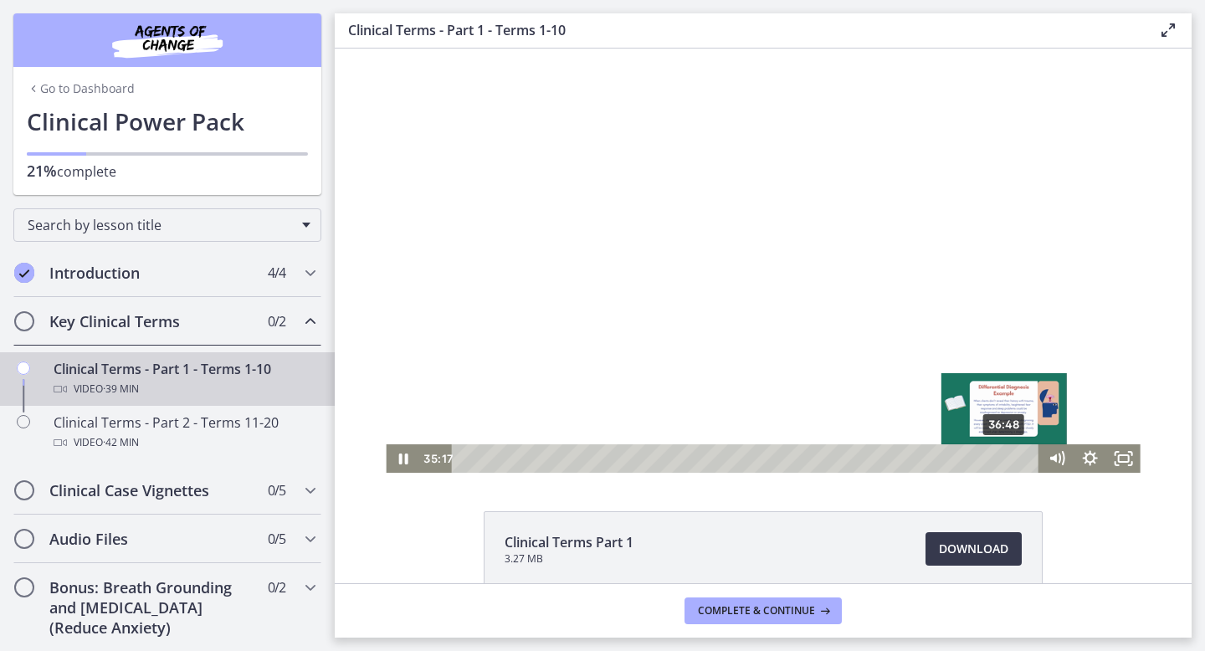
click at [1005, 456] on div "36:48" at bounding box center [747, 458] width 567 height 28
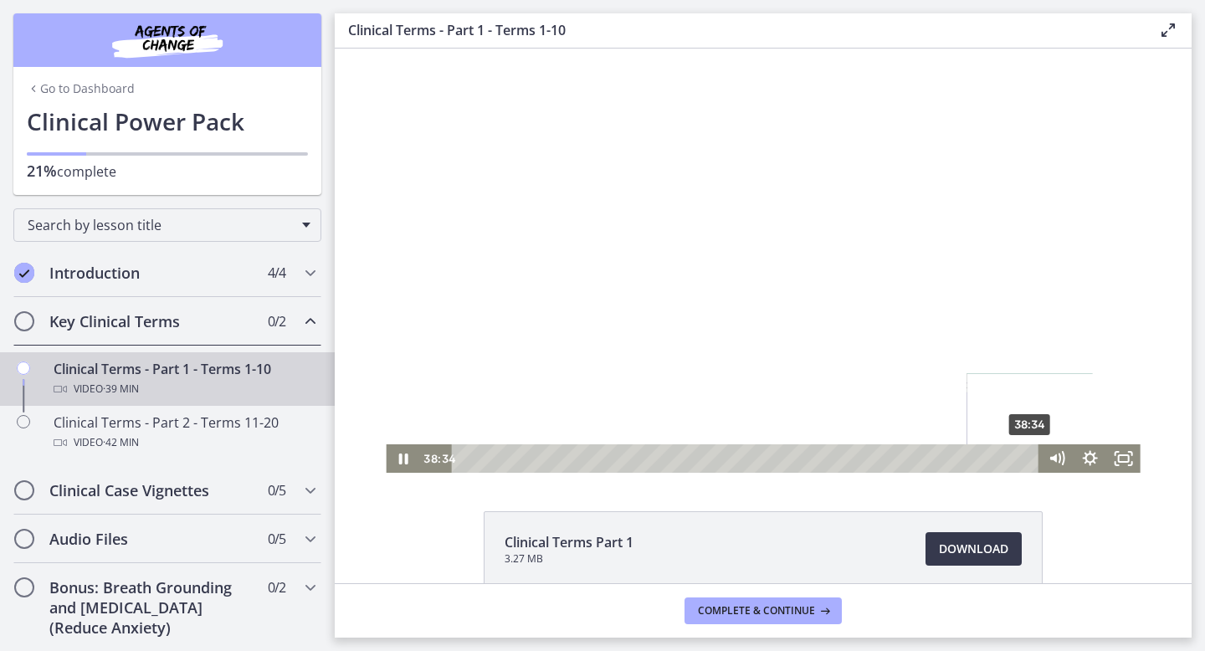
click at [1031, 457] on div "38:34" at bounding box center [747, 458] width 567 height 28
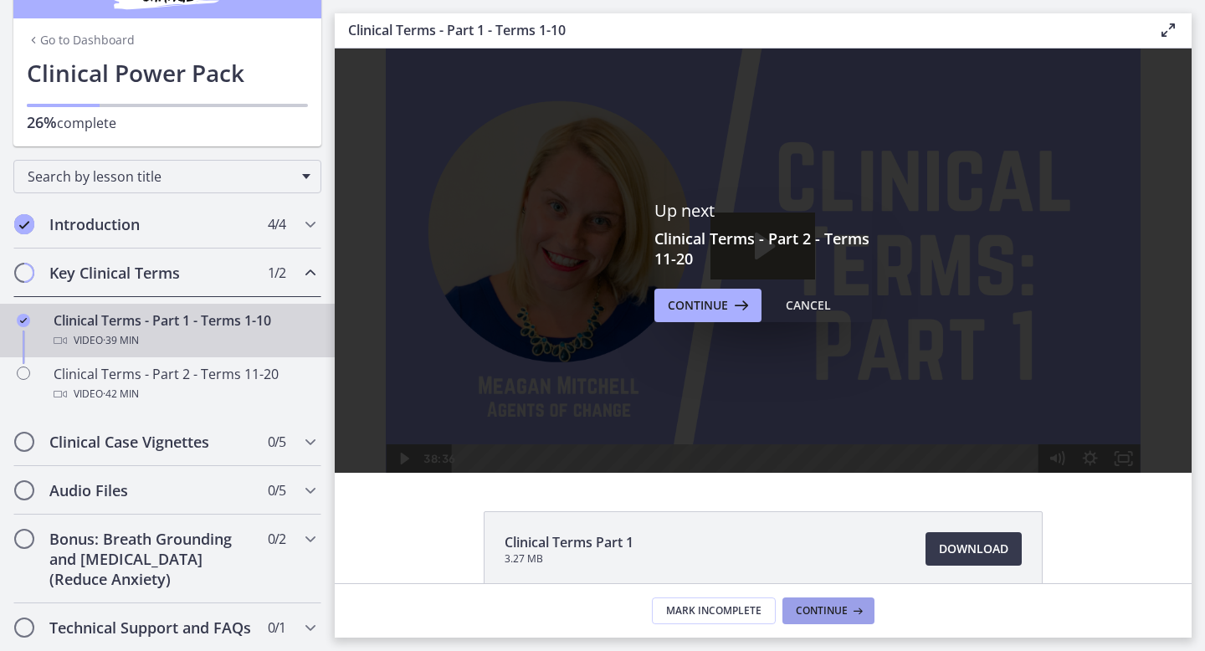
click at [841, 615] on span "Continue" at bounding box center [822, 610] width 52 height 13
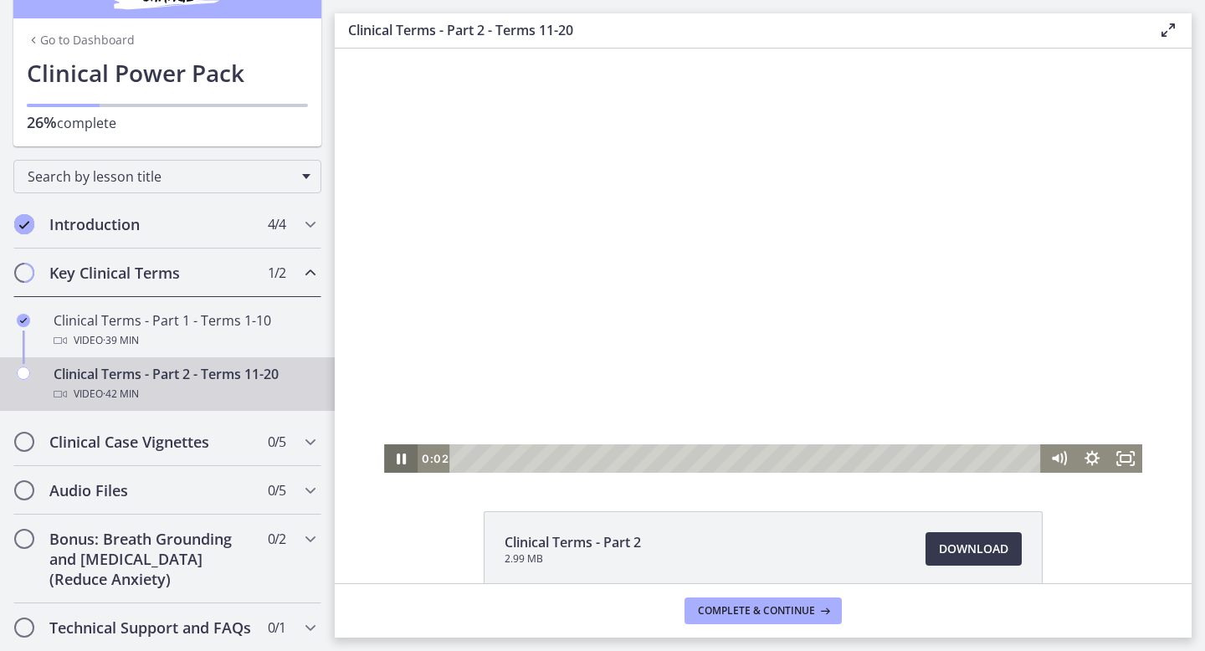
click at [400, 458] on icon "Pause" at bounding box center [400, 458] width 33 height 28
